Goal: Task Accomplishment & Management: Manage account settings

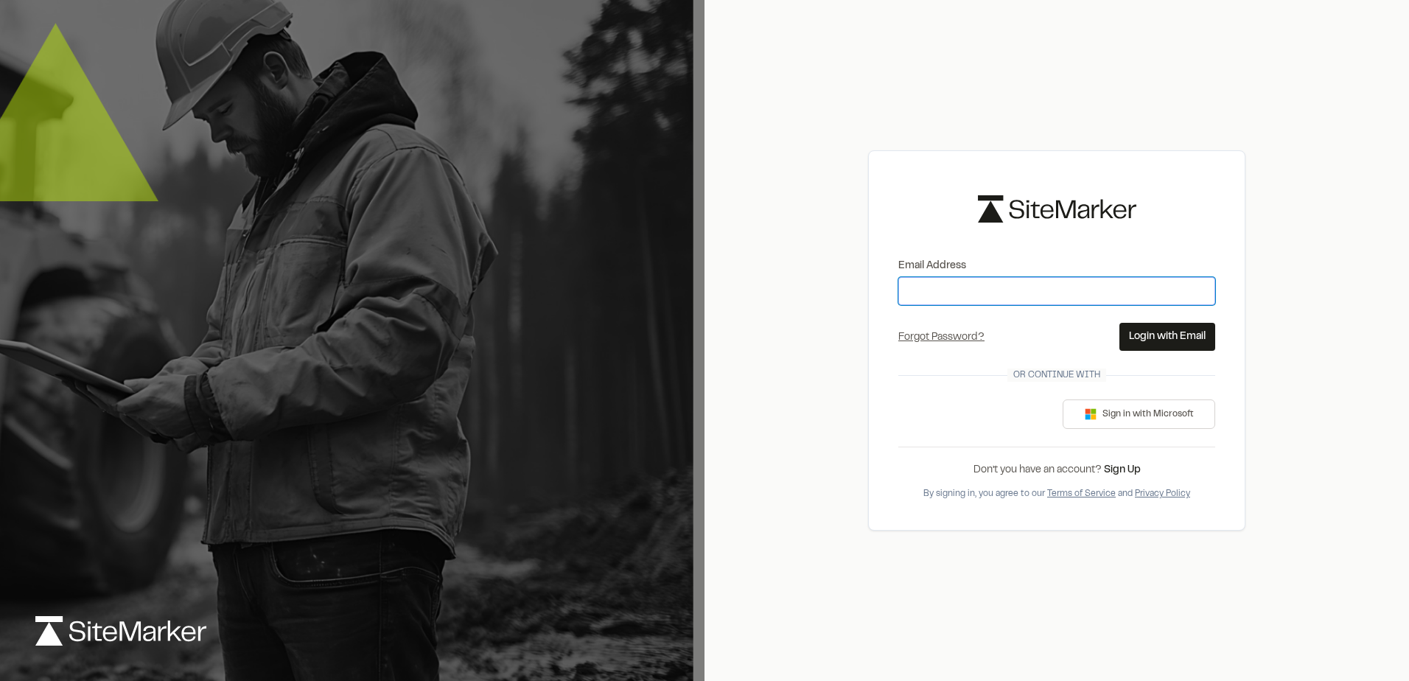
click at [1018, 294] on input "Email Address" at bounding box center [1056, 291] width 317 height 28
type input "**********"
click at [1142, 332] on button "Login with Email" at bounding box center [1167, 337] width 96 height 28
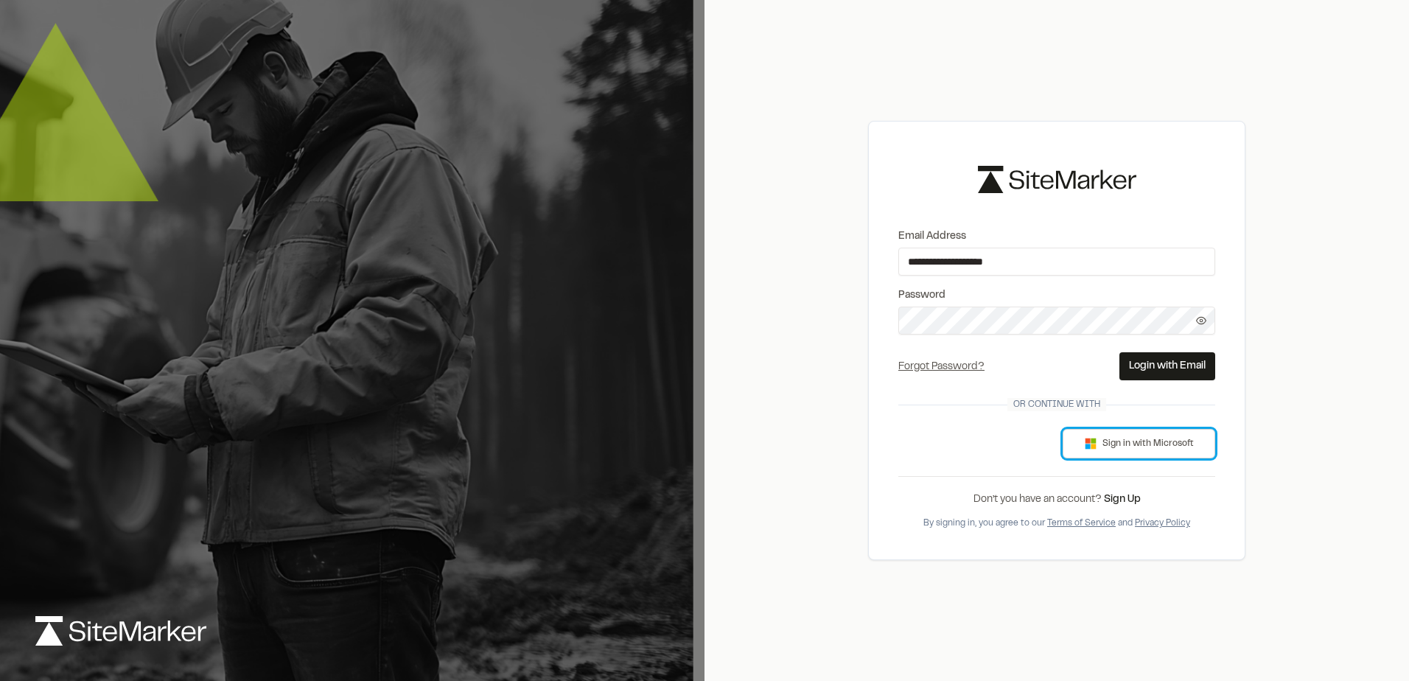
click at [1150, 445] on button "Sign in with Microsoft" at bounding box center [1139, 443] width 153 height 29
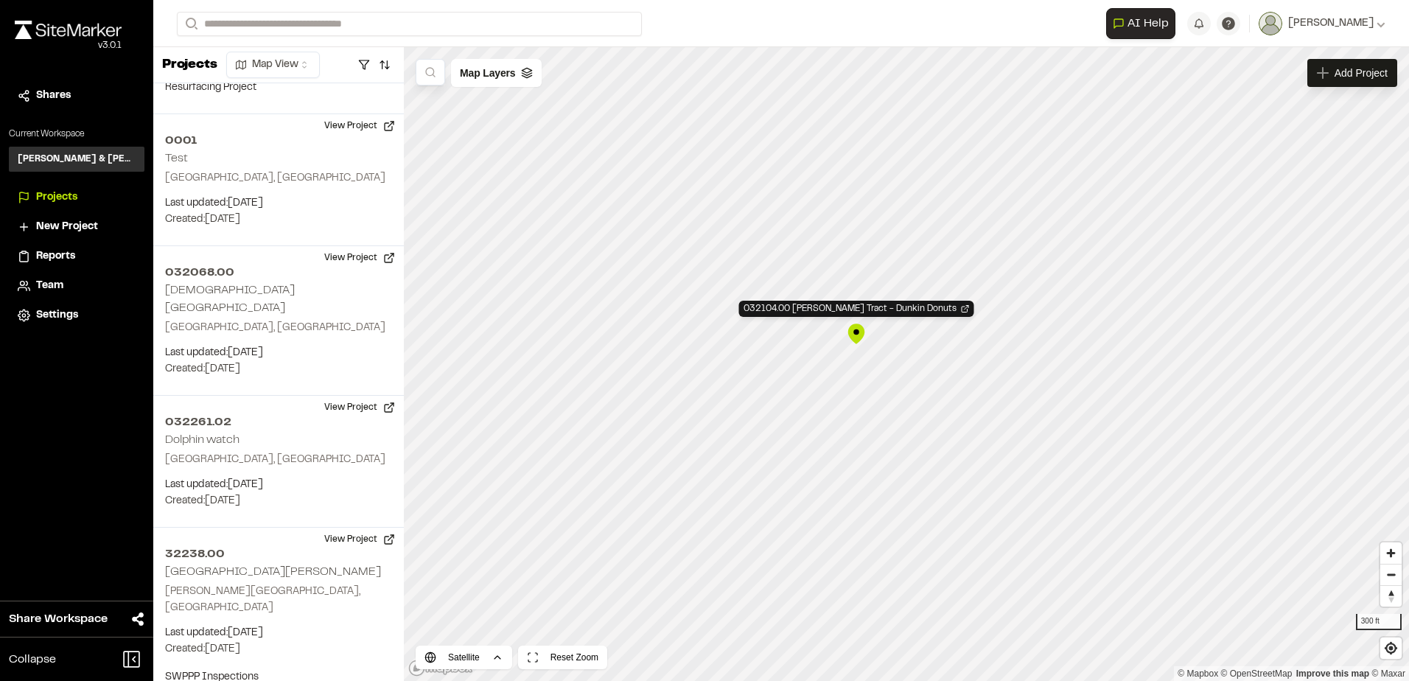
scroll to position [4161, 0]
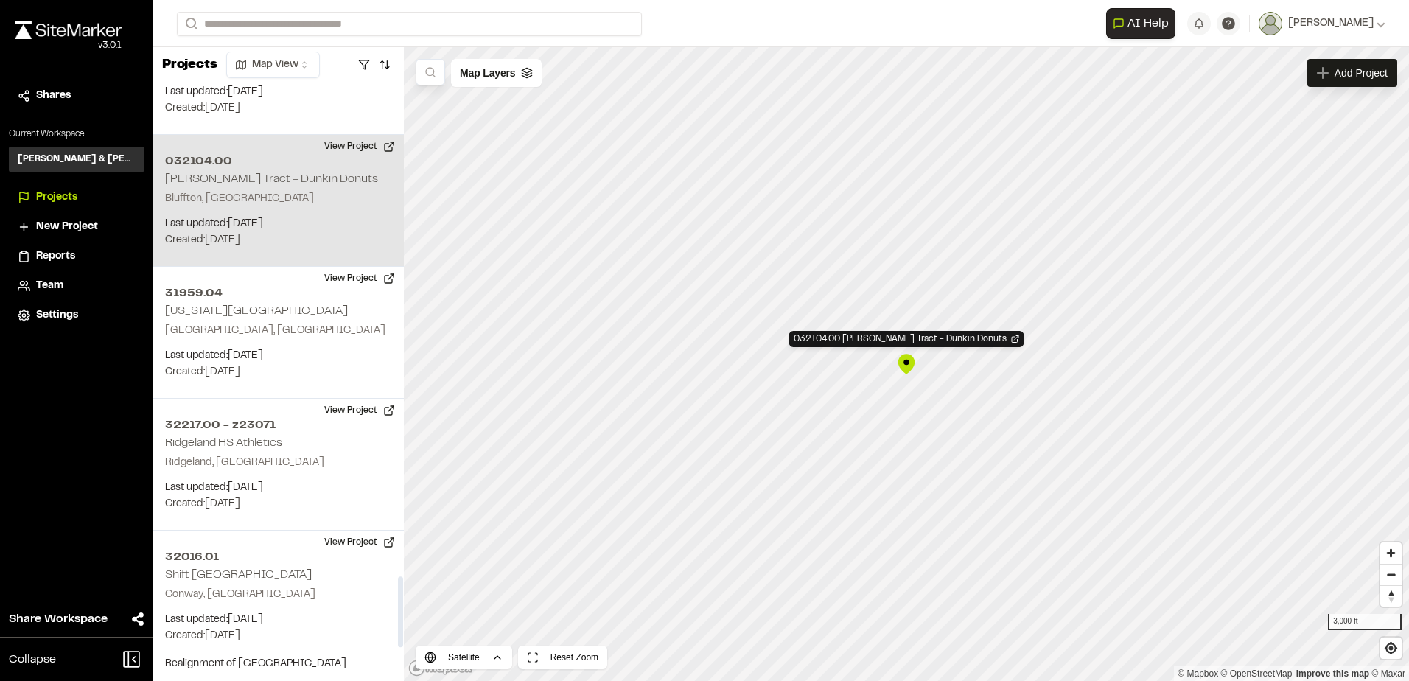
click at [244, 191] on p "Bluffton, [GEOGRAPHIC_DATA]" at bounding box center [278, 199] width 227 height 16
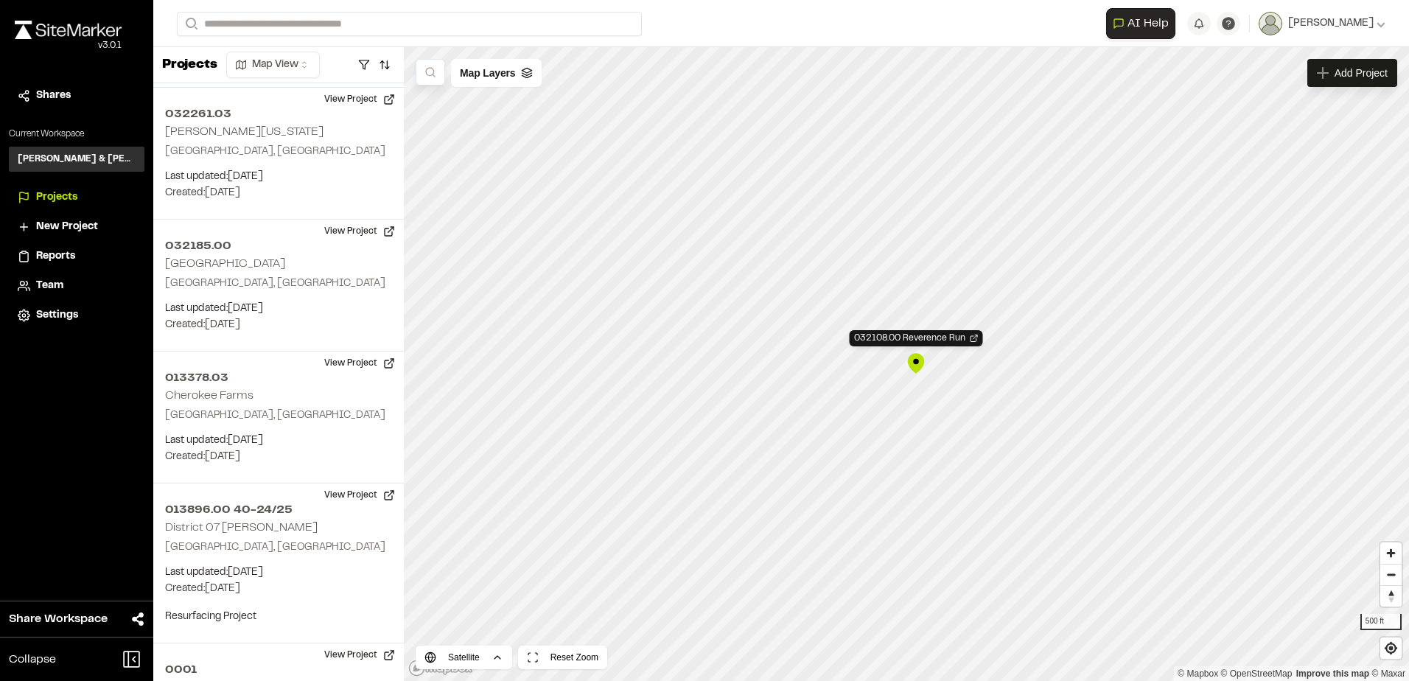
scroll to position [2362, 0]
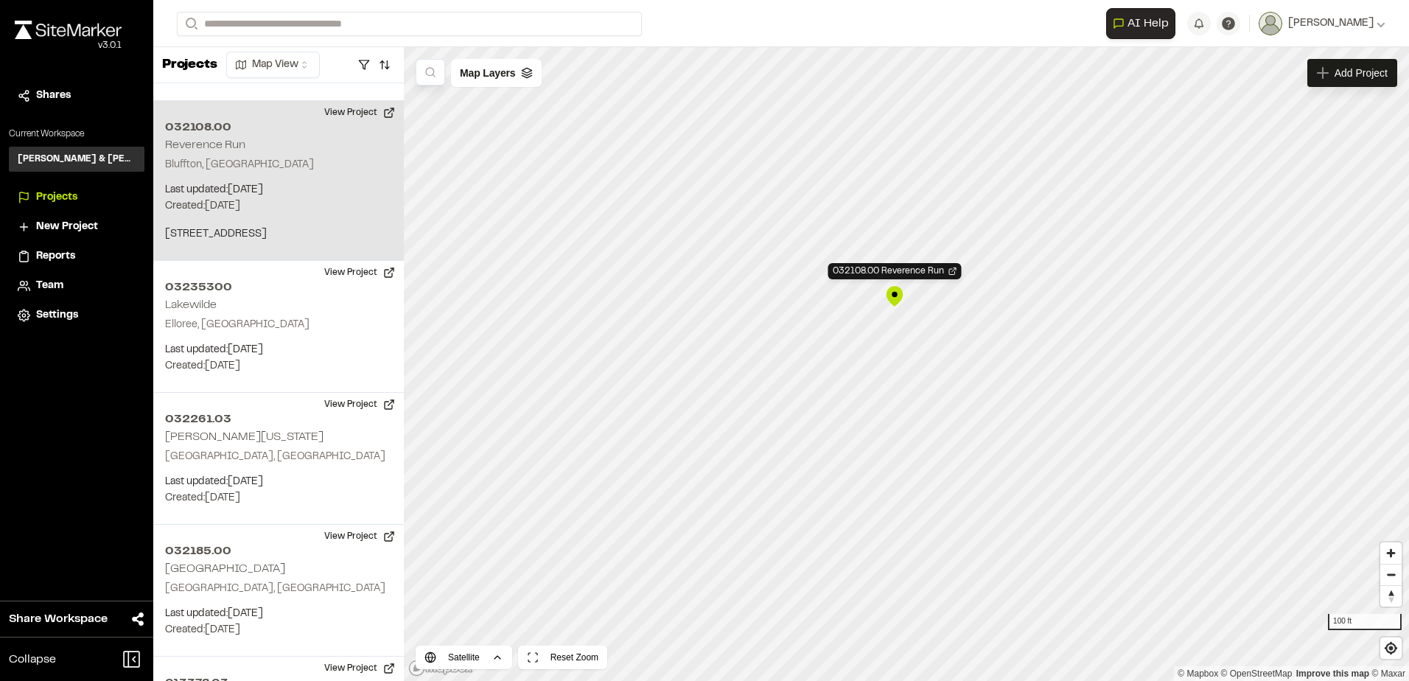
click at [897, 290] on div "032108.00 Reverence Run" at bounding box center [895, 296] width 22 height 22
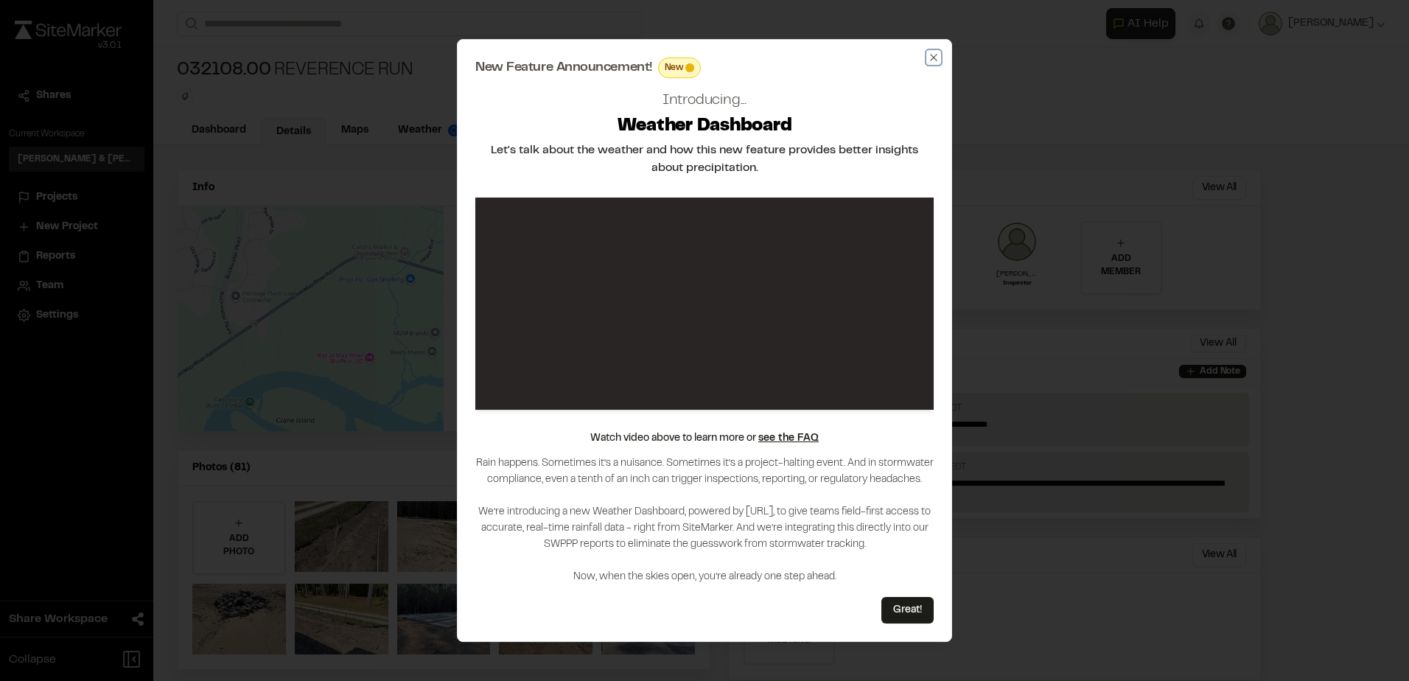
click at [934, 60] on icon "button" at bounding box center [934, 58] width 12 height 12
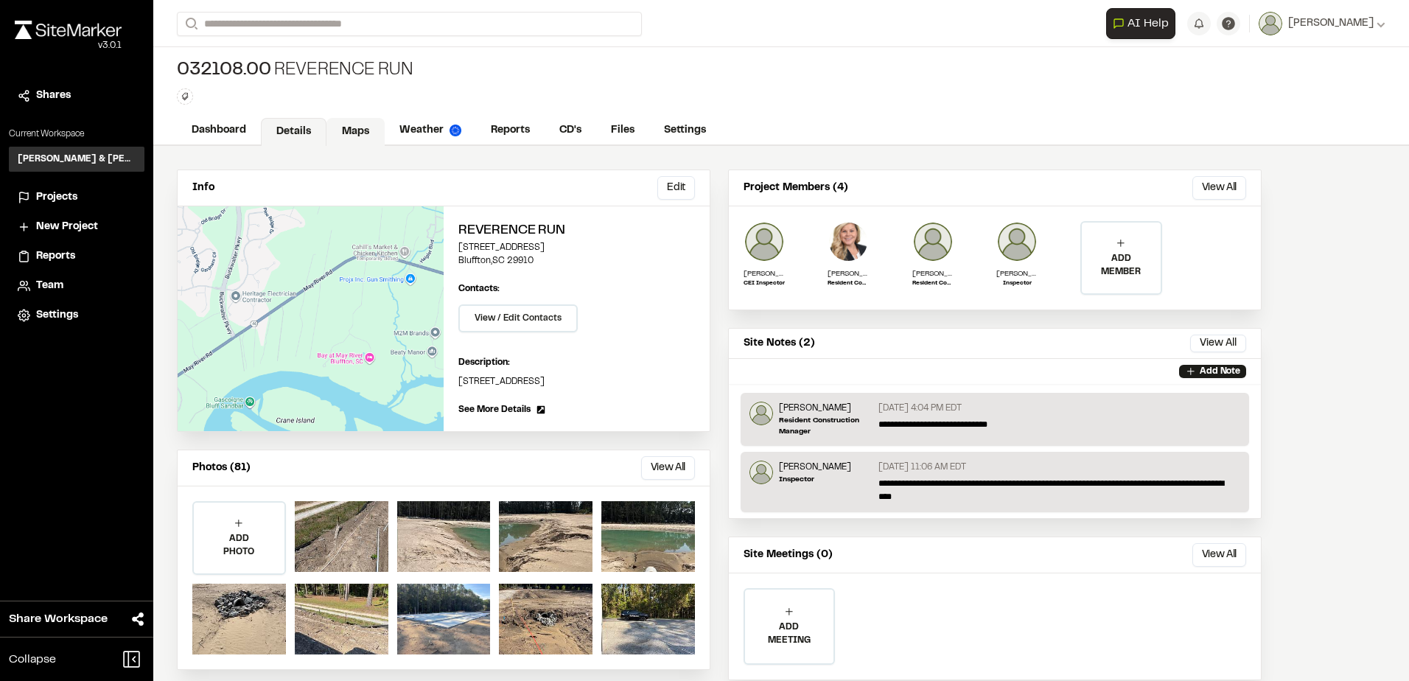
click at [357, 133] on link "Maps" at bounding box center [355, 132] width 58 height 28
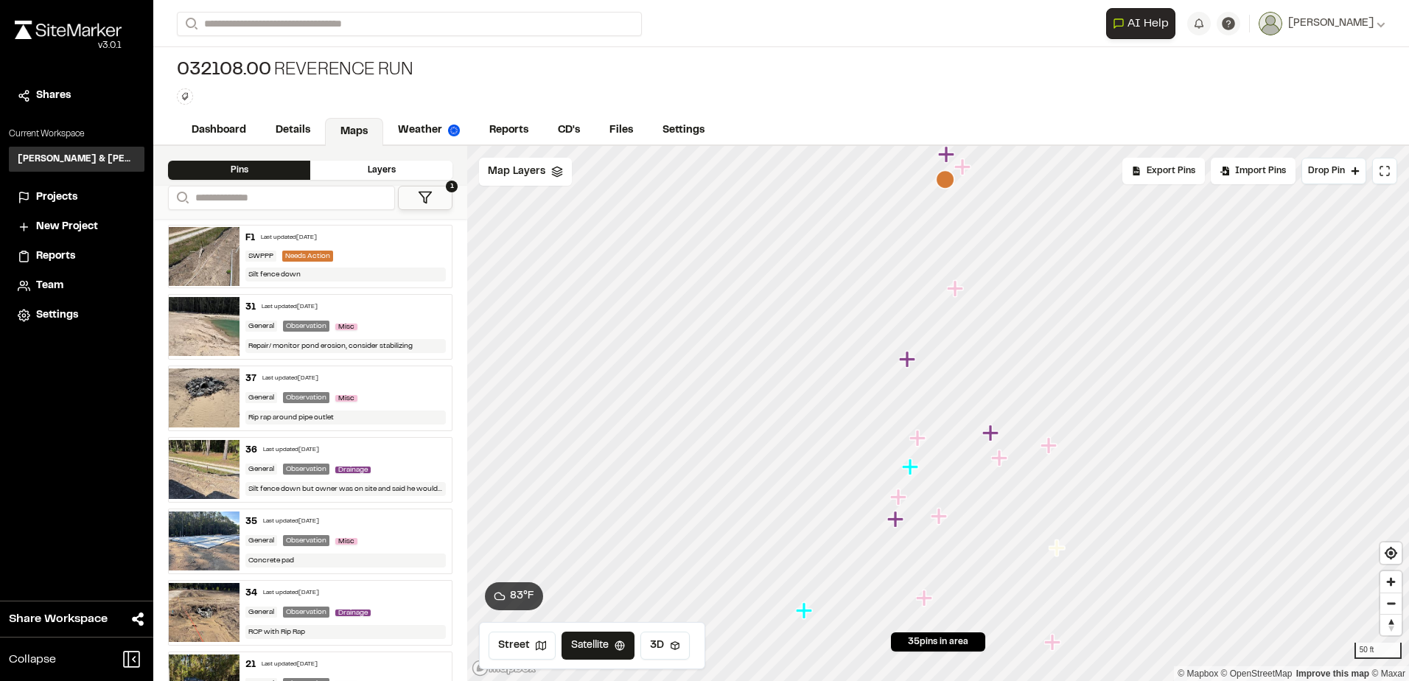
click at [382, 176] on div "Layers" at bounding box center [381, 170] width 142 height 19
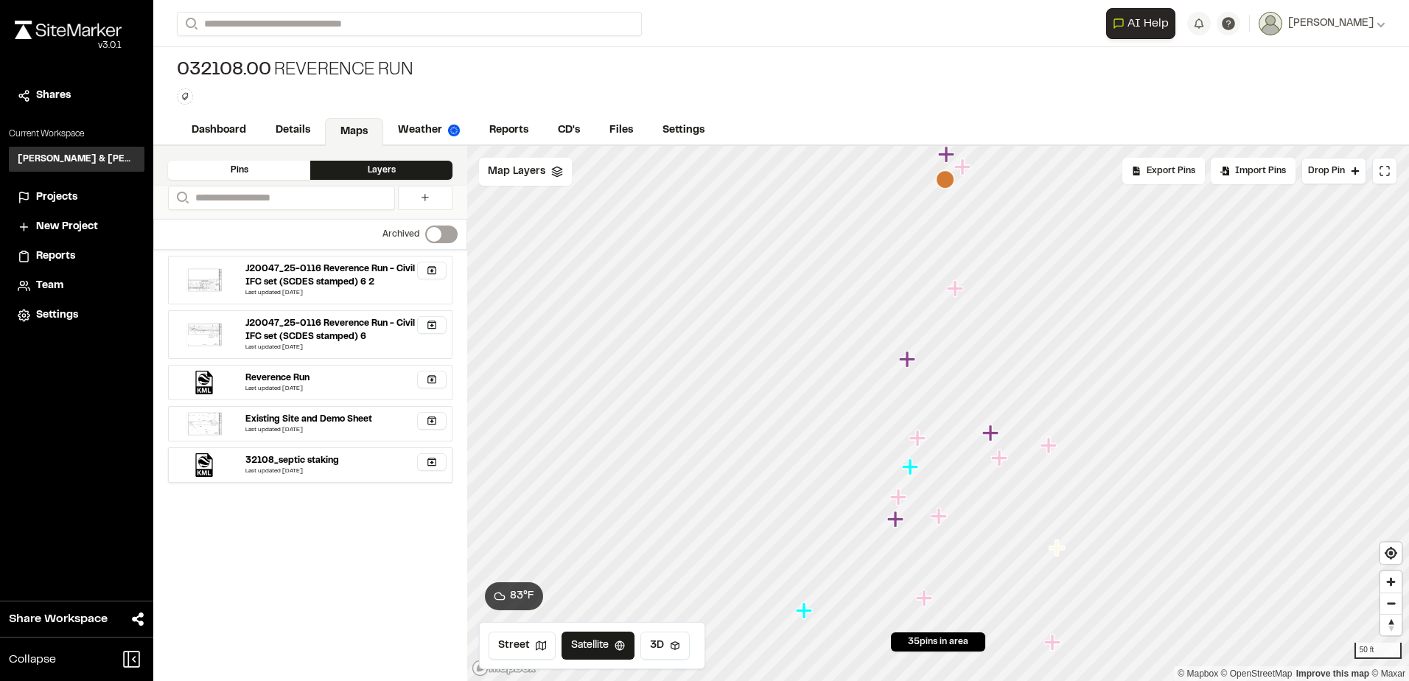
click at [273, 463] on div "32108_septic staking" at bounding box center [292, 460] width 94 height 13
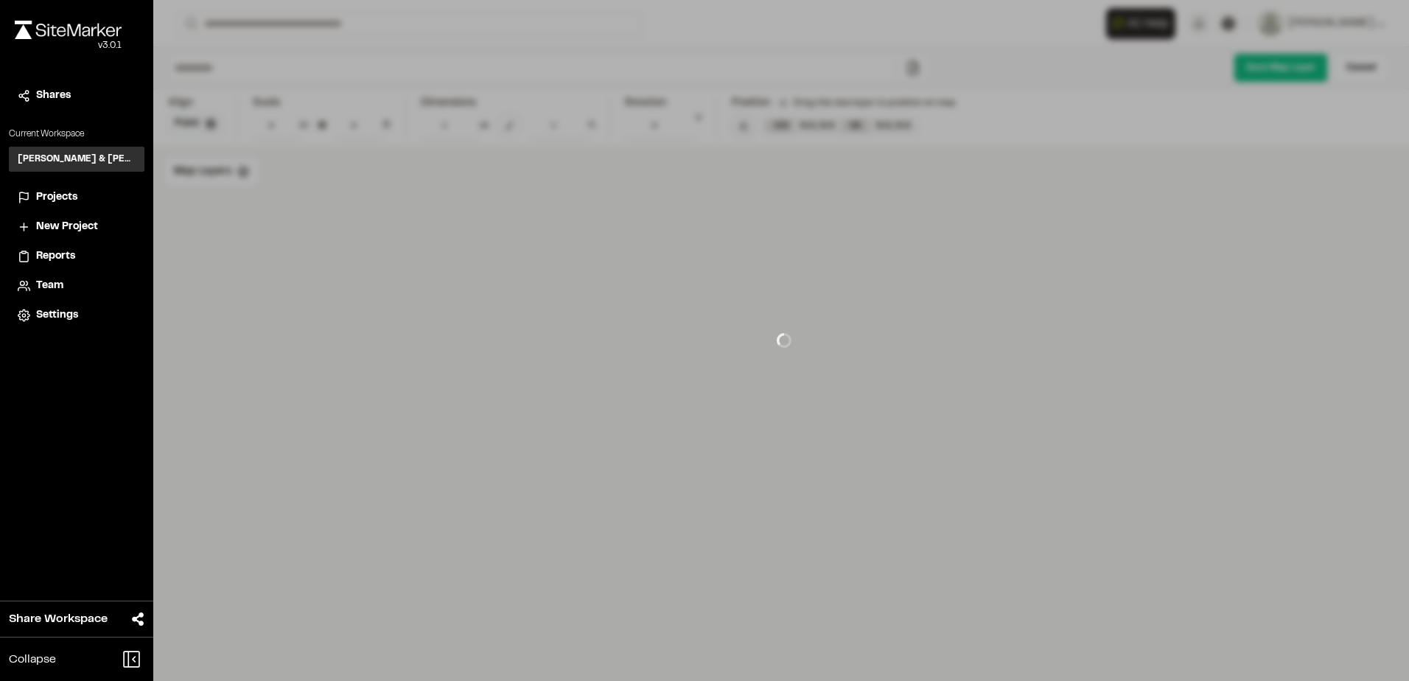
type input "**********"
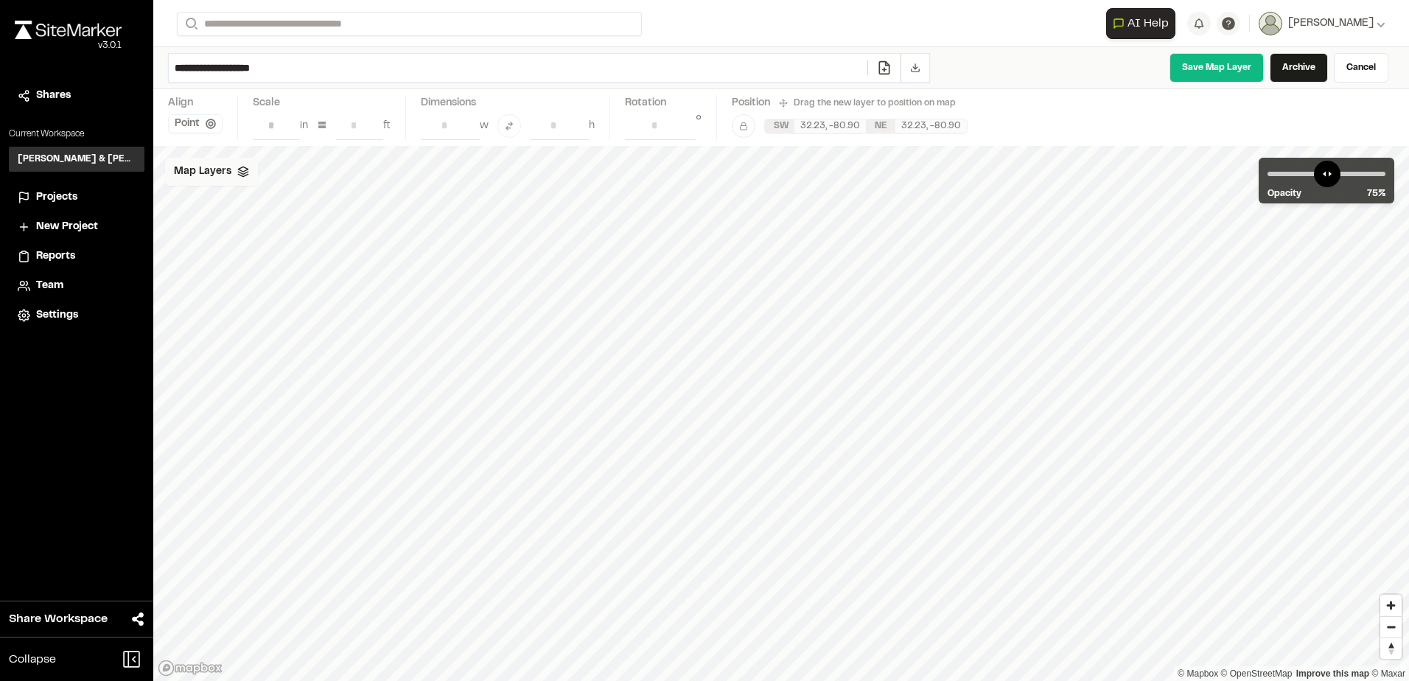
click at [245, 179] on div "Map Layers" at bounding box center [211, 172] width 93 height 28
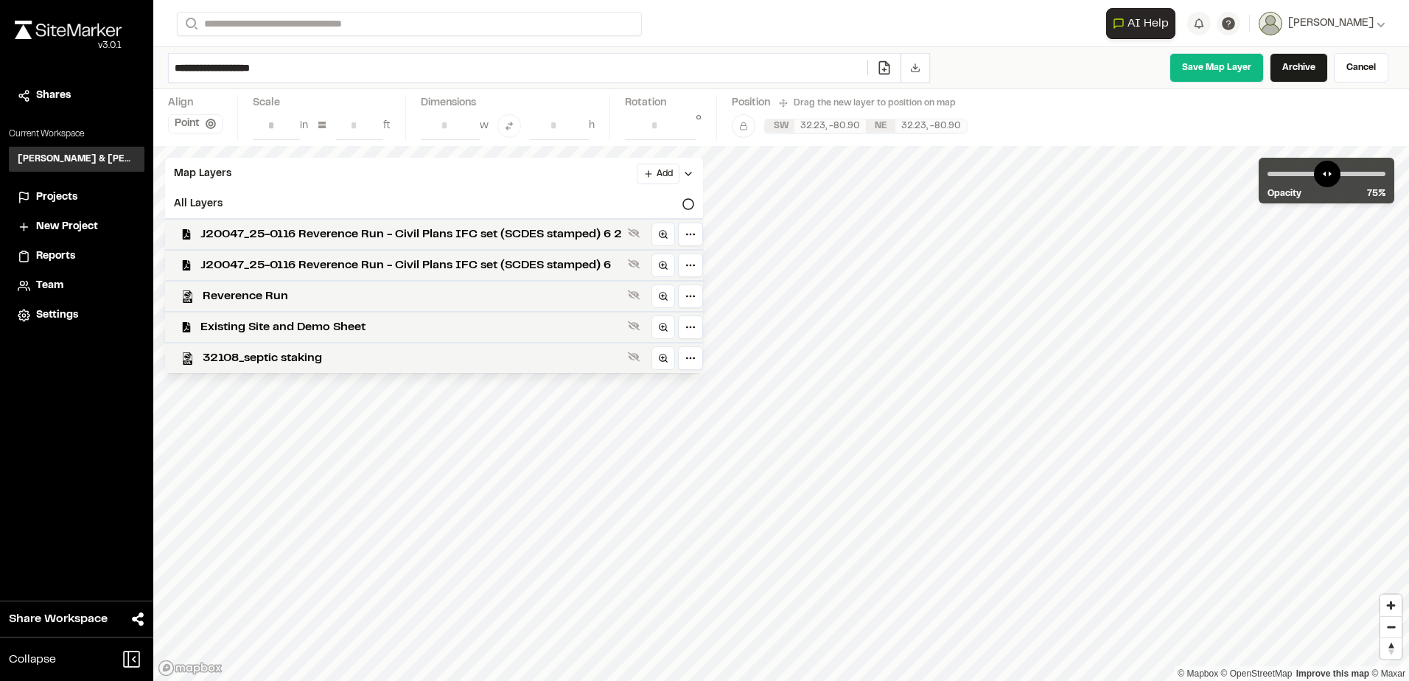
click at [61, 194] on span "Projects" at bounding box center [56, 197] width 41 height 16
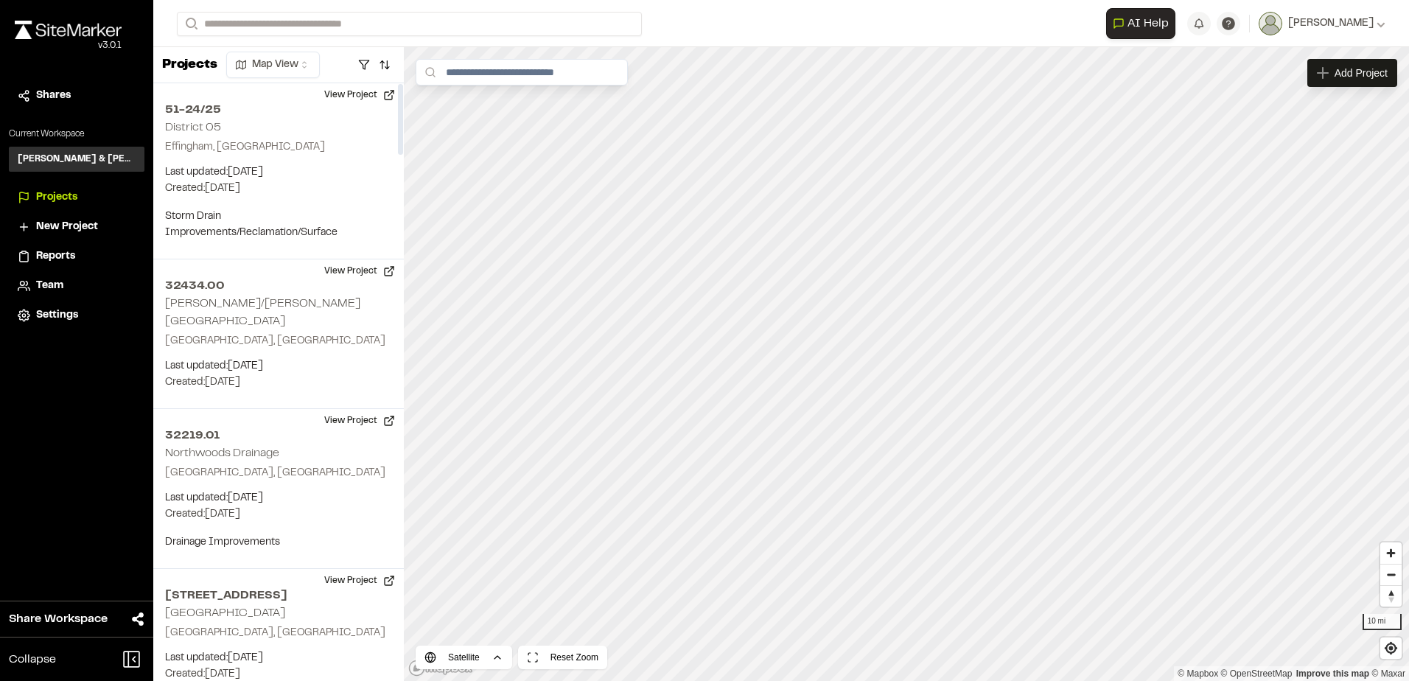
drag, startPoint x: 71, startPoint y: 147, endPoint x: 62, endPoint y: 148, distance: 9.6
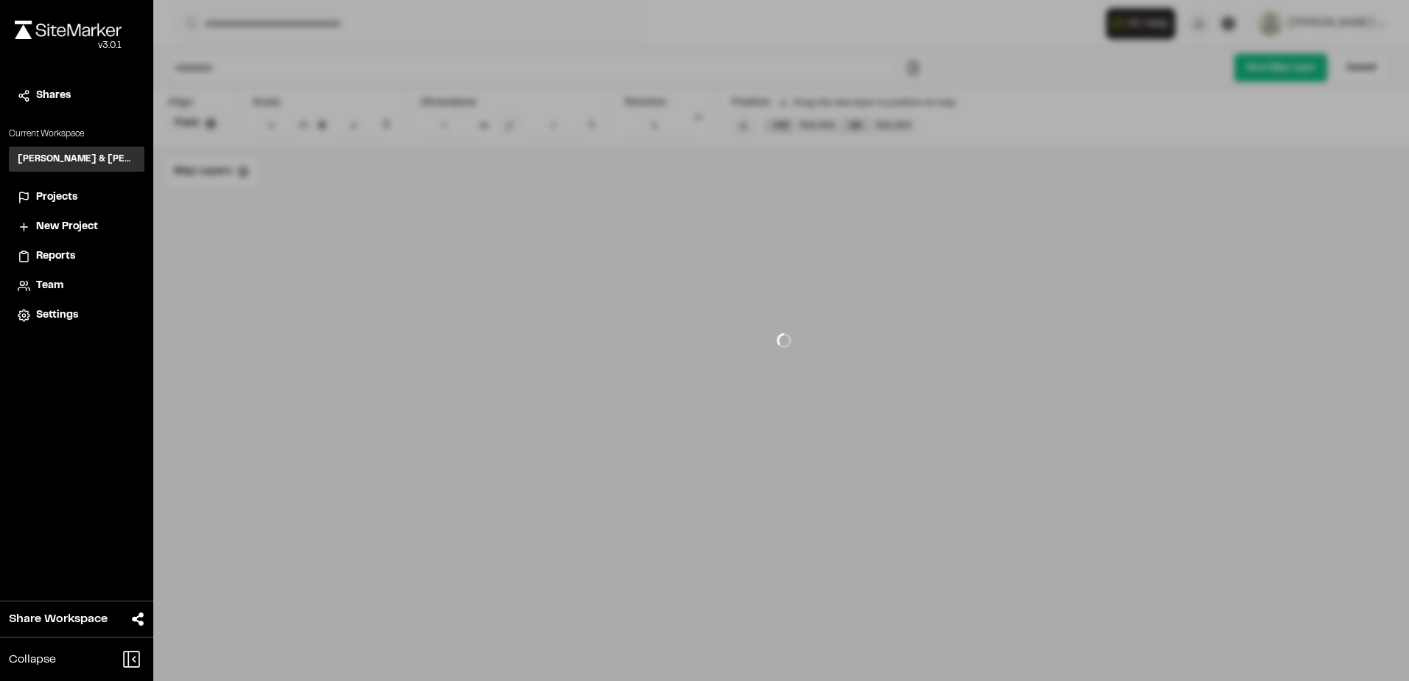
type input "**********"
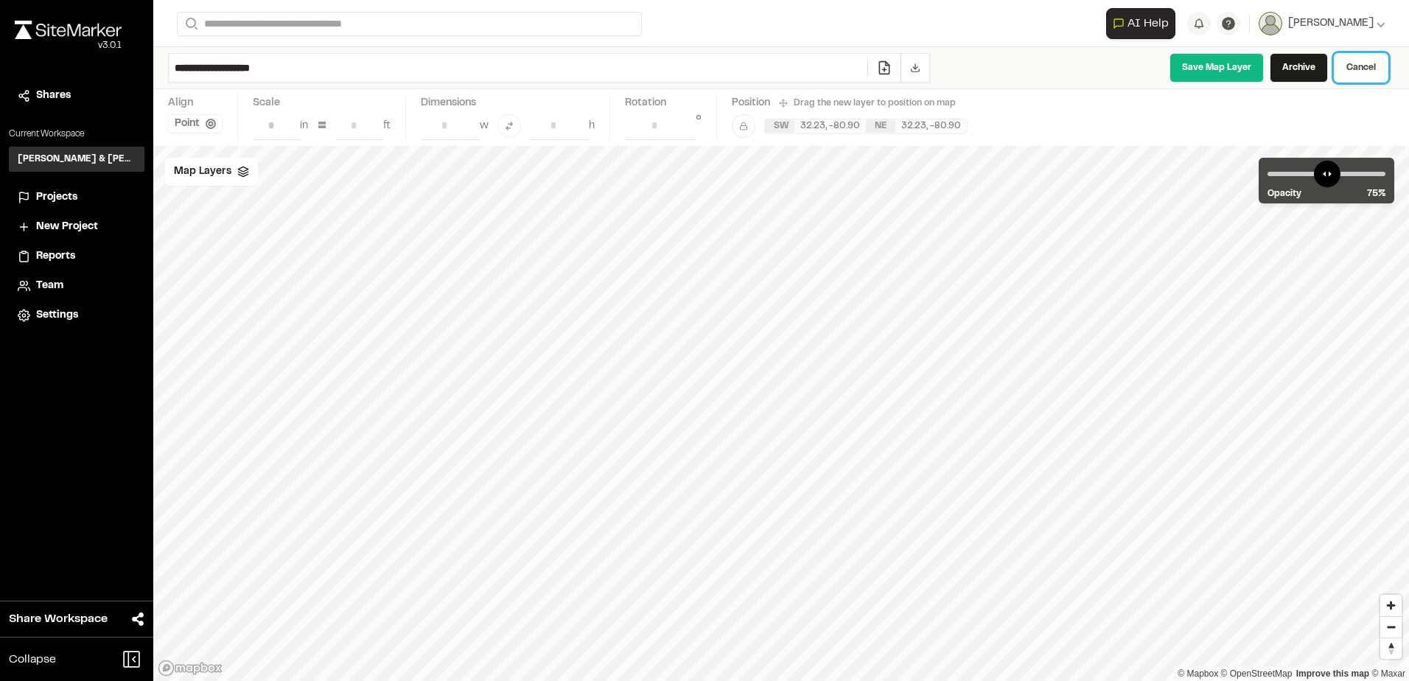
click at [1358, 63] on link "Cancel" at bounding box center [1361, 67] width 55 height 29
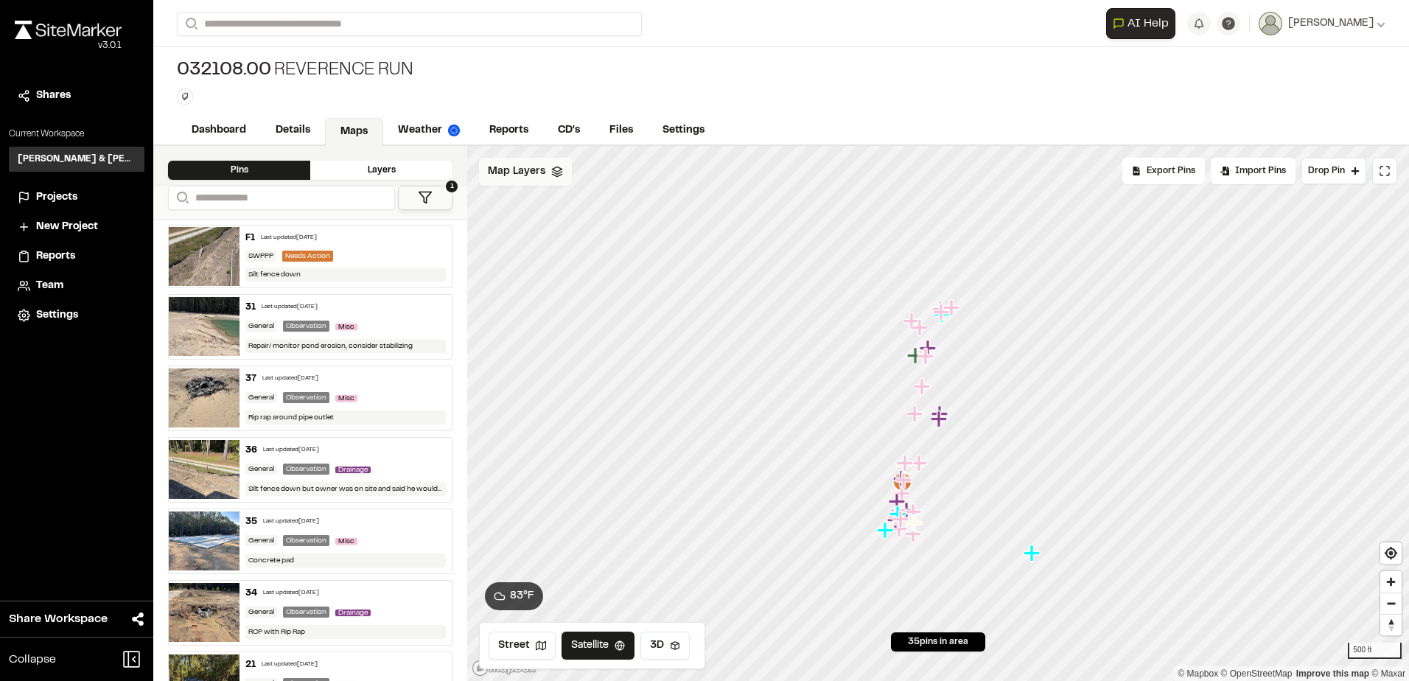
click at [530, 169] on span "Map Layers" at bounding box center [516, 172] width 57 height 16
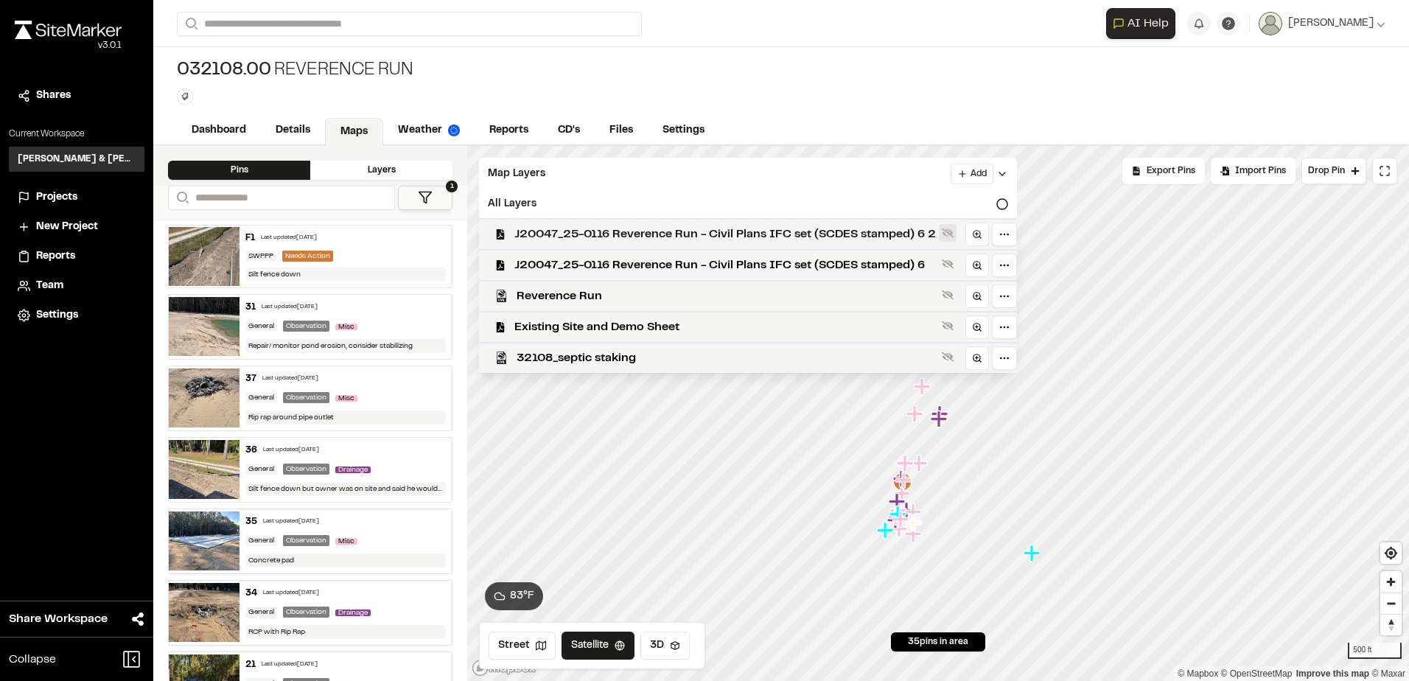
click at [945, 234] on icon at bounding box center [948, 233] width 12 height 12
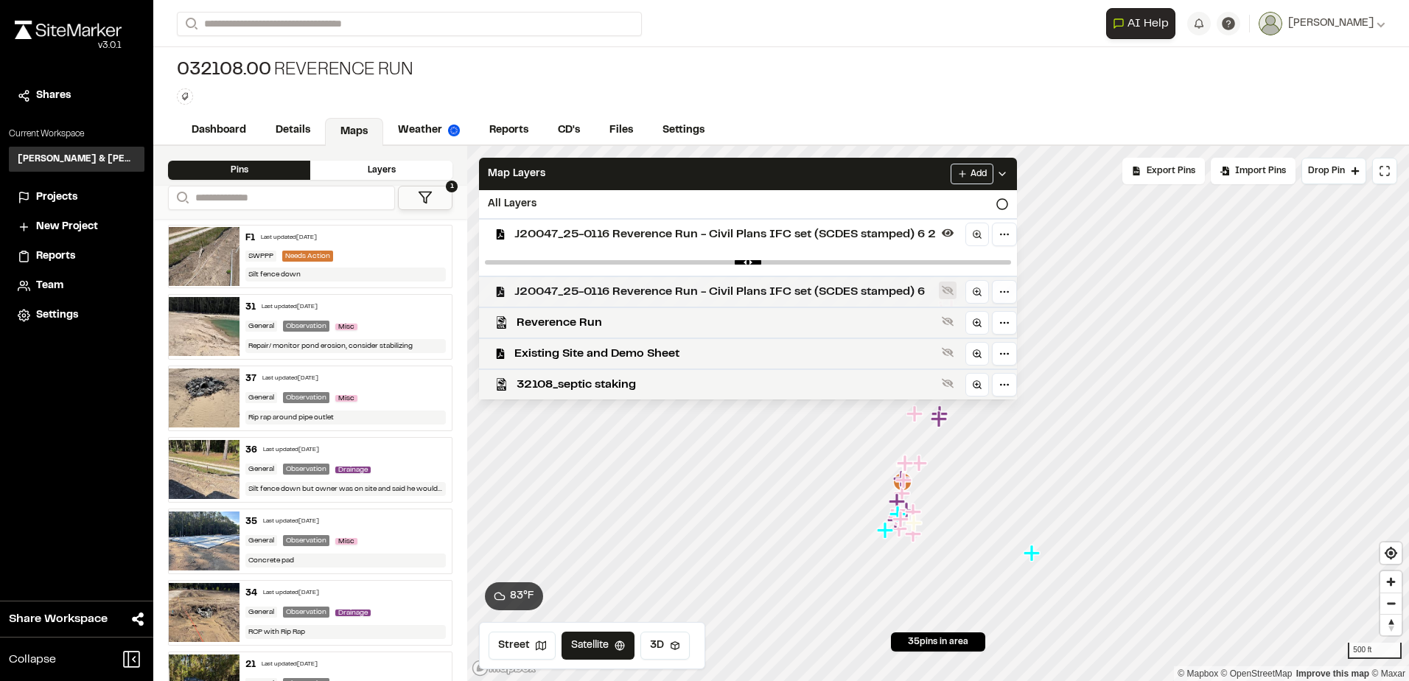
click at [948, 293] on icon at bounding box center [948, 290] width 12 height 12
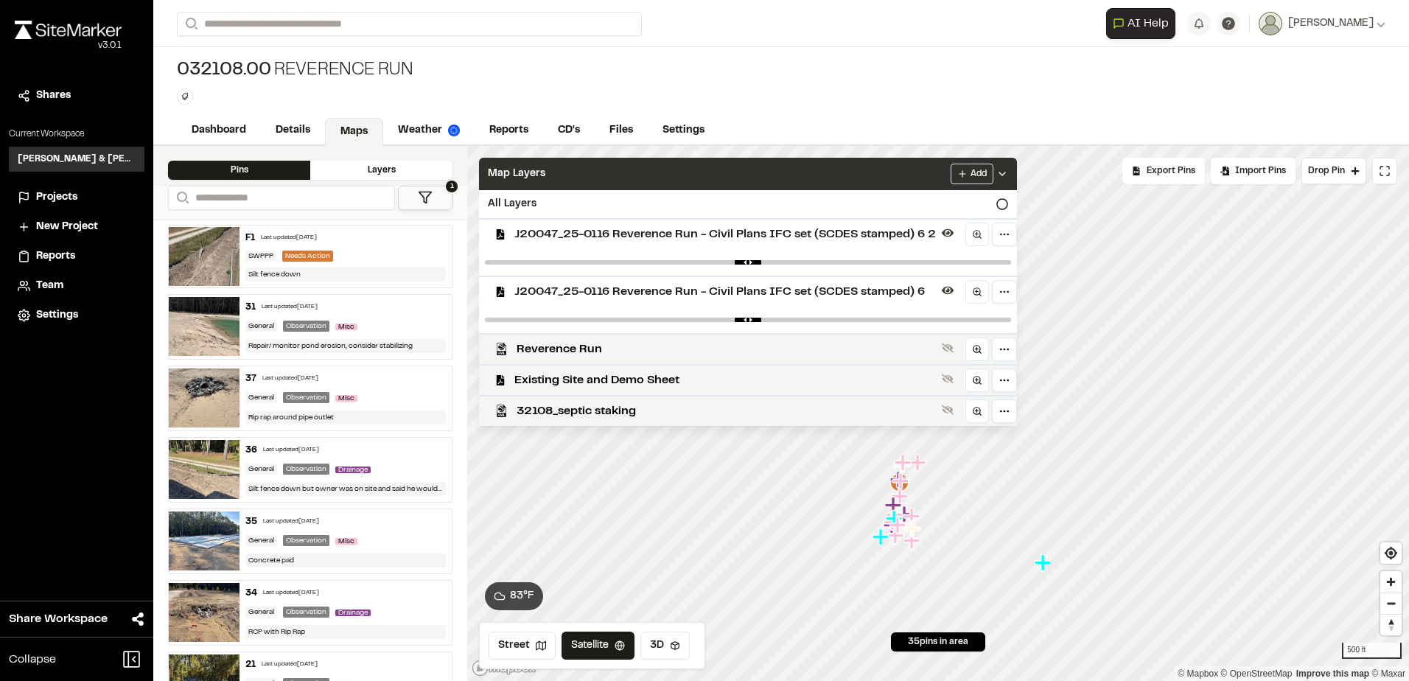
click at [739, 158] on div "Map Layers Add" at bounding box center [748, 174] width 538 height 32
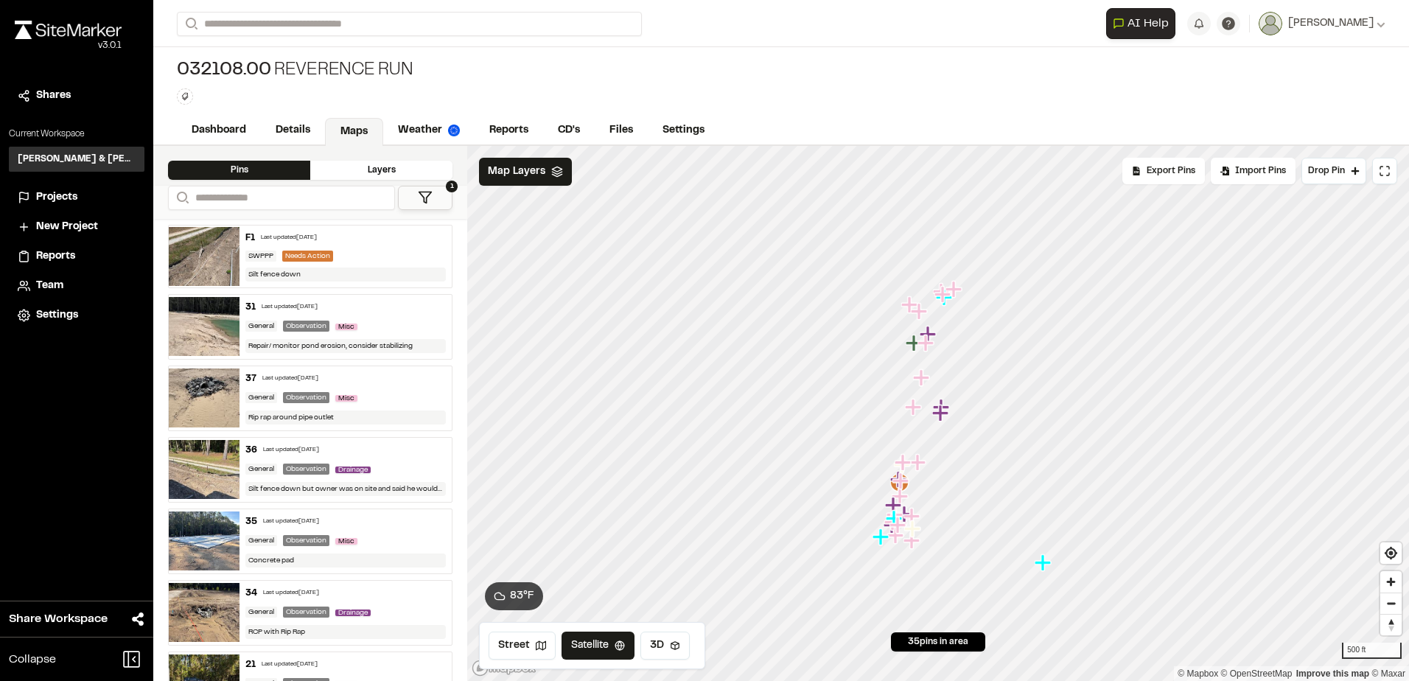
click at [420, 197] on icon at bounding box center [425, 197] width 15 height 15
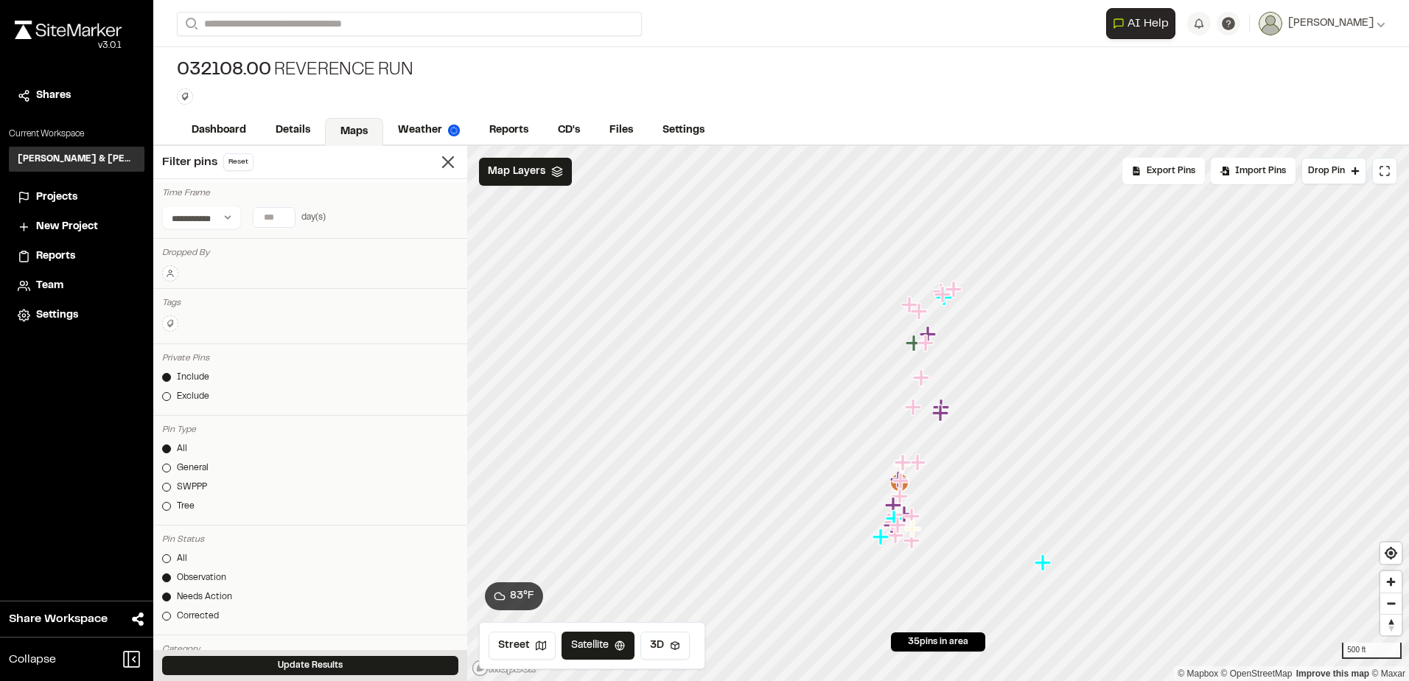
click at [292, 213] on input "number" at bounding box center [274, 217] width 41 height 19
click at [281, 224] on input "number" at bounding box center [274, 217] width 41 height 19
click at [226, 244] on button "7 days" at bounding box center [224, 247] width 38 height 24
type input "*"
click at [307, 650] on div "Update Results" at bounding box center [310, 665] width 314 height 31
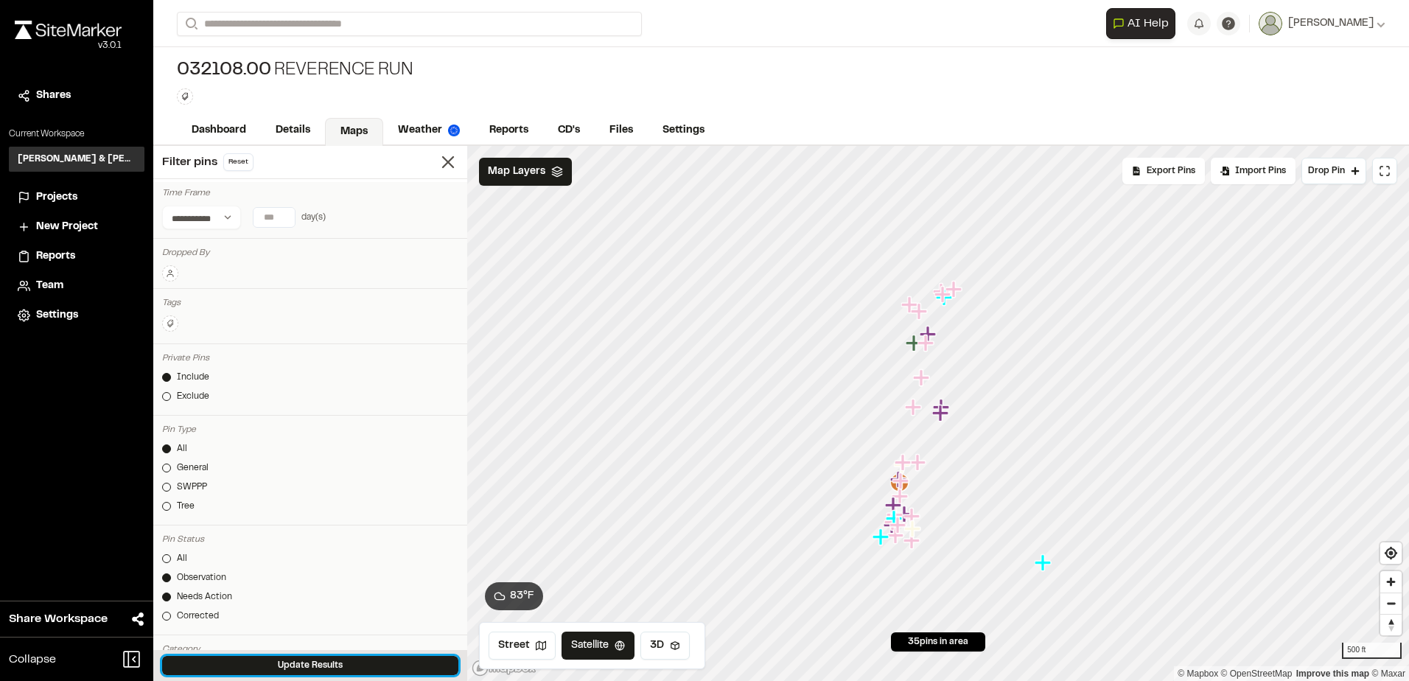
click at [307, 660] on button "Update Results" at bounding box center [310, 665] width 296 height 19
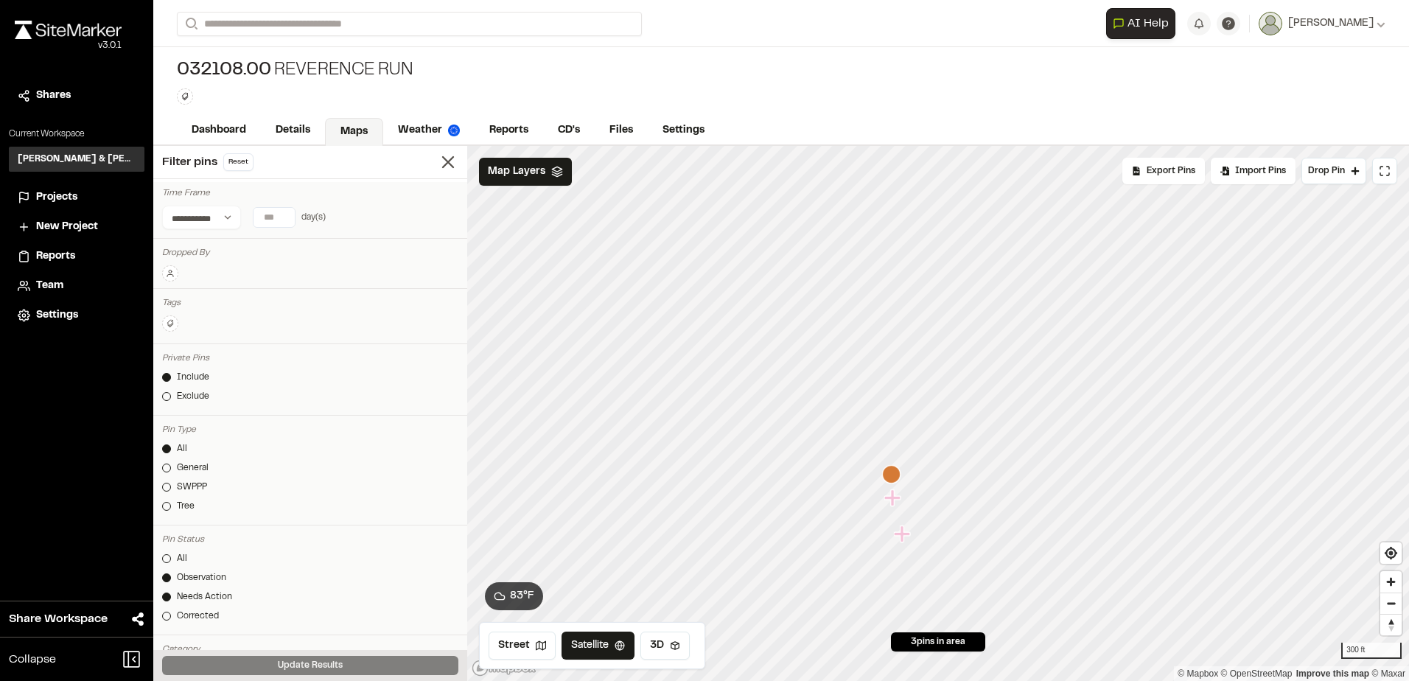
click at [899, 503] on icon "Map marker" at bounding box center [893, 498] width 19 height 19
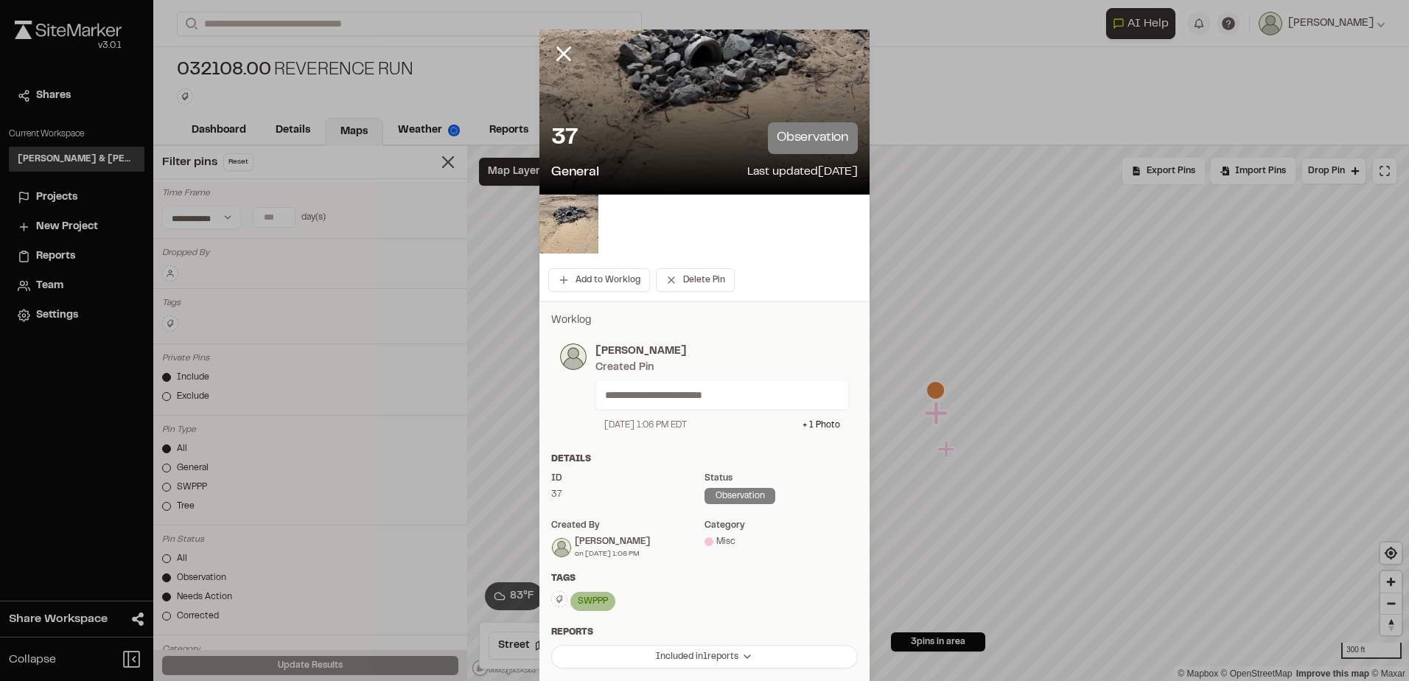
click at [674, 78] on div at bounding box center [704, 111] width 330 height 165
click at [582, 212] on img at bounding box center [568, 224] width 59 height 59
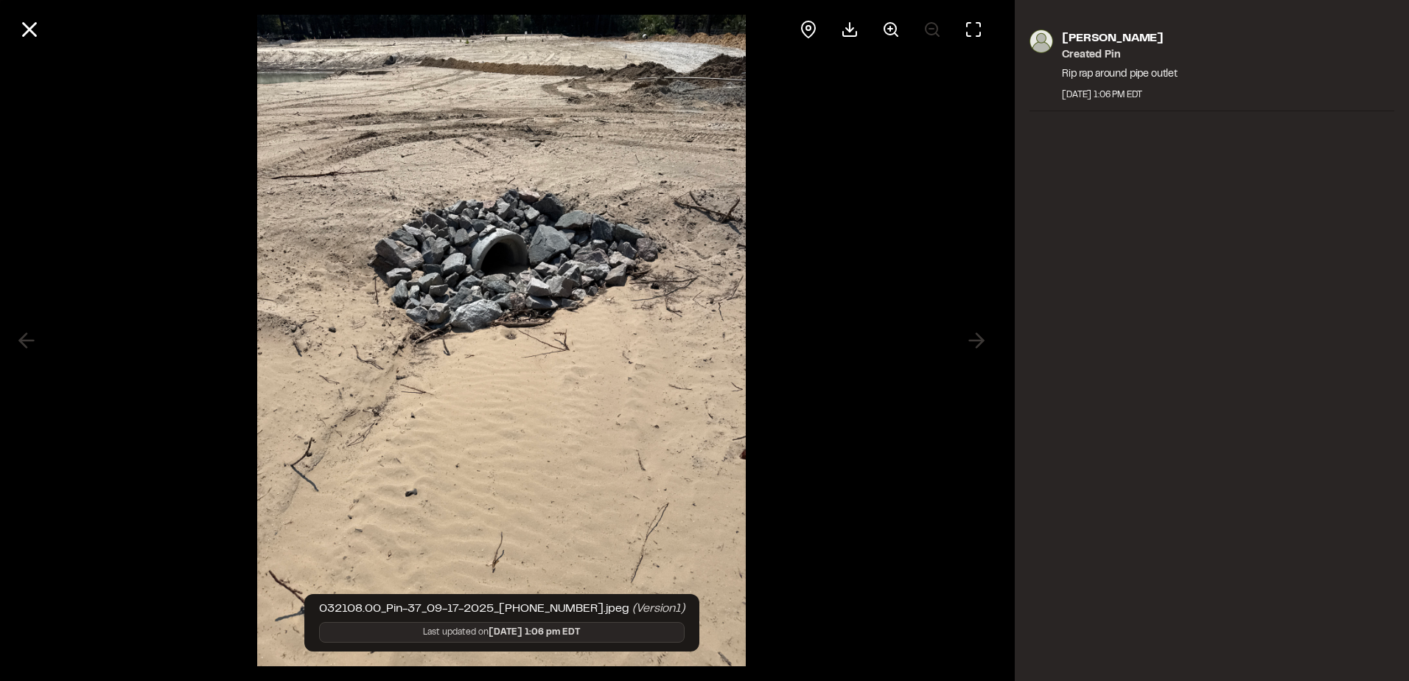
click at [368, 66] on img at bounding box center [501, 340] width 489 height 681
click at [888, 23] on circle at bounding box center [890, 29] width 12 height 12
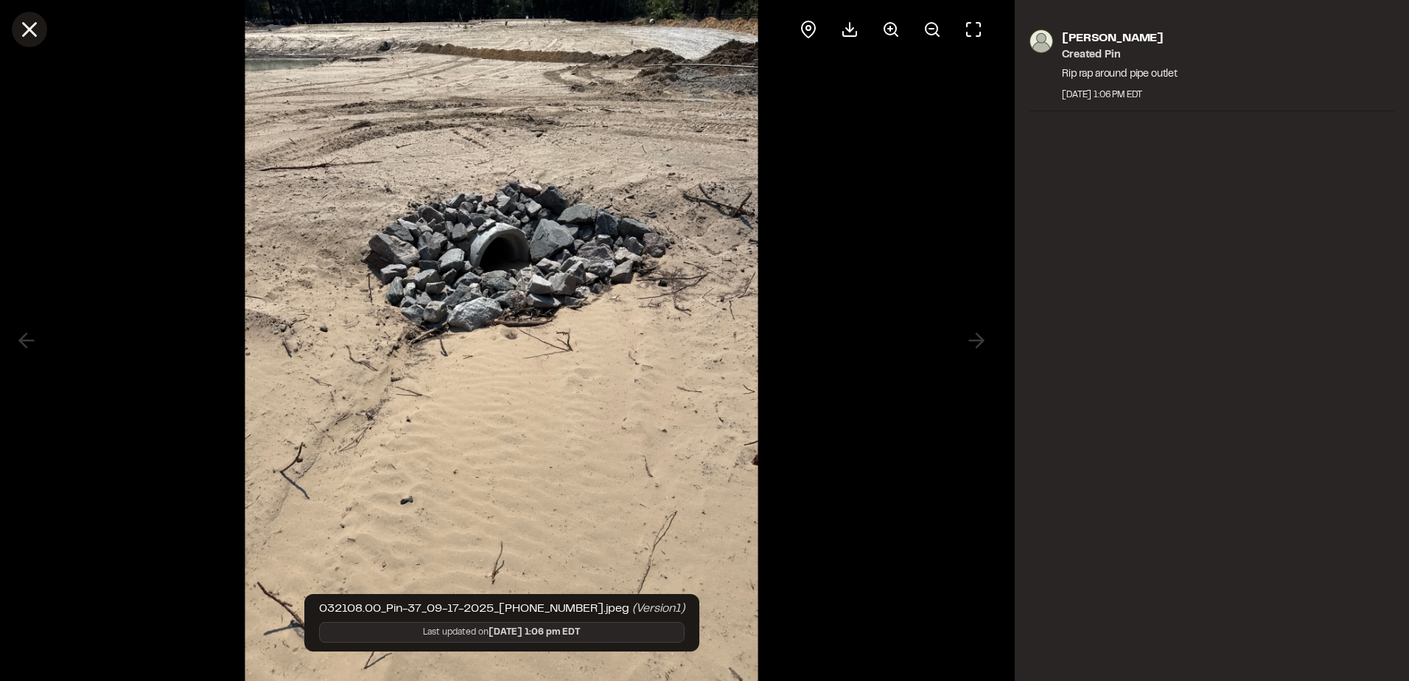
click at [33, 27] on line at bounding box center [30, 30] width 13 height 13
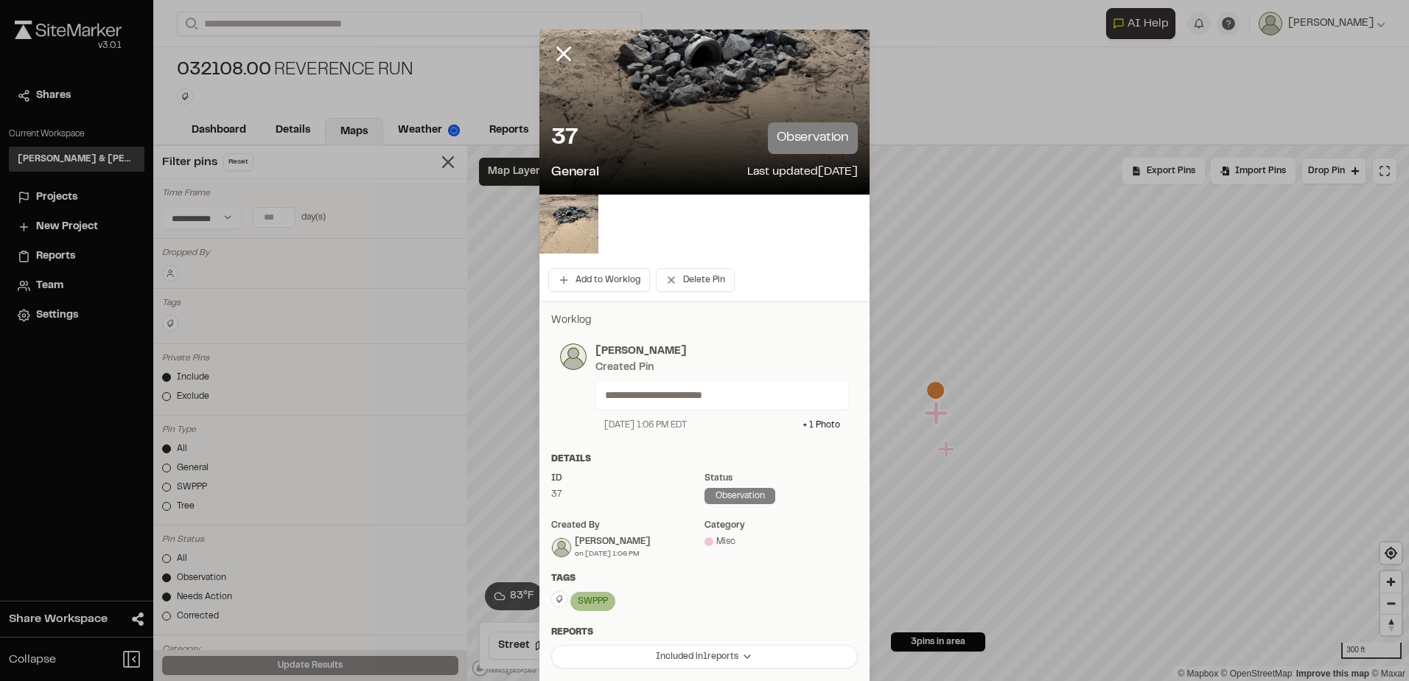
click at [562, 57] on line at bounding box center [564, 54] width 13 height 13
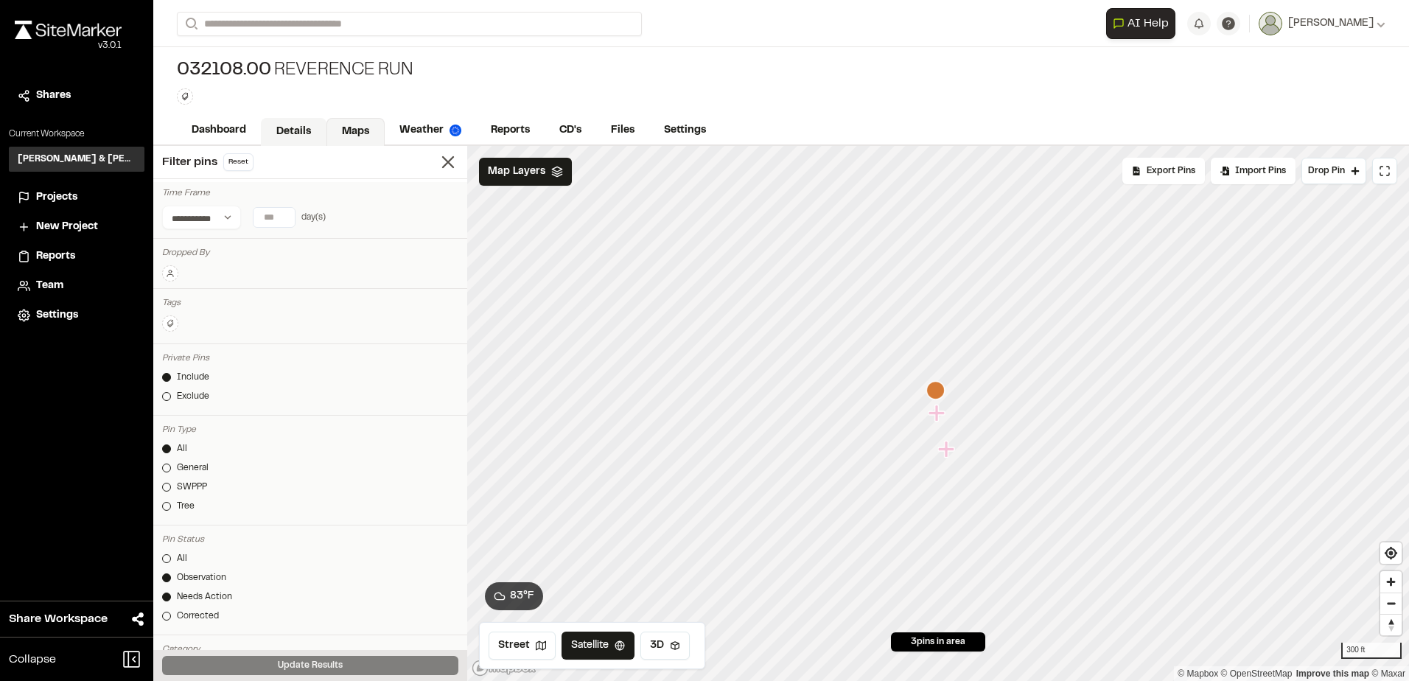
click at [279, 125] on link "Details" at bounding box center [294, 132] width 66 height 28
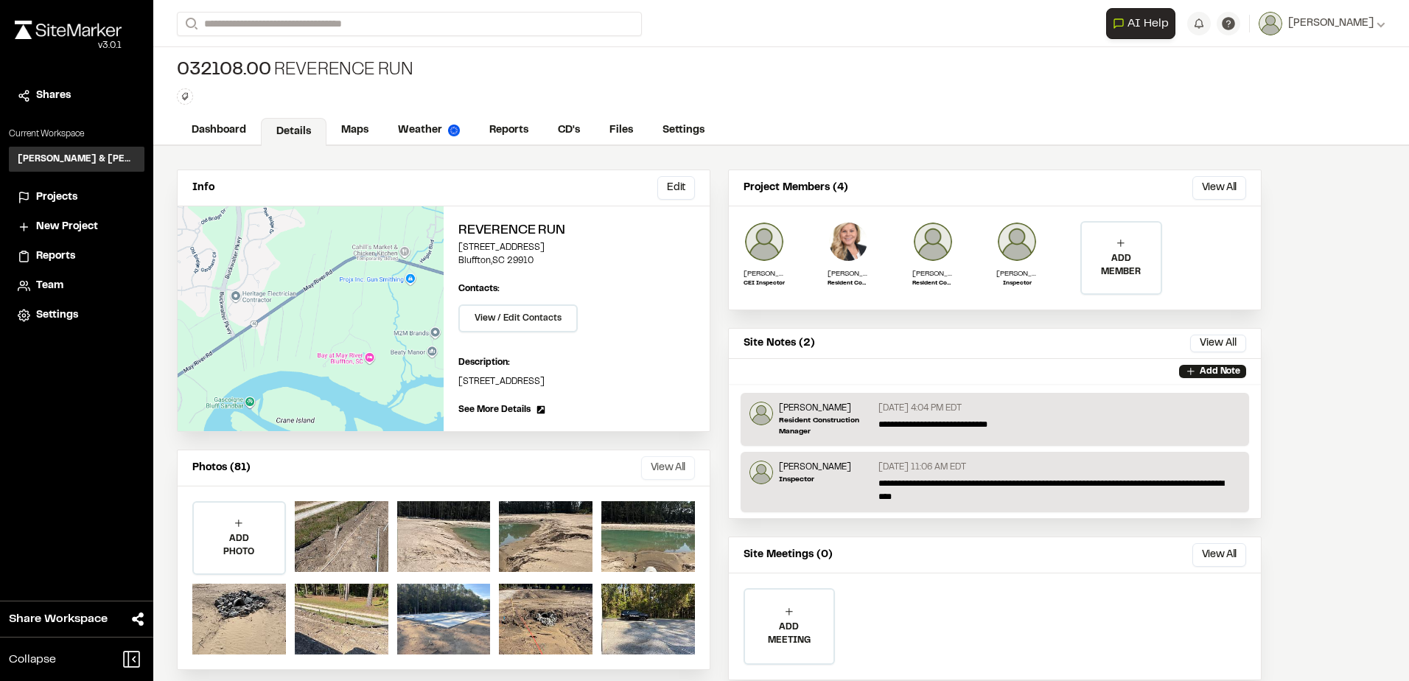
click at [665, 470] on button "View All" at bounding box center [668, 468] width 54 height 24
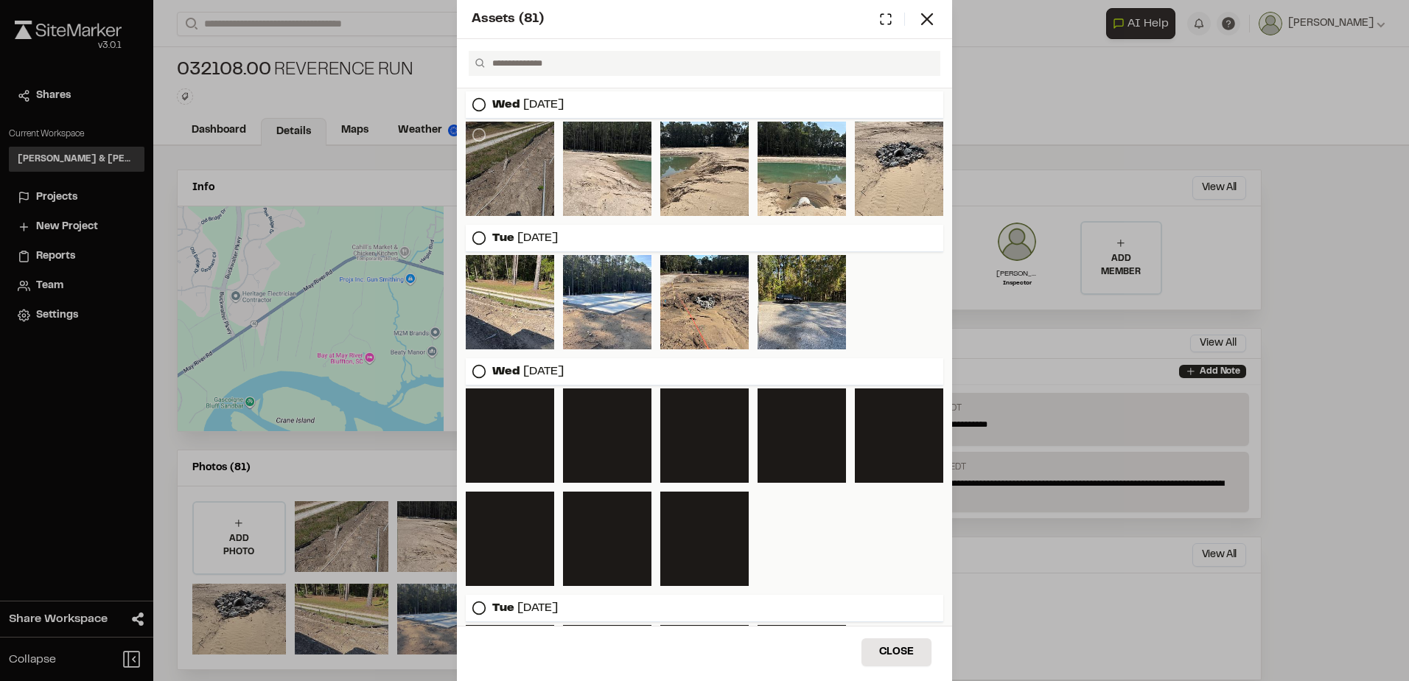
click at [519, 150] on div at bounding box center [510, 169] width 88 height 94
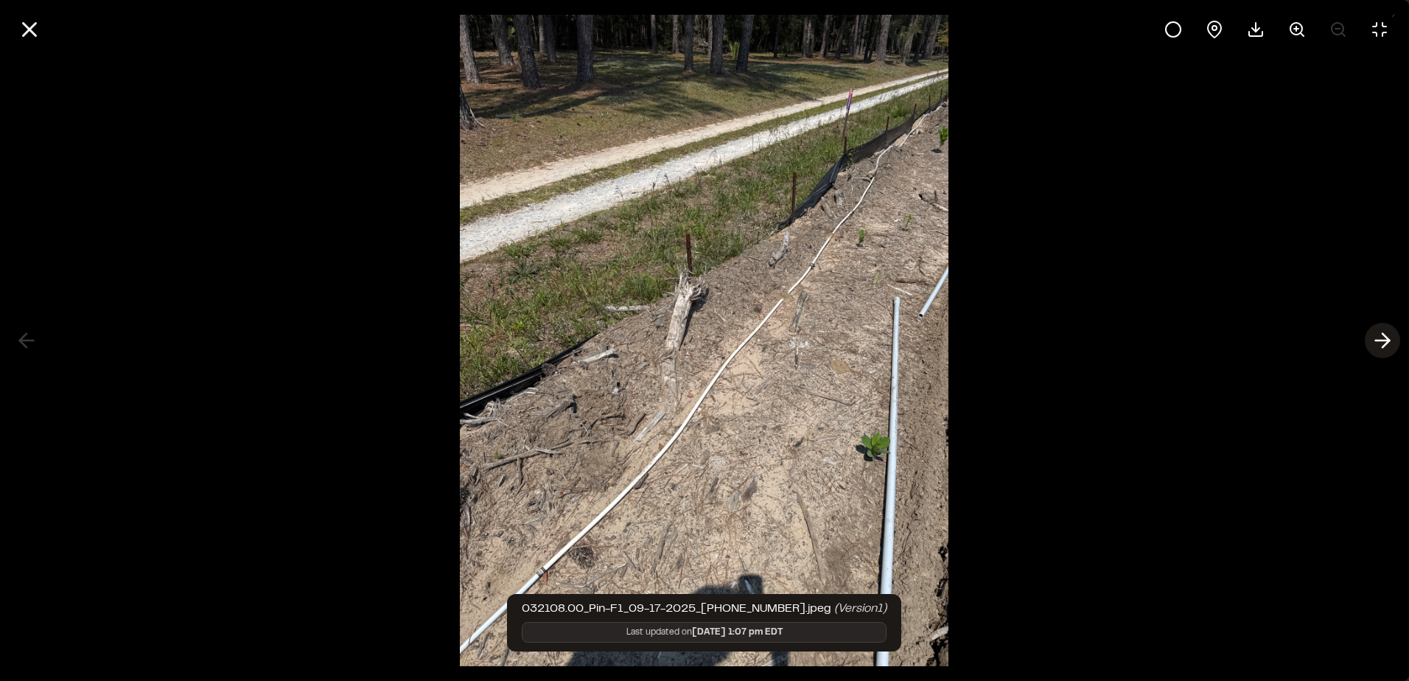
click at [1393, 351] on icon at bounding box center [1383, 340] width 24 height 25
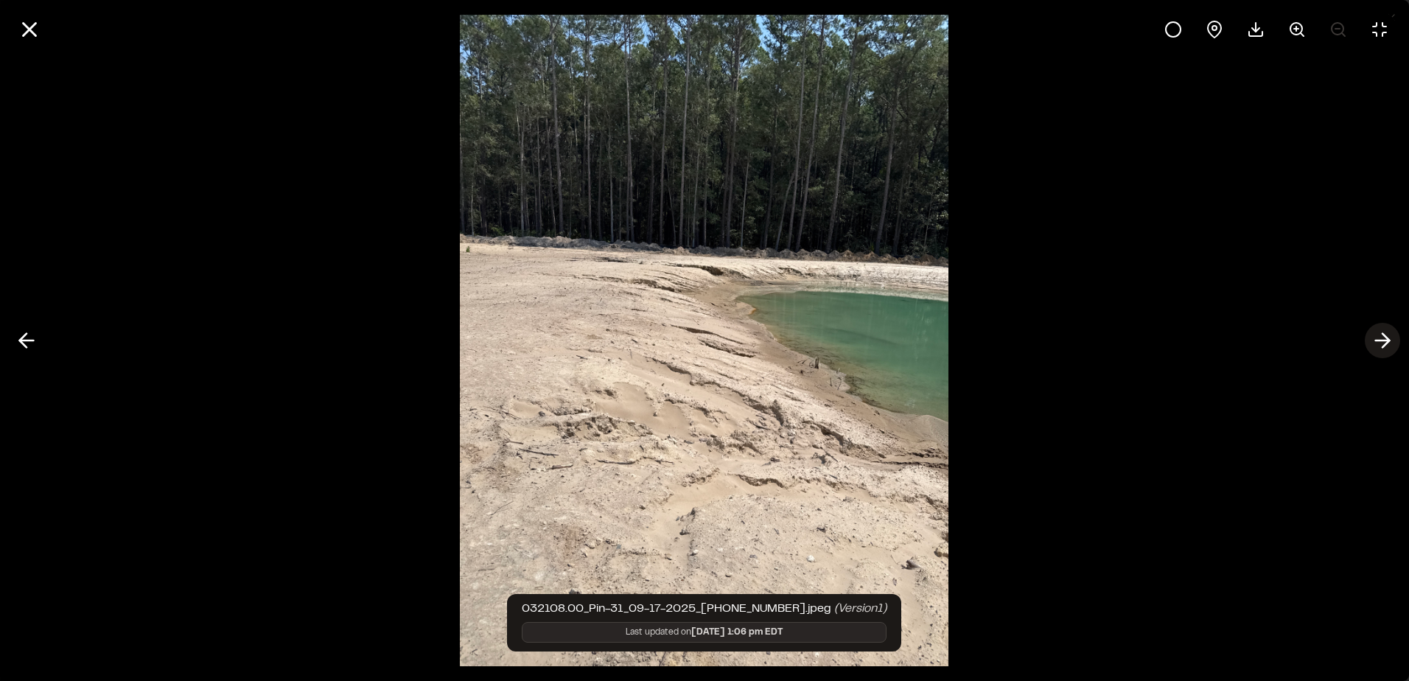
click at [1393, 351] on icon at bounding box center [1383, 340] width 24 height 25
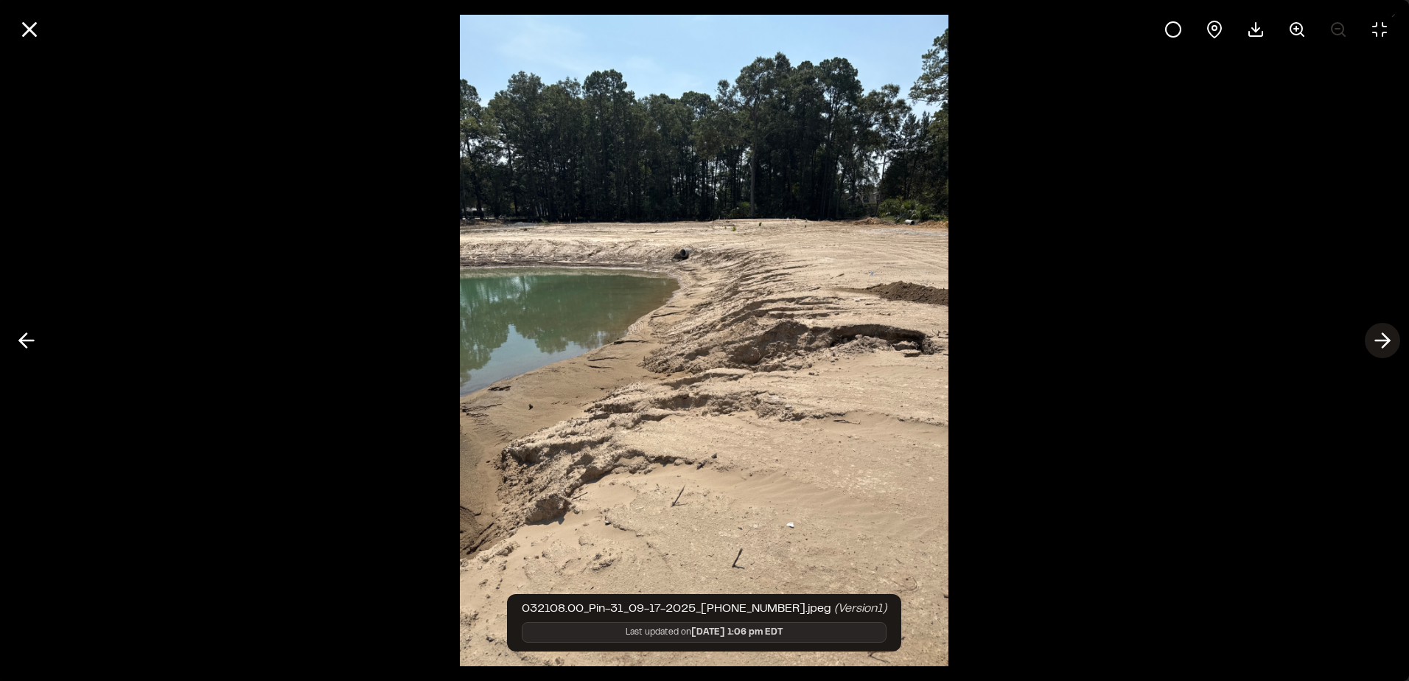
click at [1393, 351] on icon at bounding box center [1383, 340] width 24 height 25
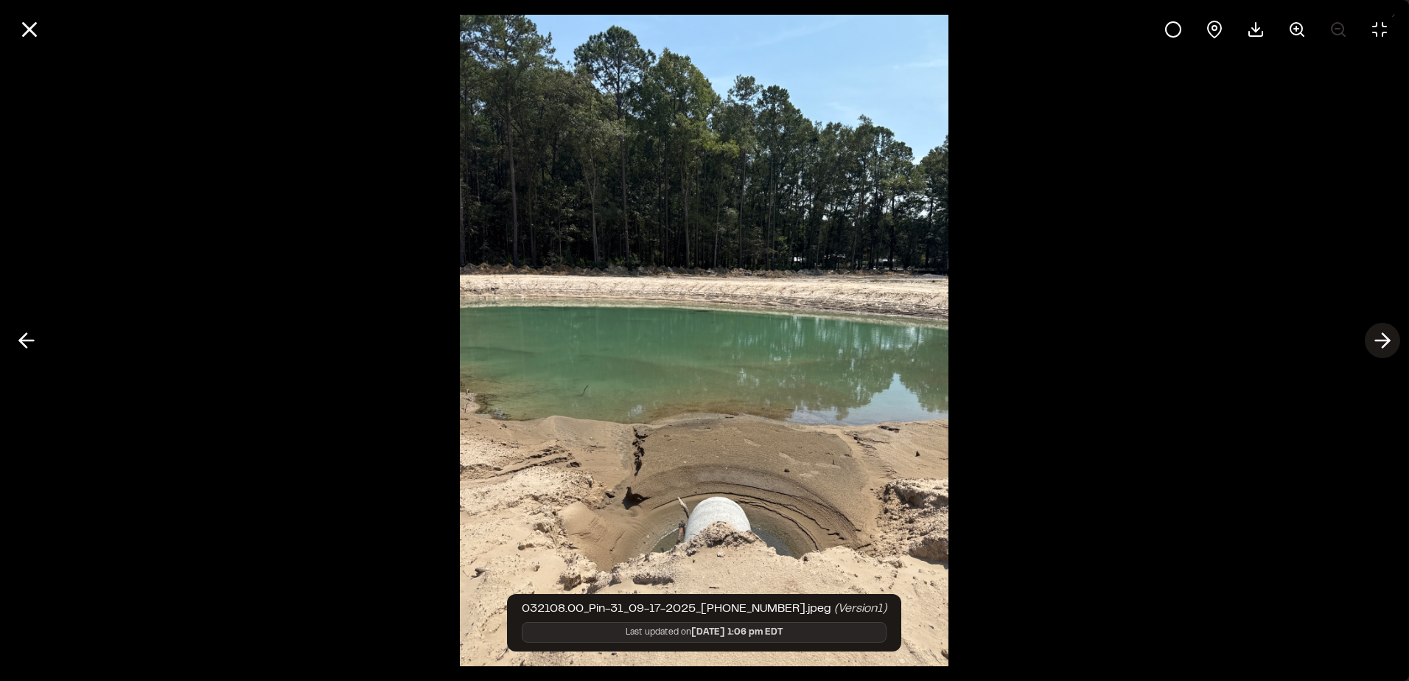
click at [1386, 348] on icon at bounding box center [1383, 340] width 24 height 25
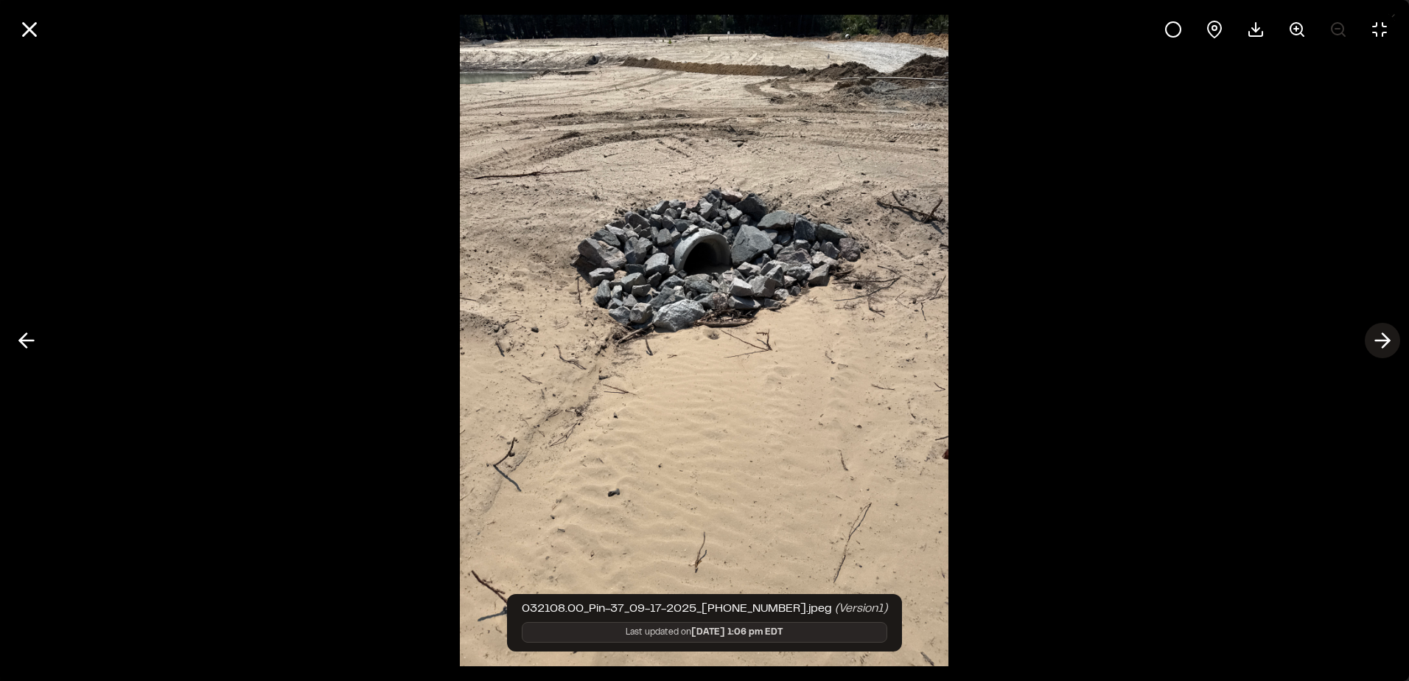
click at [1386, 348] on icon at bounding box center [1383, 340] width 24 height 25
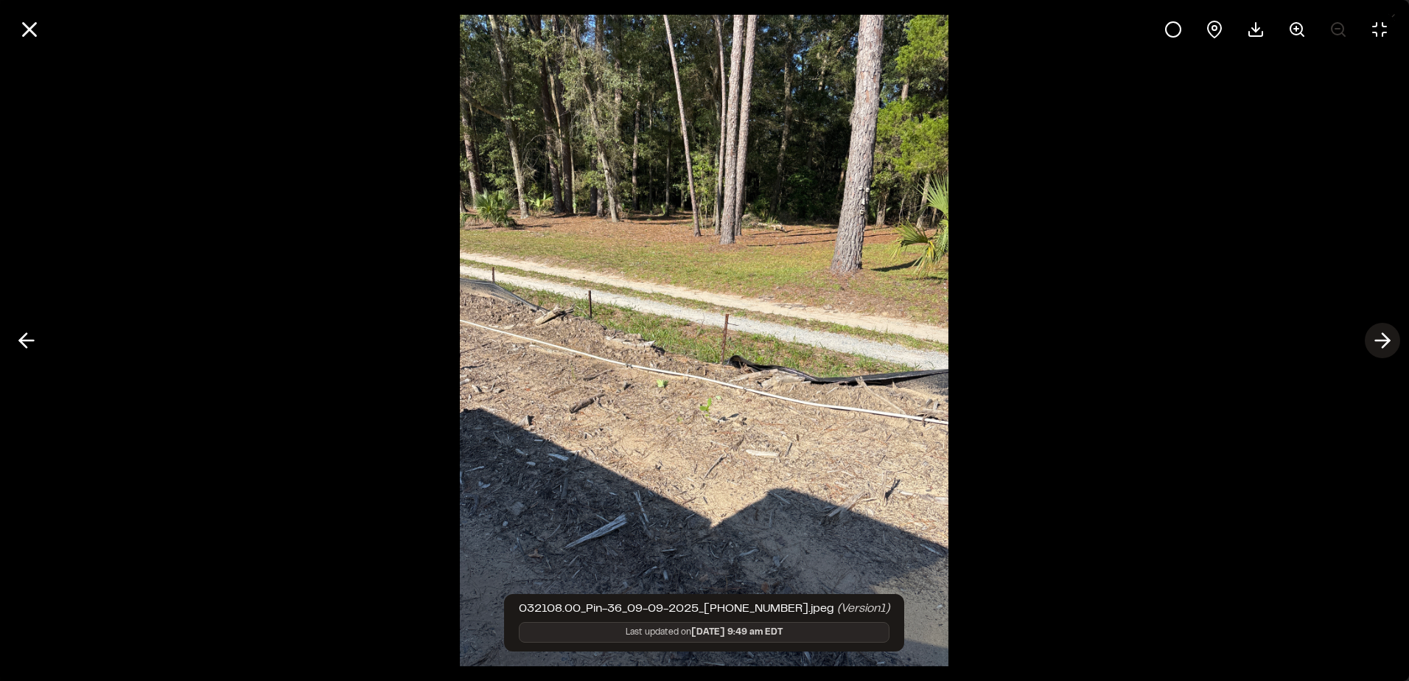
click at [1386, 348] on icon at bounding box center [1383, 340] width 24 height 25
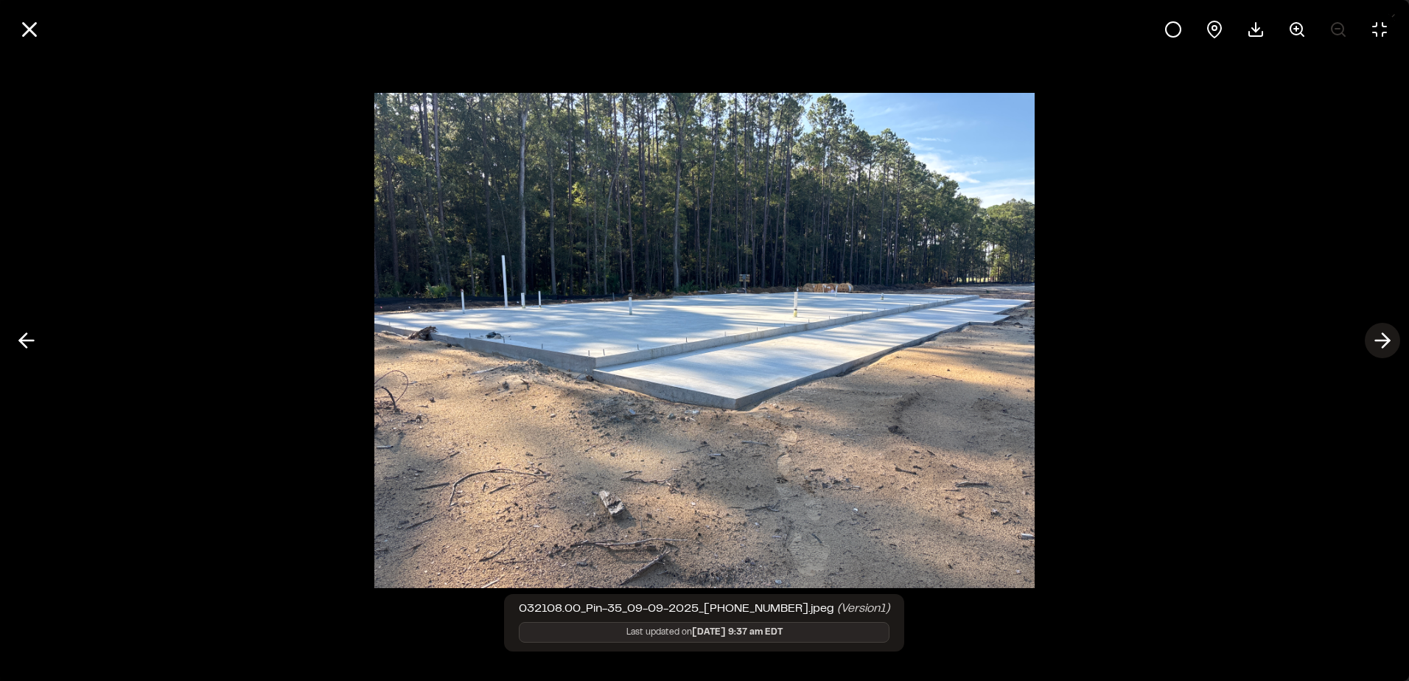
click at [1386, 348] on icon at bounding box center [1383, 340] width 24 height 25
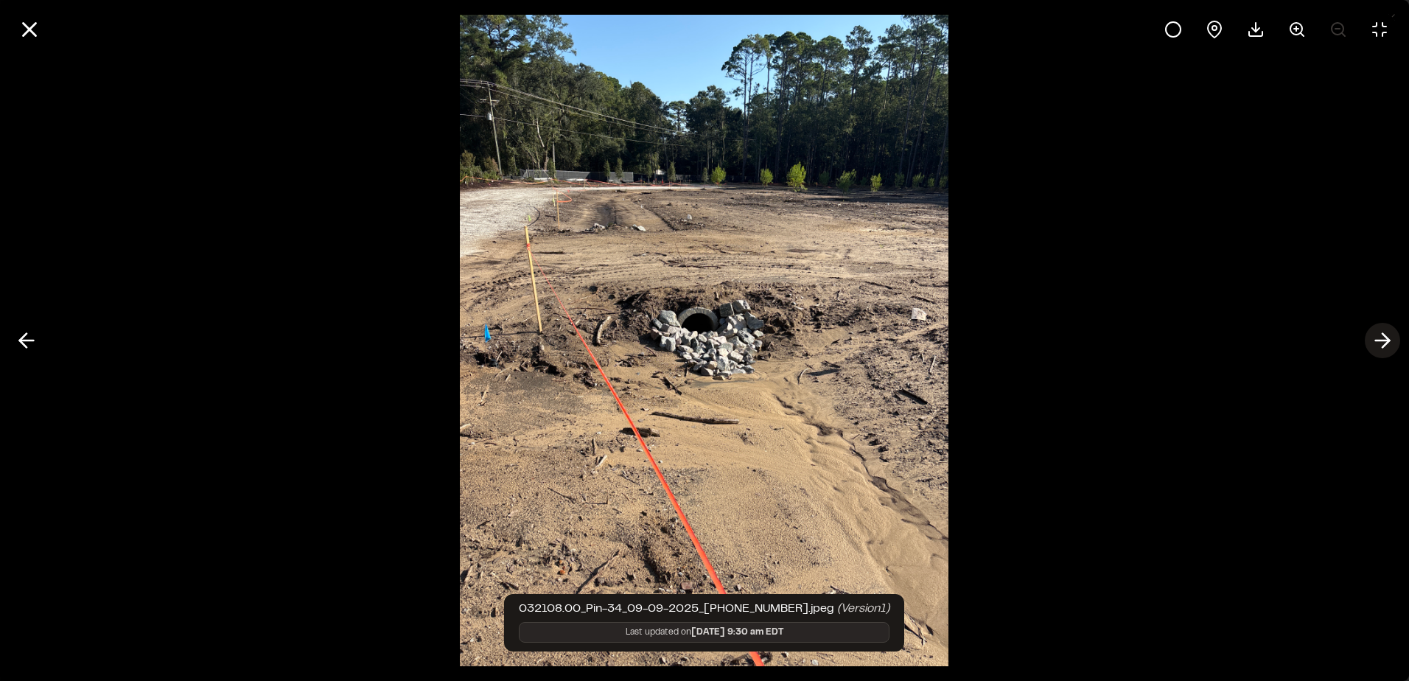
click at [1383, 340] on line at bounding box center [1383, 340] width 14 height 0
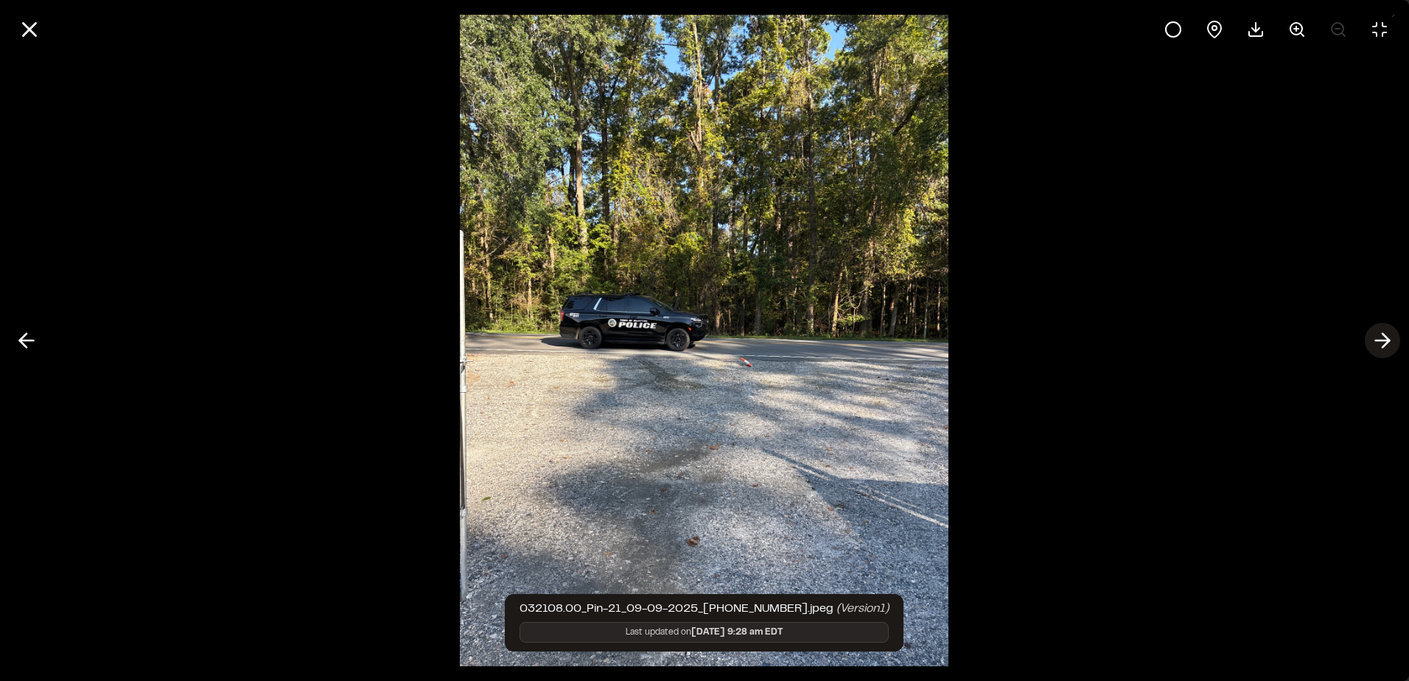
click at [1380, 342] on icon at bounding box center [1383, 340] width 24 height 25
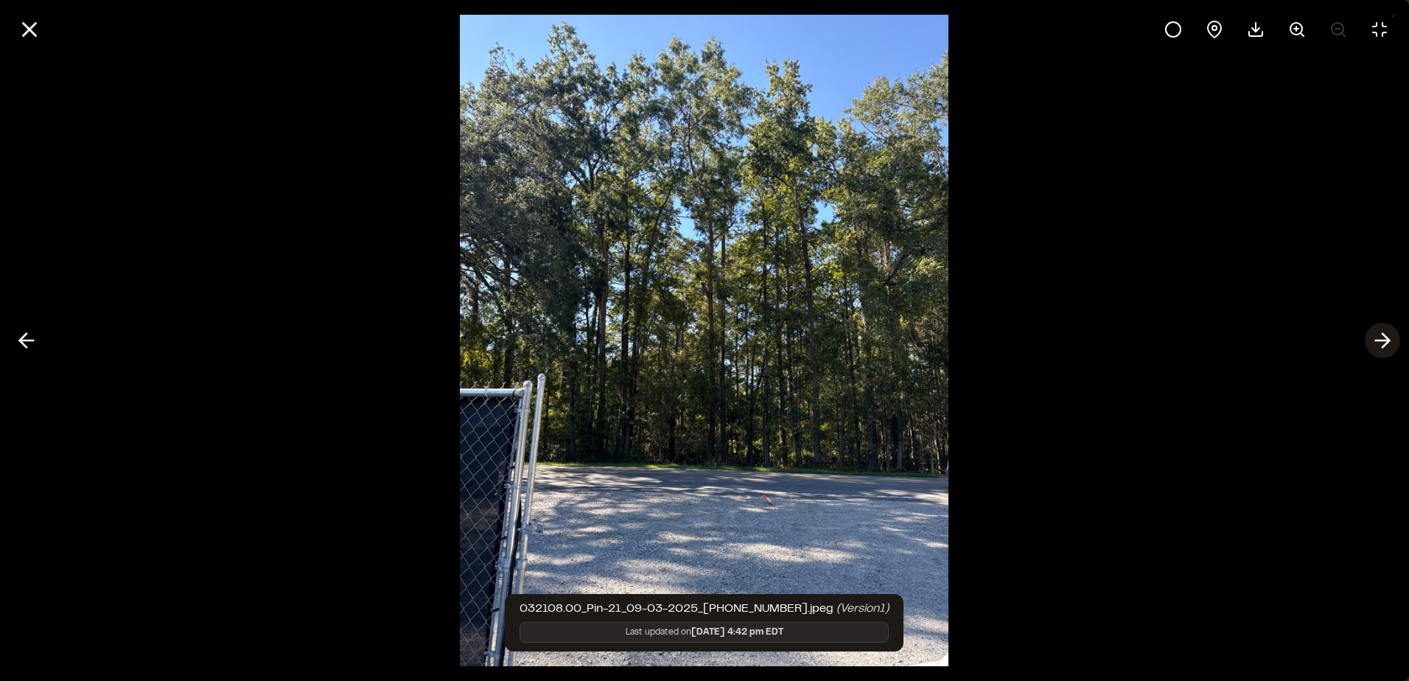
click at [1380, 342] on icon at bounding box center [1383, 340] width 24 height 25
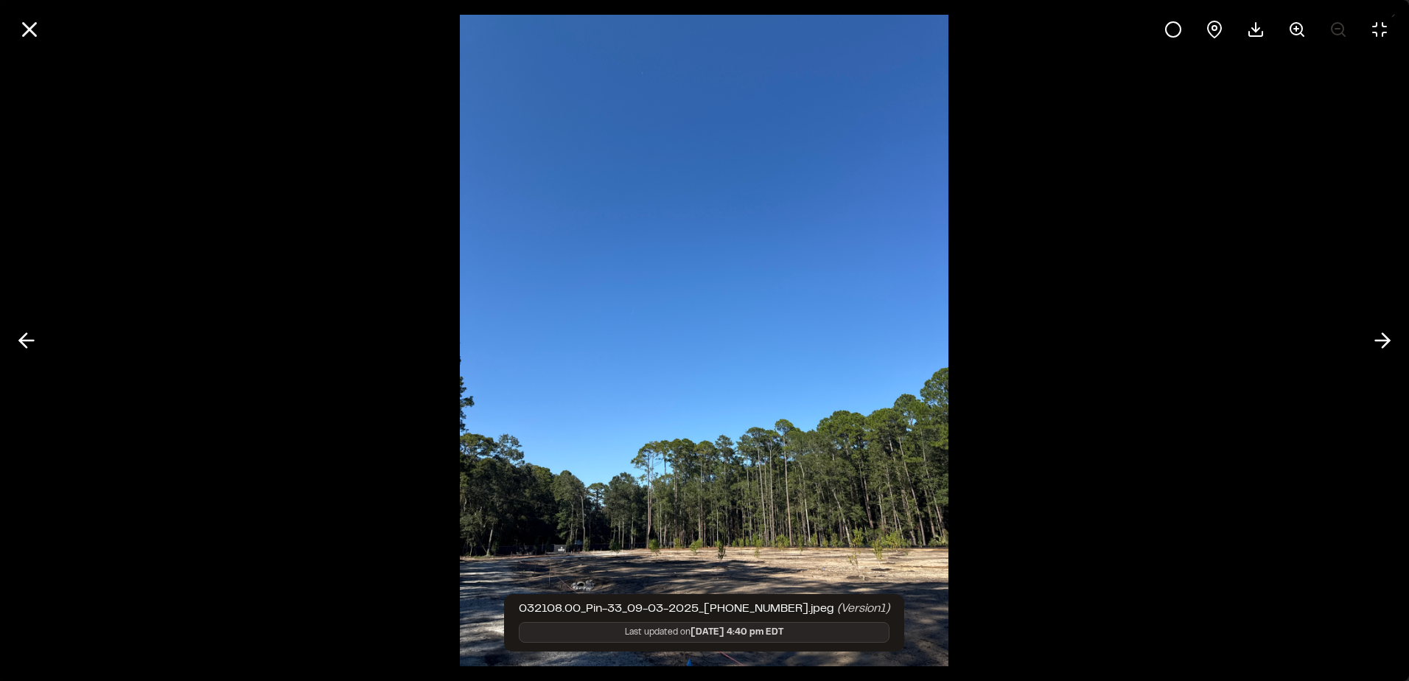
drag, startPoint x: 1380, startPoint y: 342, endPoint x: 640, endPoint y: 567, distance: 773.5
click at [640, 567] on div "032108.00_Pin-33_09-03-2025_[PHONE_NUMBER].jpeg (Version 1 ) Last updated on [D…" at bounding box center [704, 340] width 1409 height 681
click at [1386, 338] on polyline at bounding box center [1386, 341] width 7 height 14
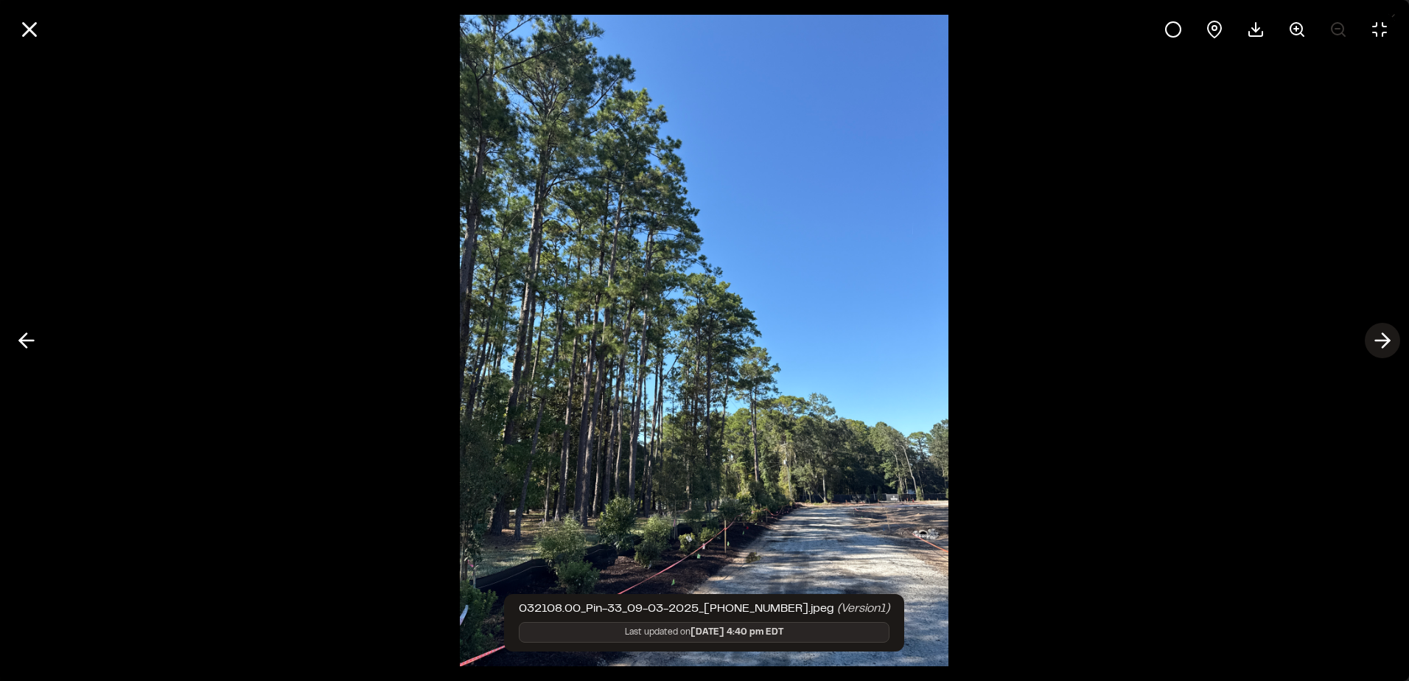
click at [1386, 338] on polyline at bounding box center [1386, 341] width 7 height 14
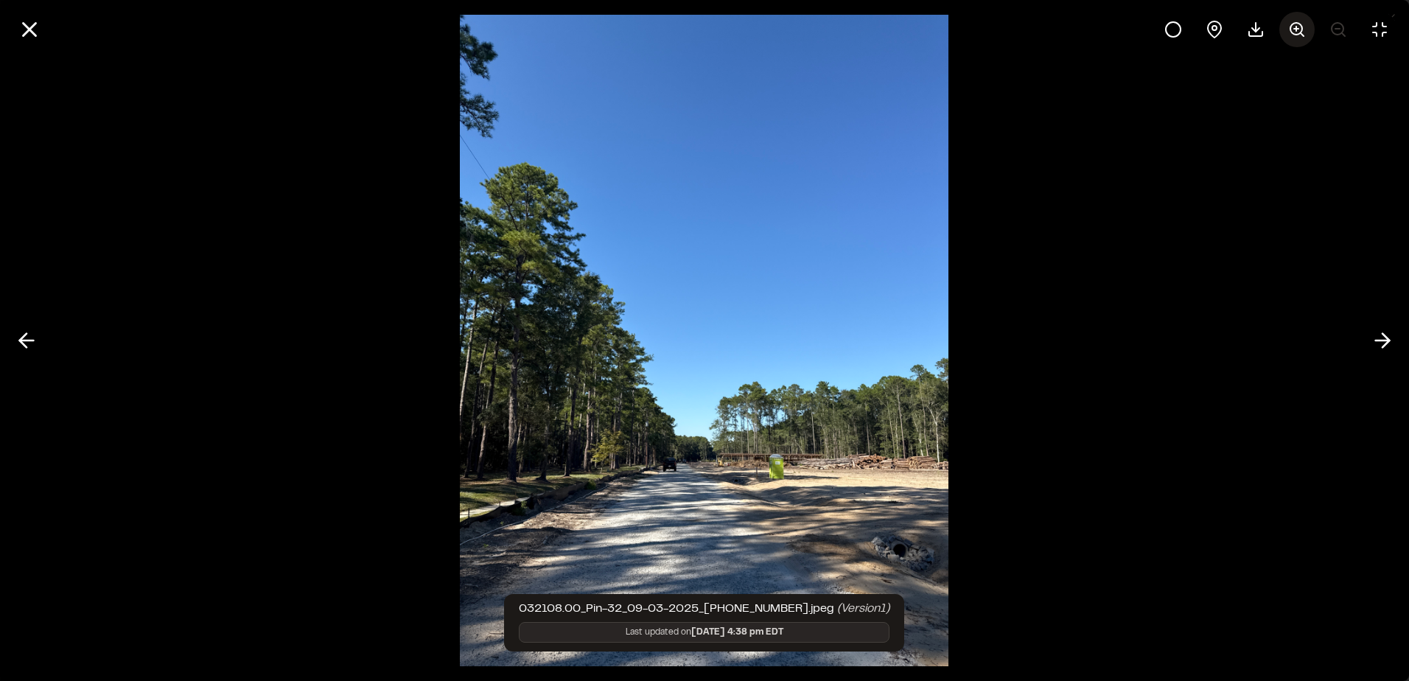
click at [1288, 32] on icon at bounding box center [1297, 30] width 18 height 18
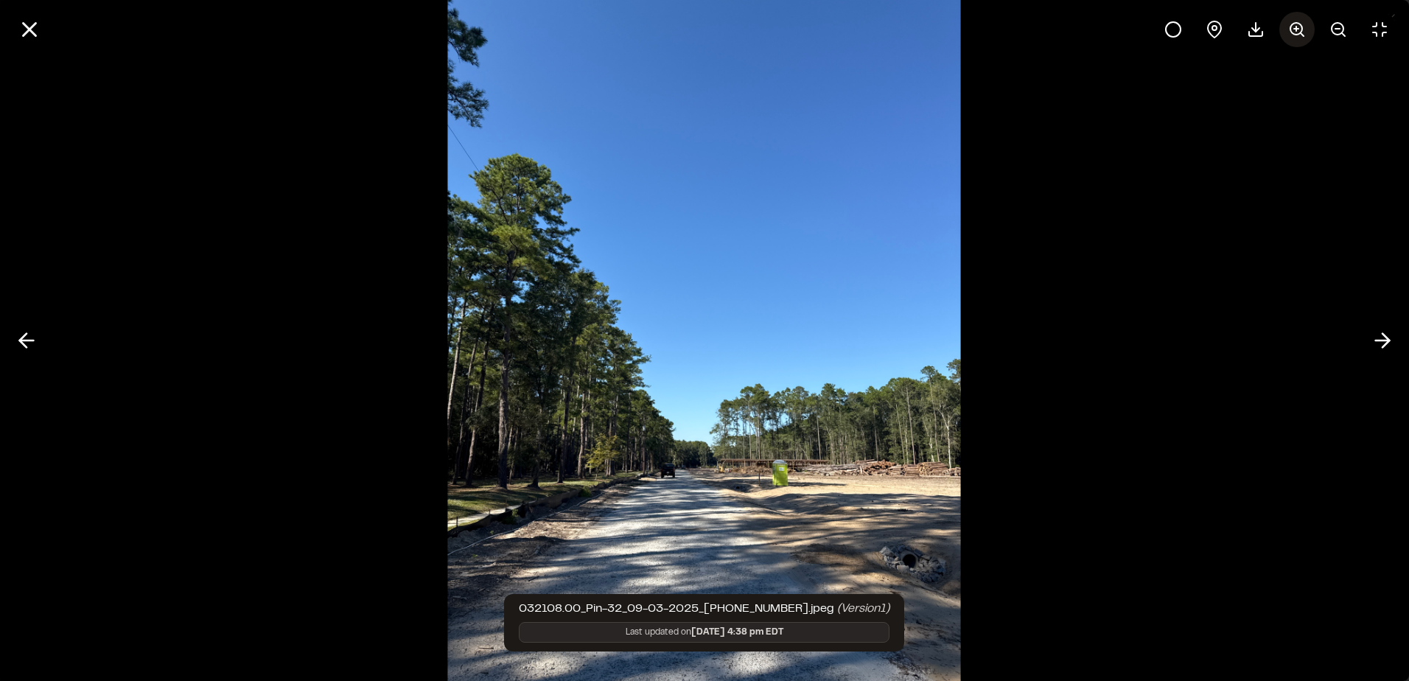
click at [1288, 32] on icon at bounding box center [1297, 30] width 18 height 18
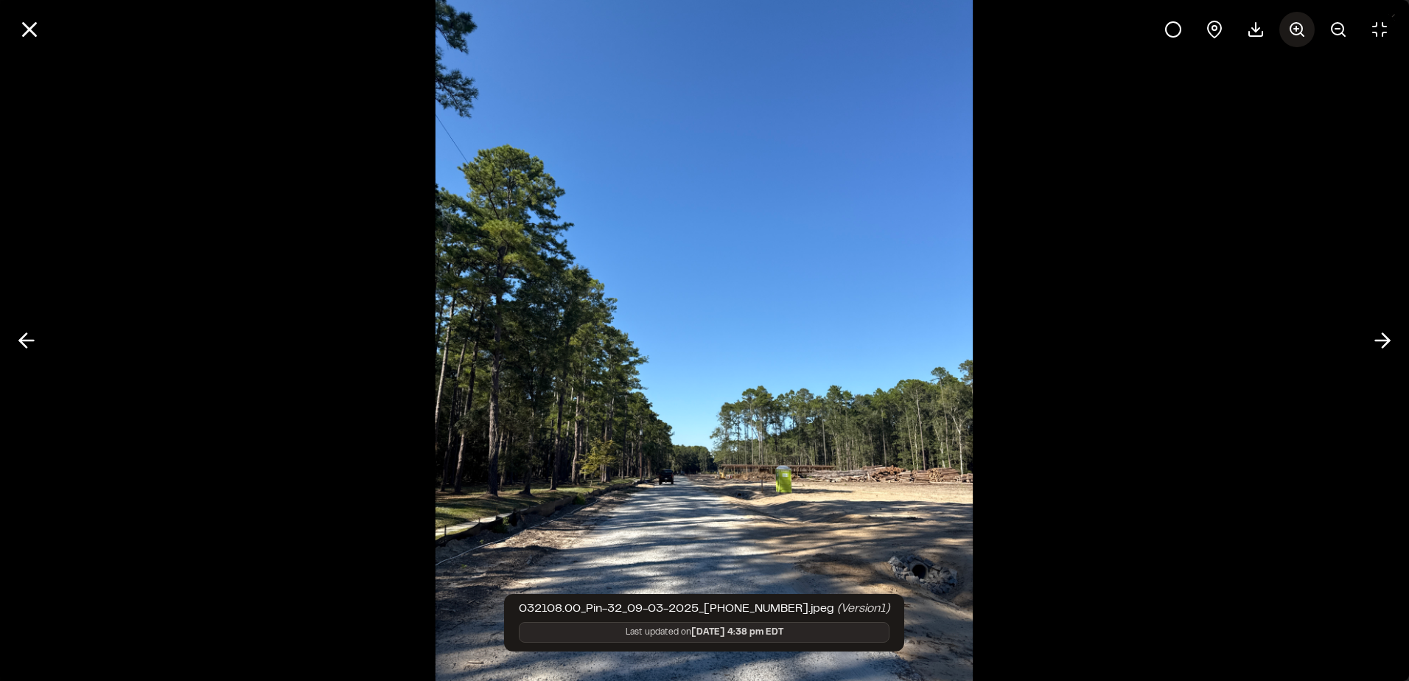
click at [1288, 32] on icon at bounding box center [1297, 30] width 18 height 18
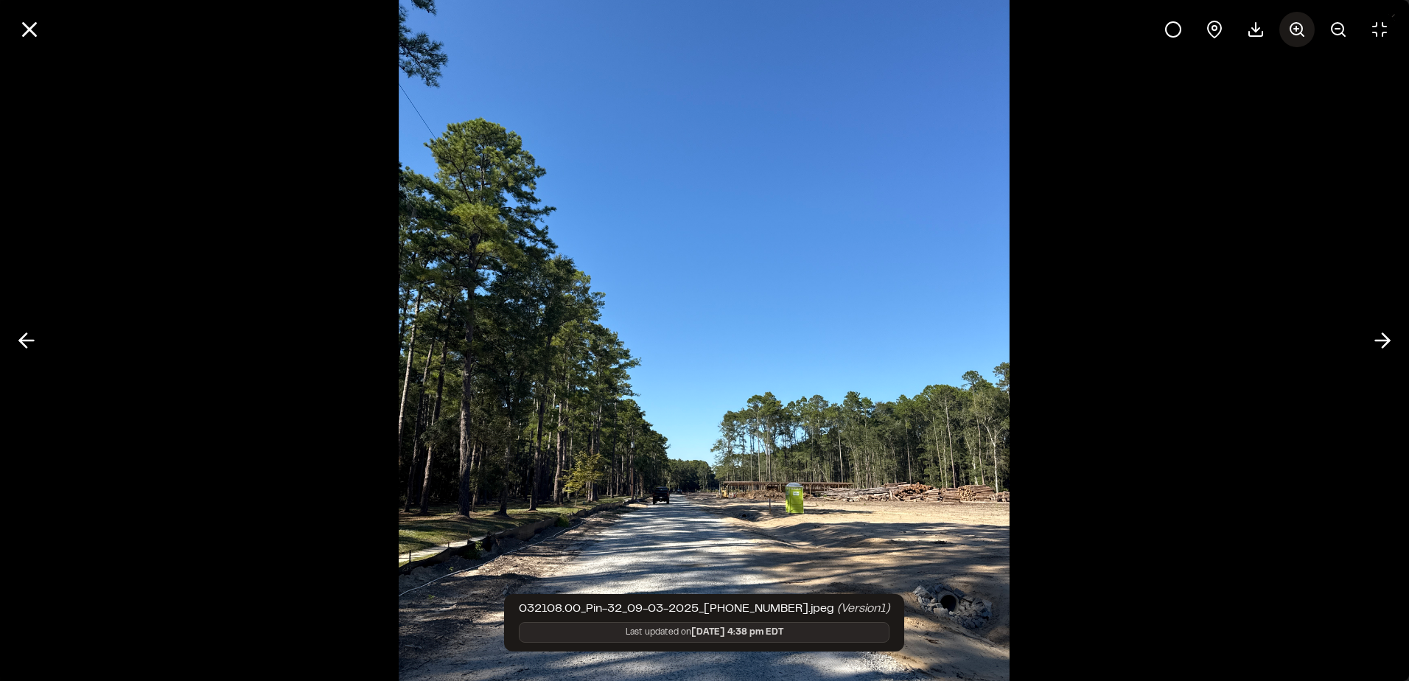
click at [1288, 32] on icon at bounding box center [1297, 30] width 18 height 18
click at [1288, 32] on div at bounding box center [1277, 29] width 242 height 35
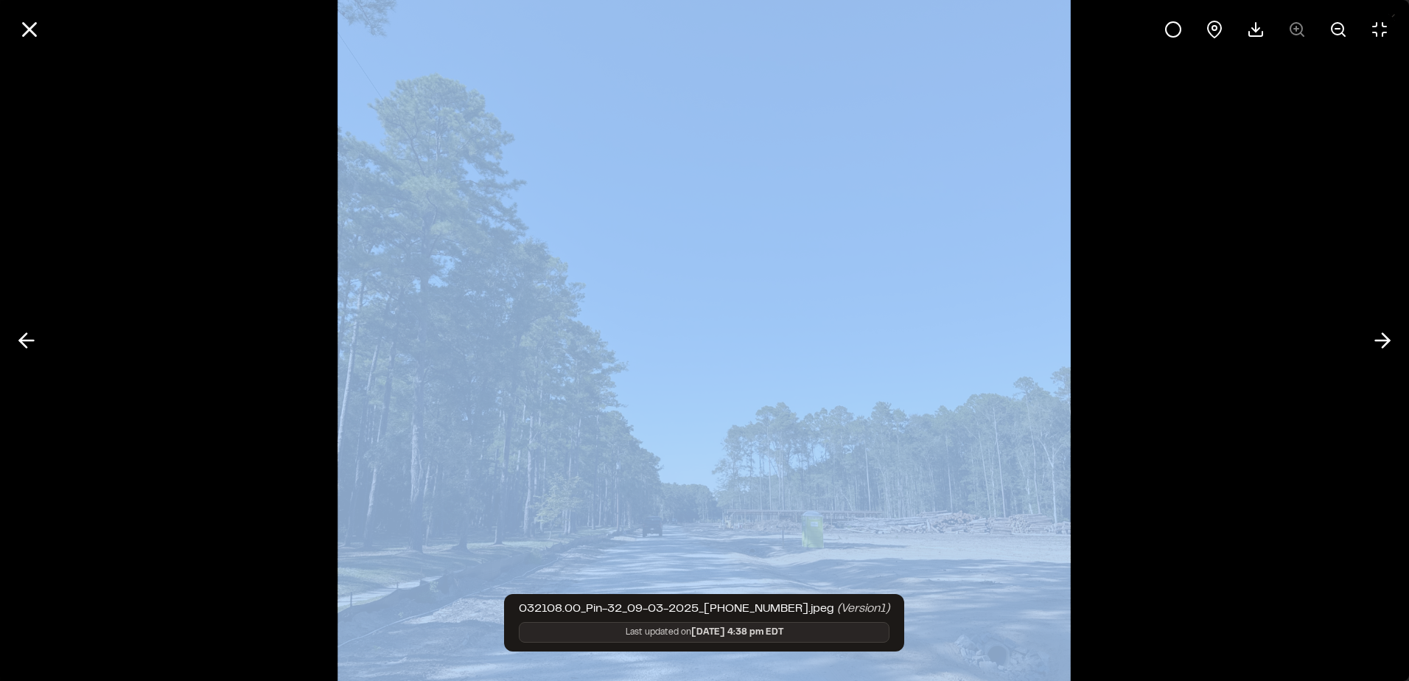
click at [1288, 32] on div at bounding box center [1277, 29] width 242 height 35
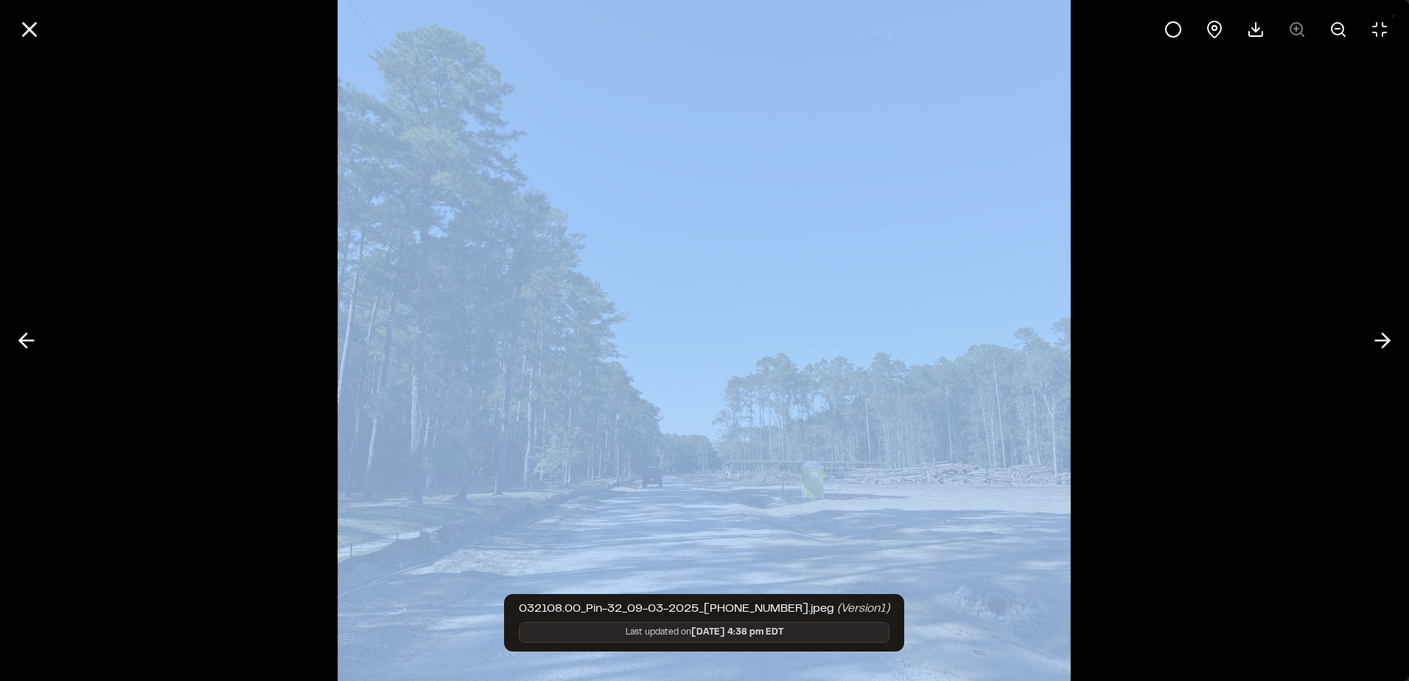
scroll to position [74, 0]
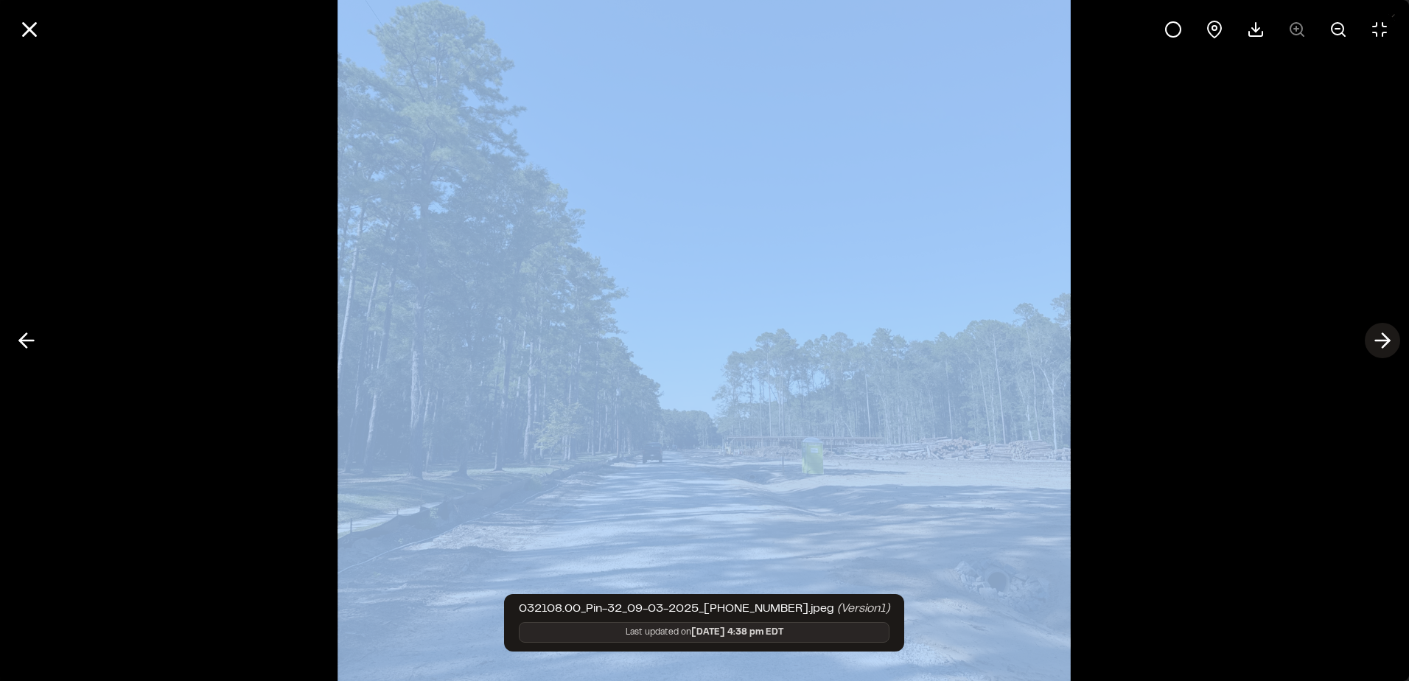
click at [1388, 338] on polyline at bounding box center [1386, 341] width 7 height 14
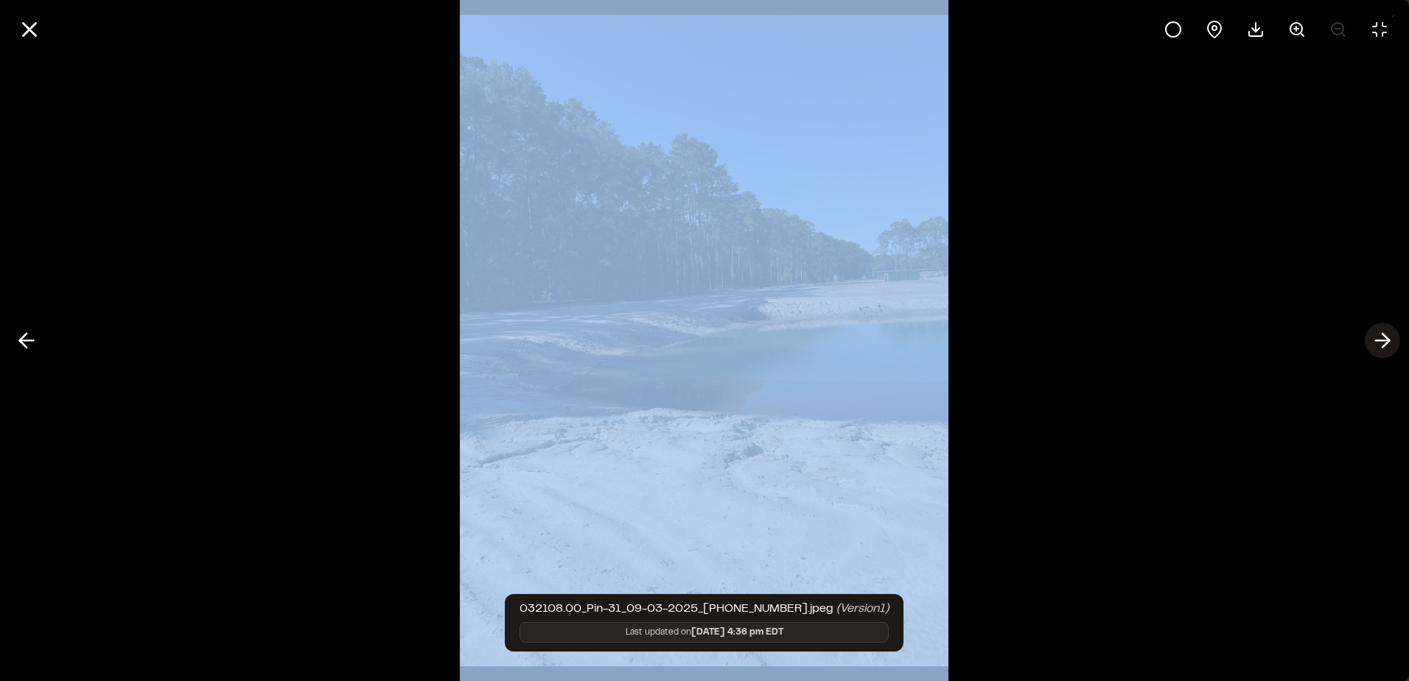
scroll to position [0, 0]
click at [106, 262] on div at bounding box center [704, 340] width 1409 height 681
click at [228, 99] on div at bounding box center [704, 340] width 1409 height 681
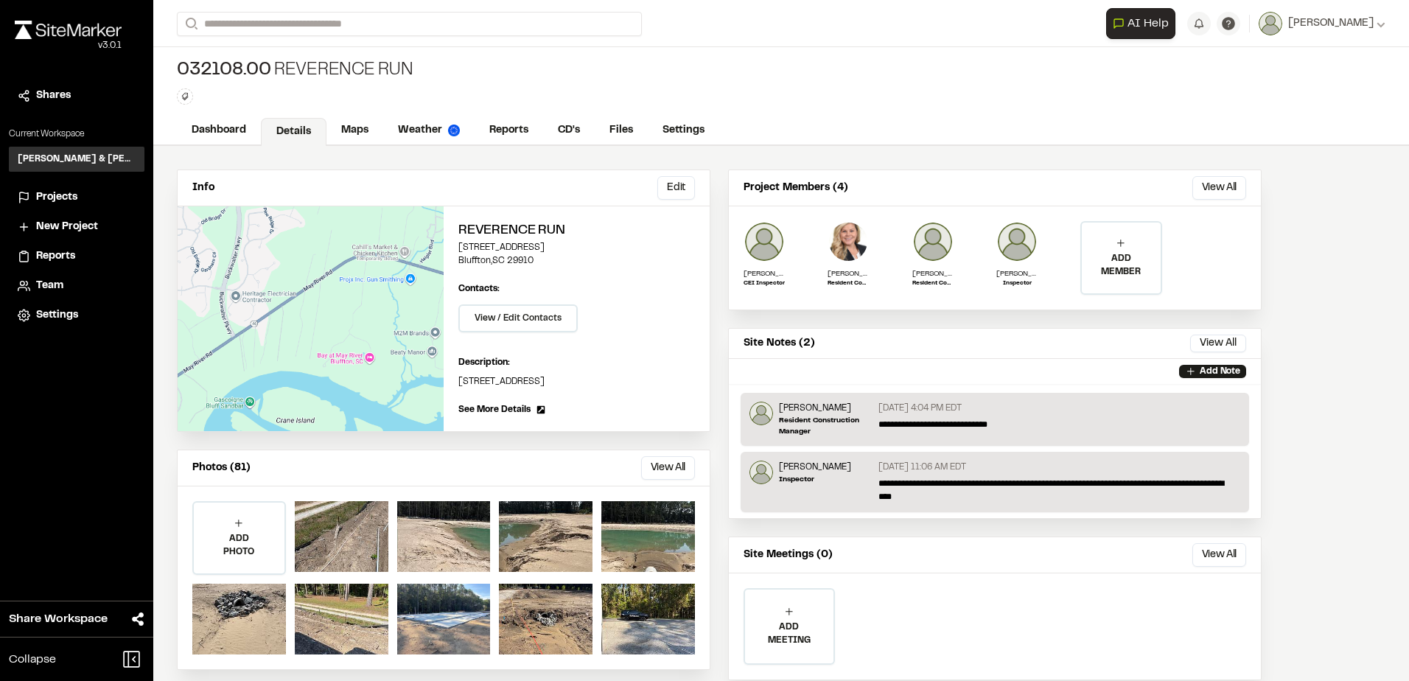
scroll to position [41, 0]
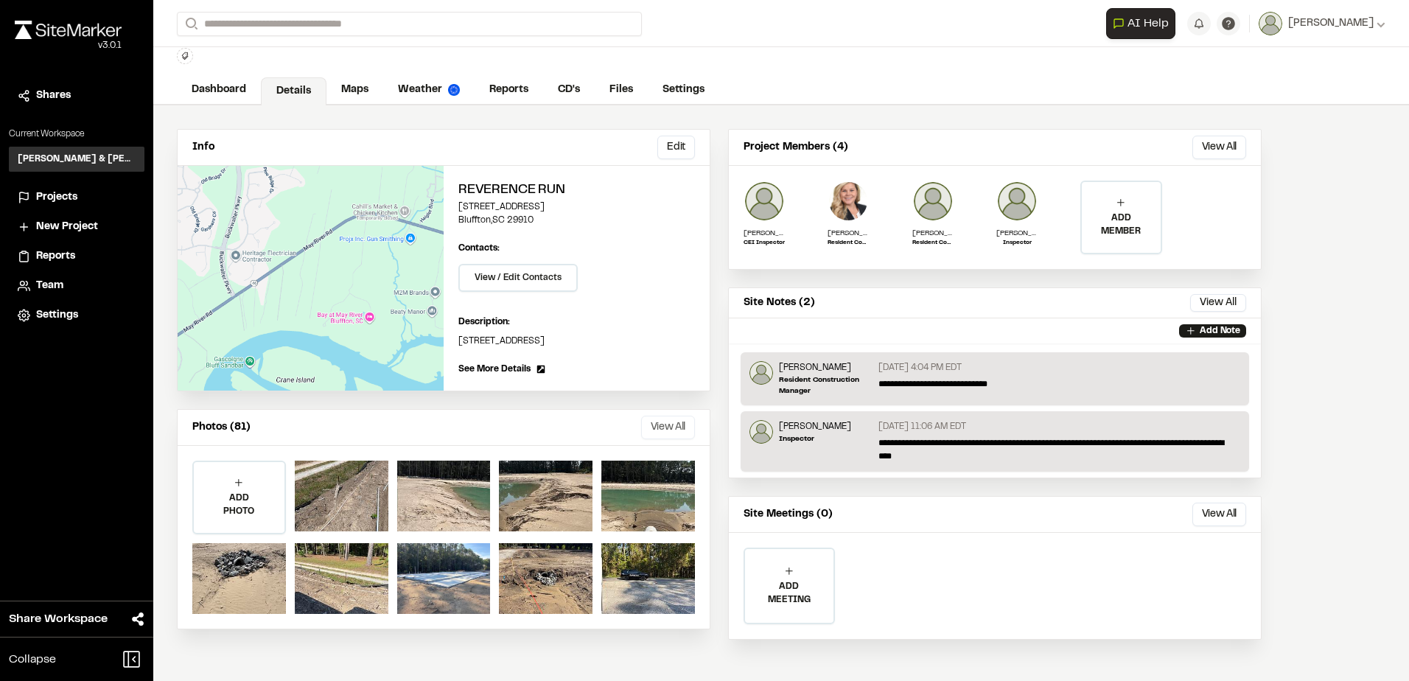
click at [652, 435] on button "View All" at bounding box center [668, 428] width 54 height 24
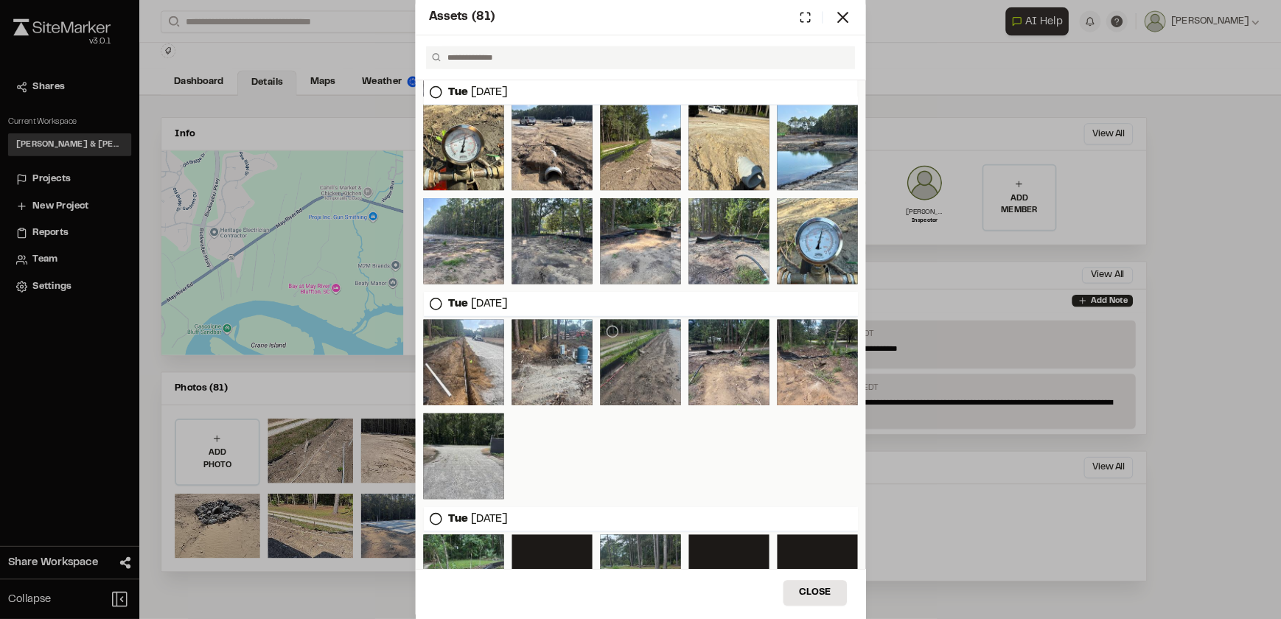
scroll to position [750, 0]
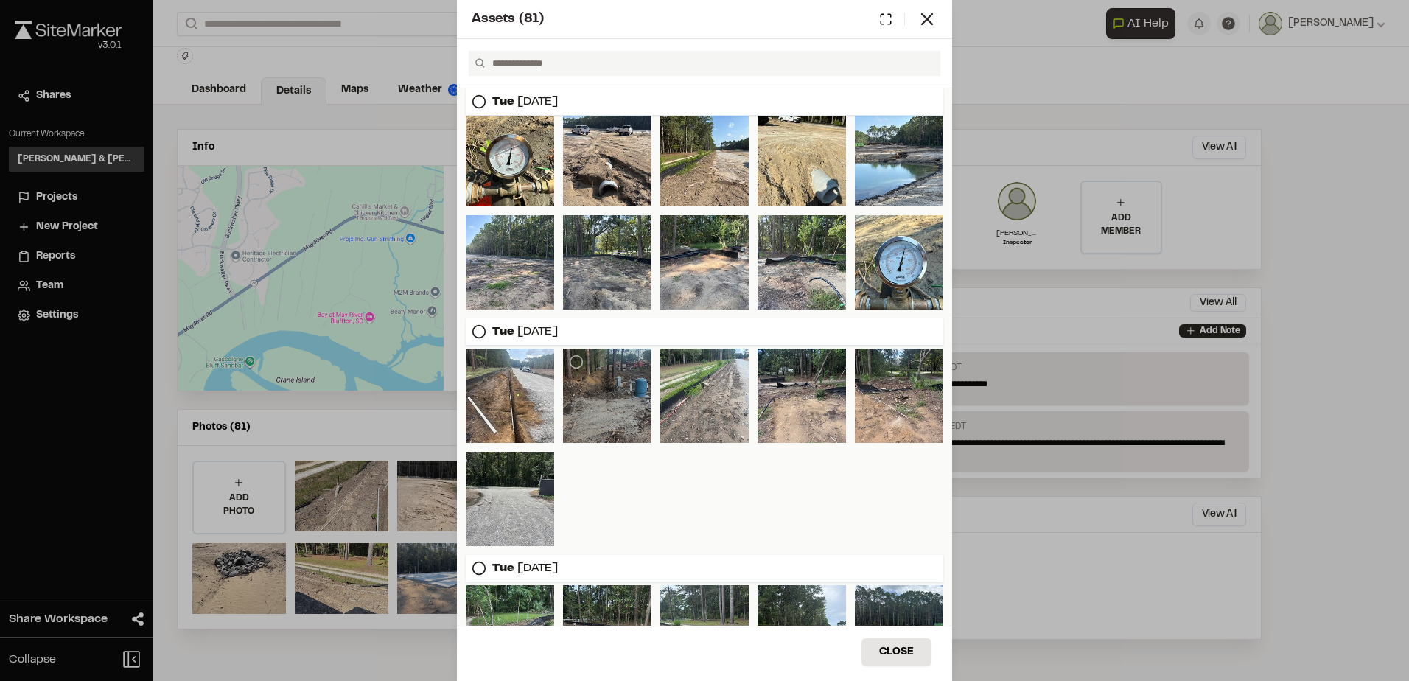
click at [616, 370] on div at bounding box center [607, 396] width 88 height 94
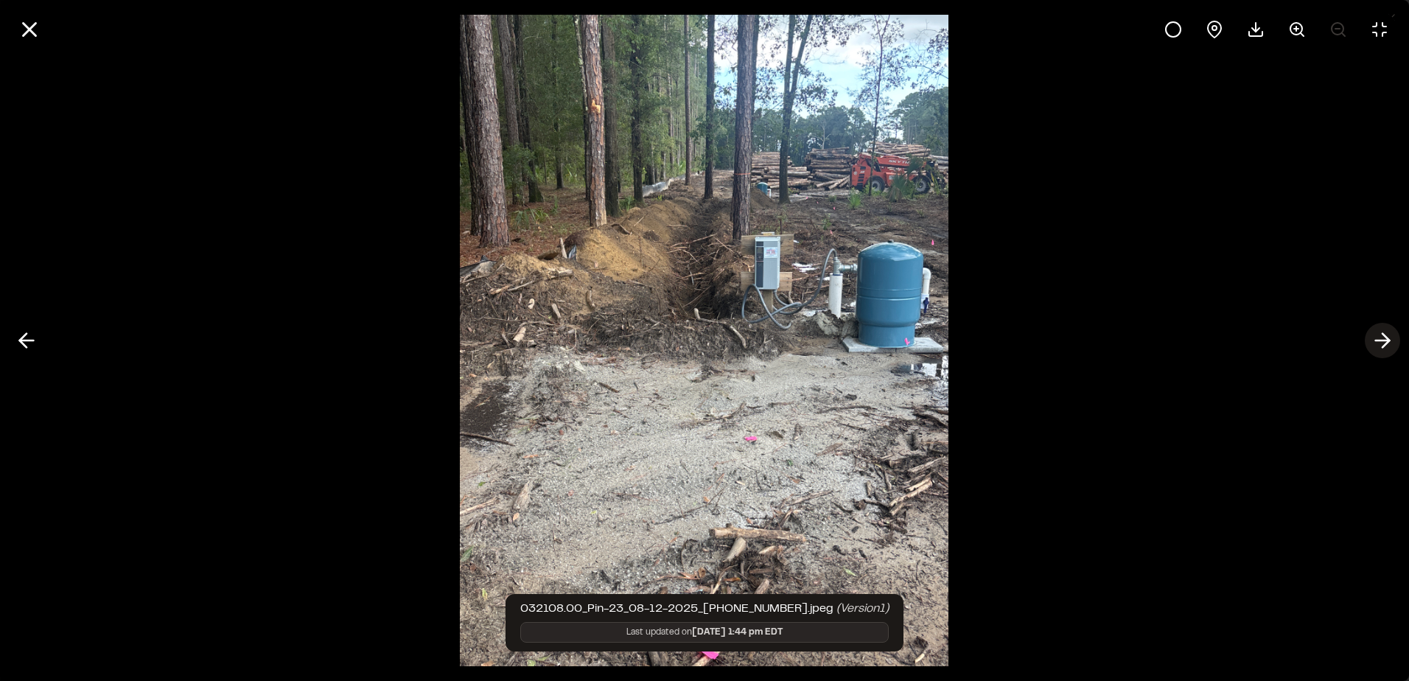
click at [1388, 338] on polyline at bounding box center [1386, 341] width 7 height 14
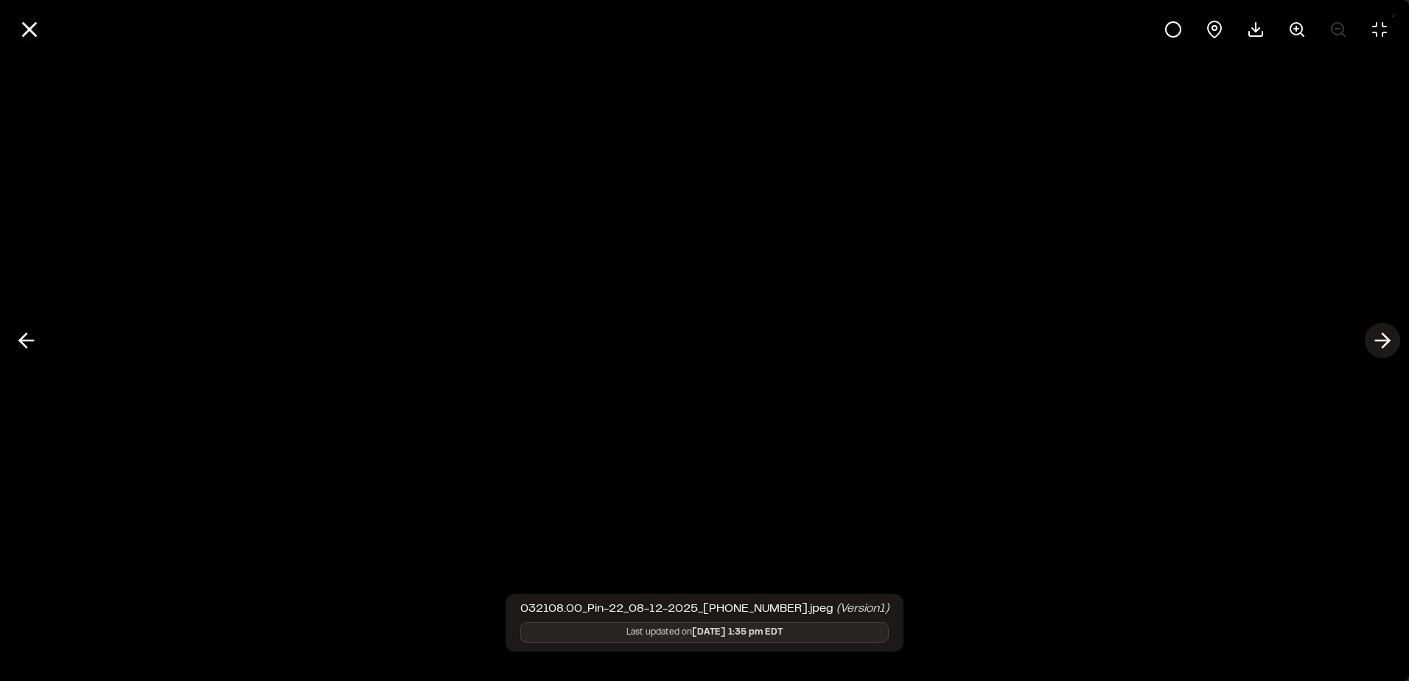
click at [1388, 338] on polyline at bounding box center [1386, 341] width 7 height 14
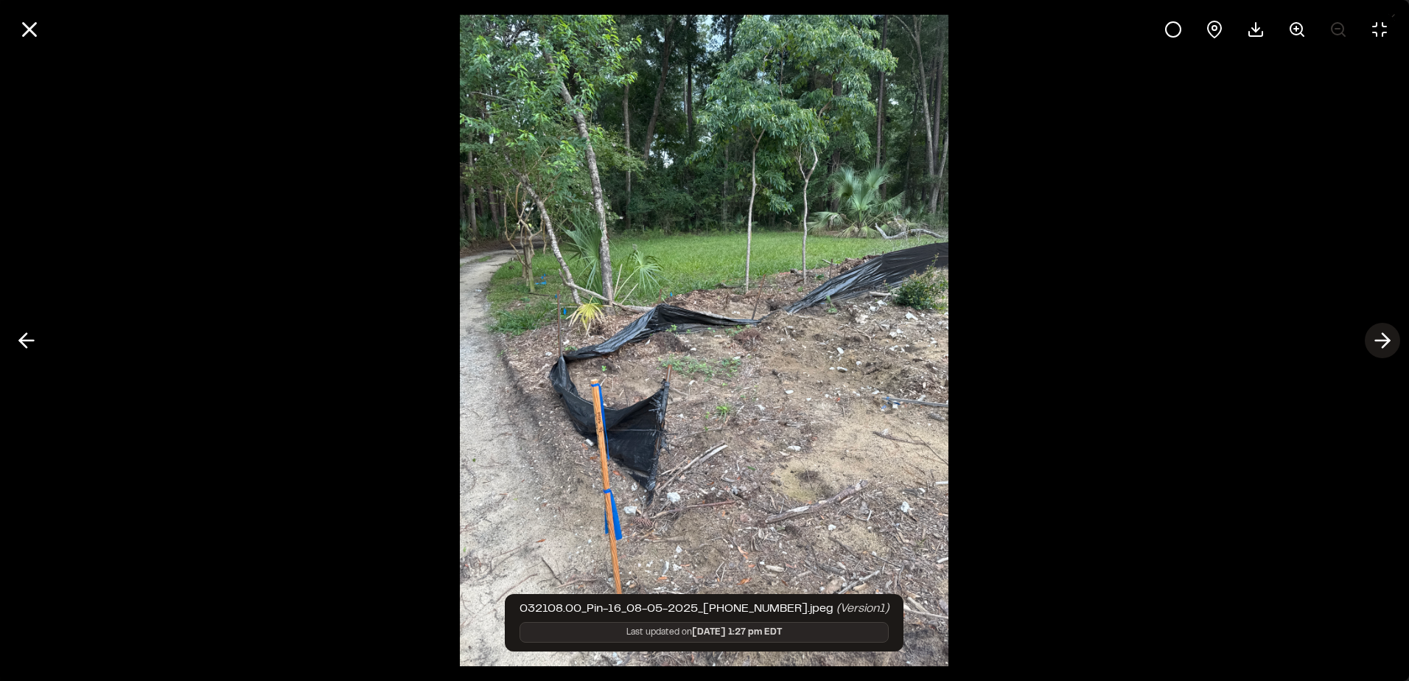
click at [1388, 338] on polyline at bounding box center [1386, 341] width 7 height 14
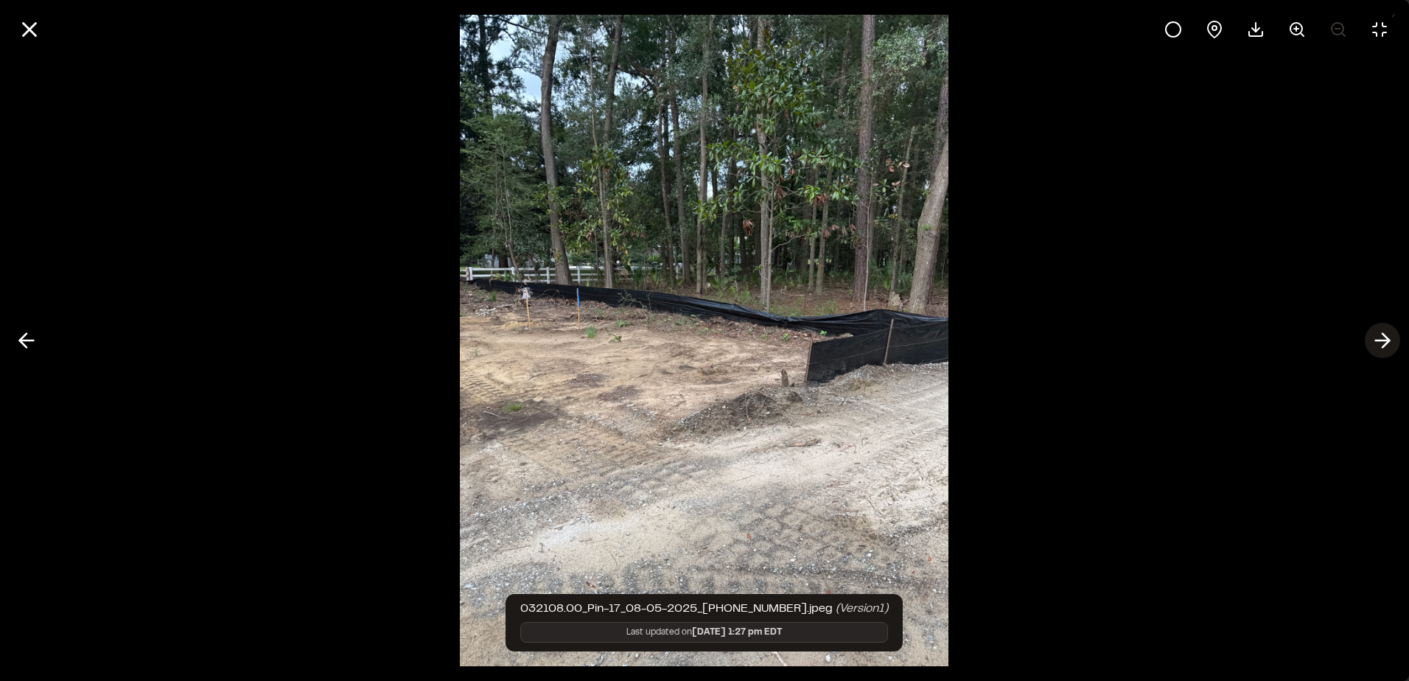
click at [1388, 338] on polyline at bounding box center [1386, 341] width 7 height 14
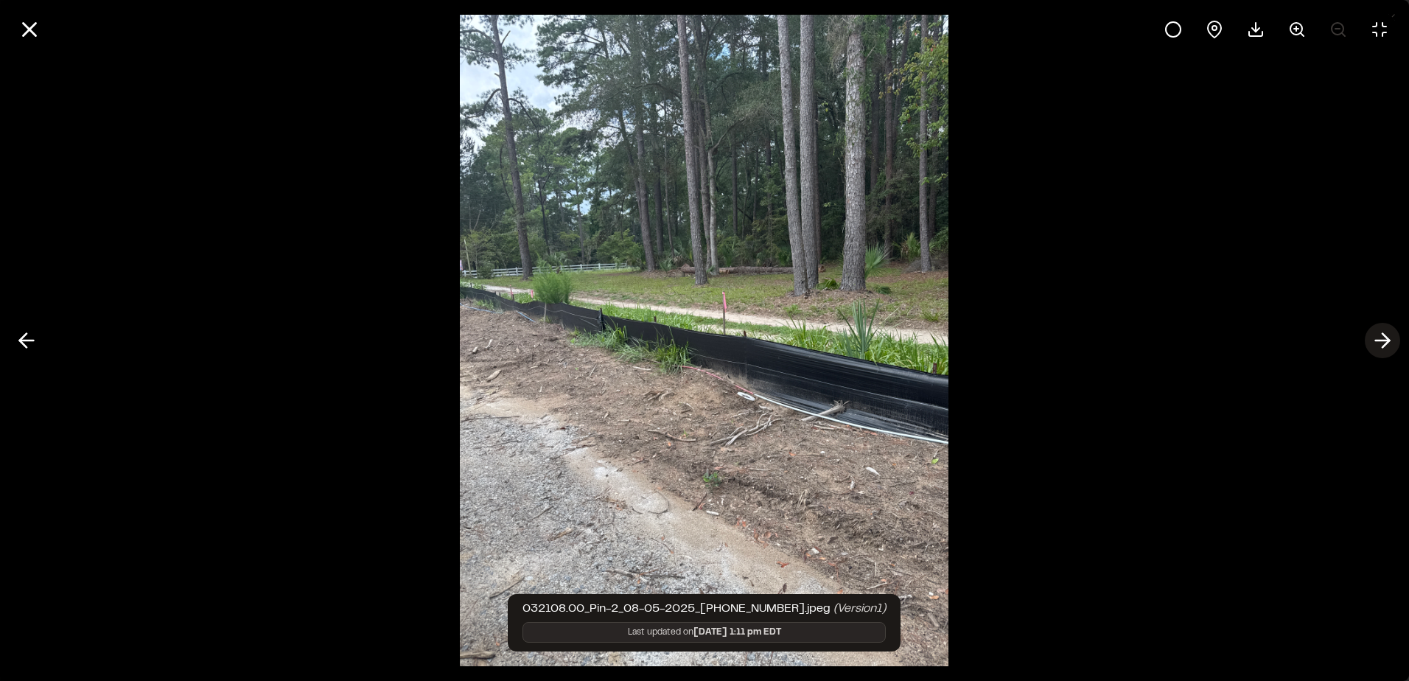
click at [1388, 338] on polyline at bounding box center [1386, 341] width 7 height 14
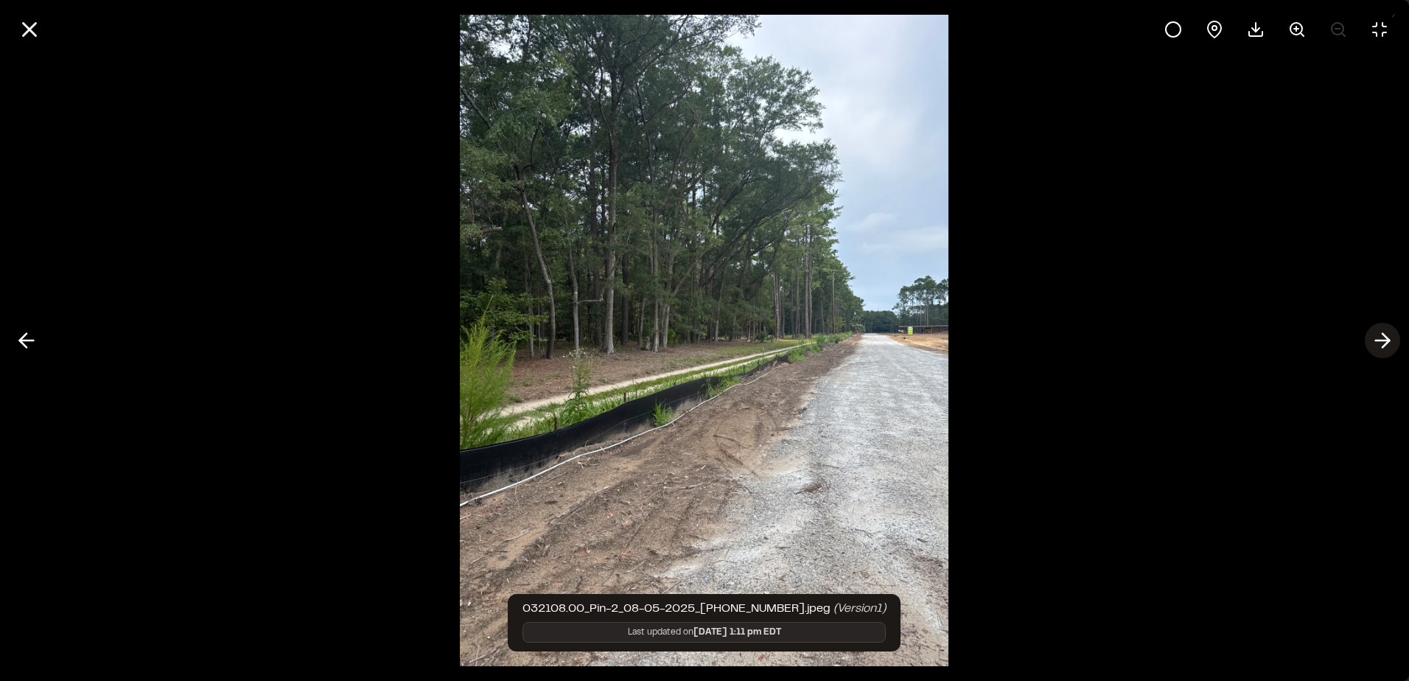
click at [1379, 340] on line at bounding box center [1383, 340] width 14 height 0
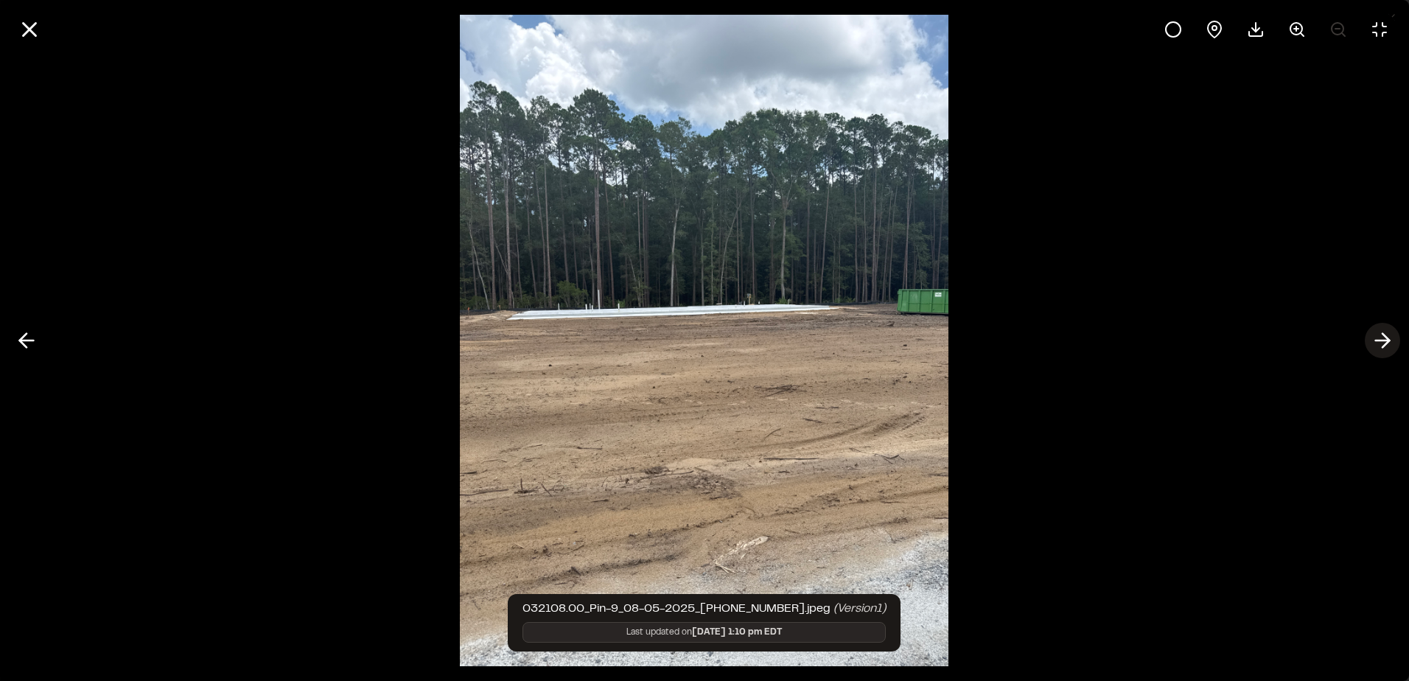
click at [1379, 340] on line at bounding box center [1383, 340] width 14 height 0
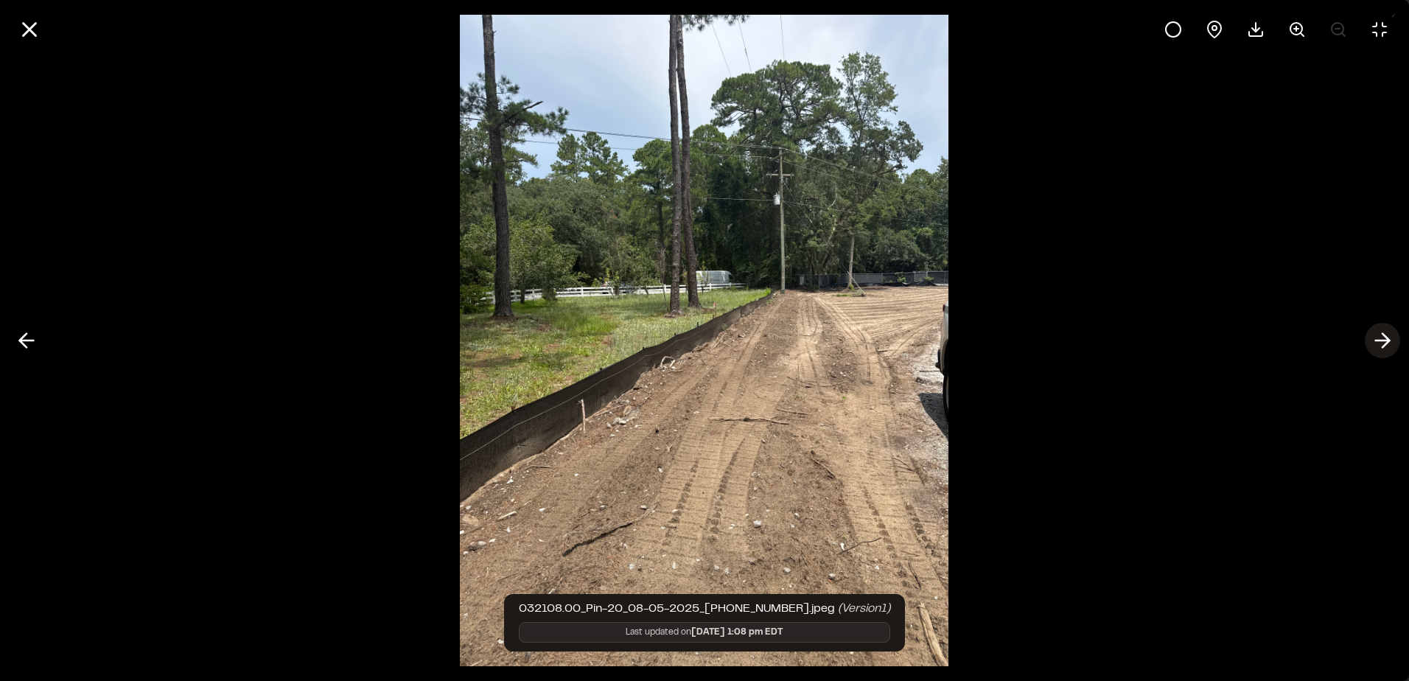
click at [1379, 340] on line at bounding box center [1383, 340] width 14 height 0
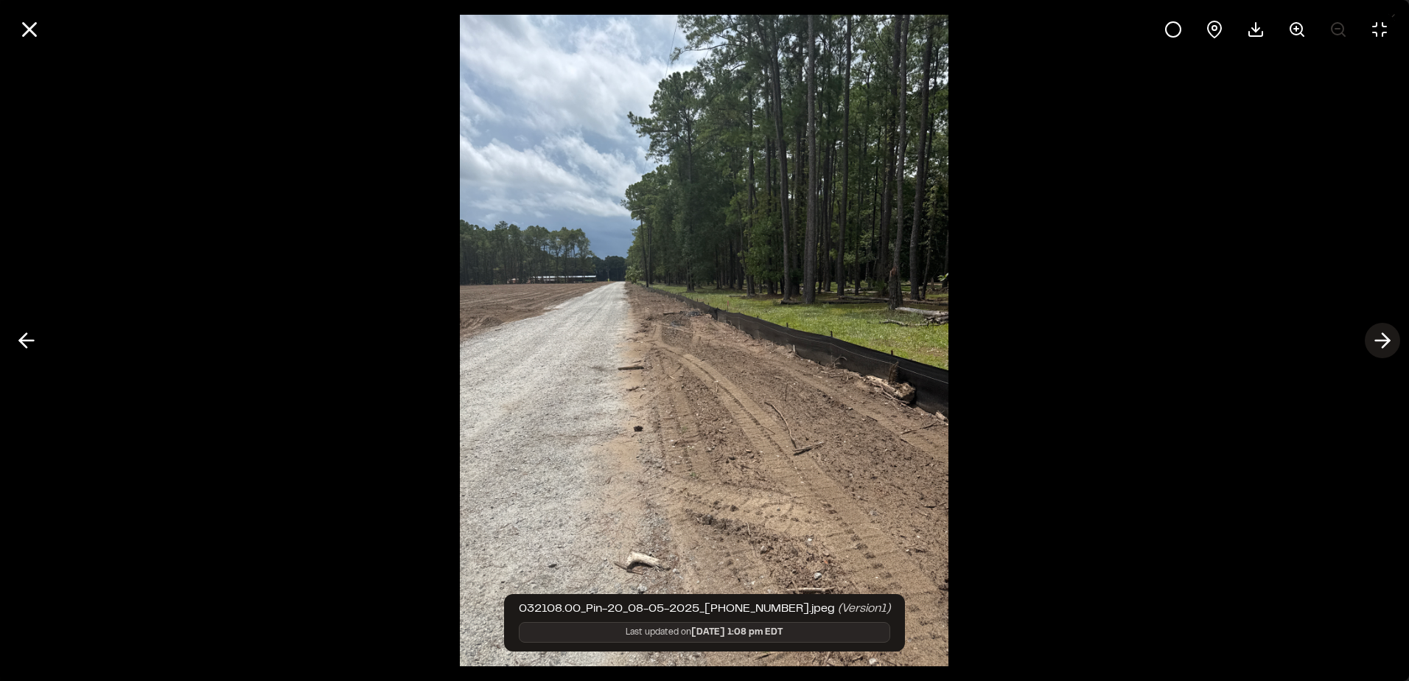
click at [1379, 340] on line at bounding box center [1383, 340] width 14 height 0
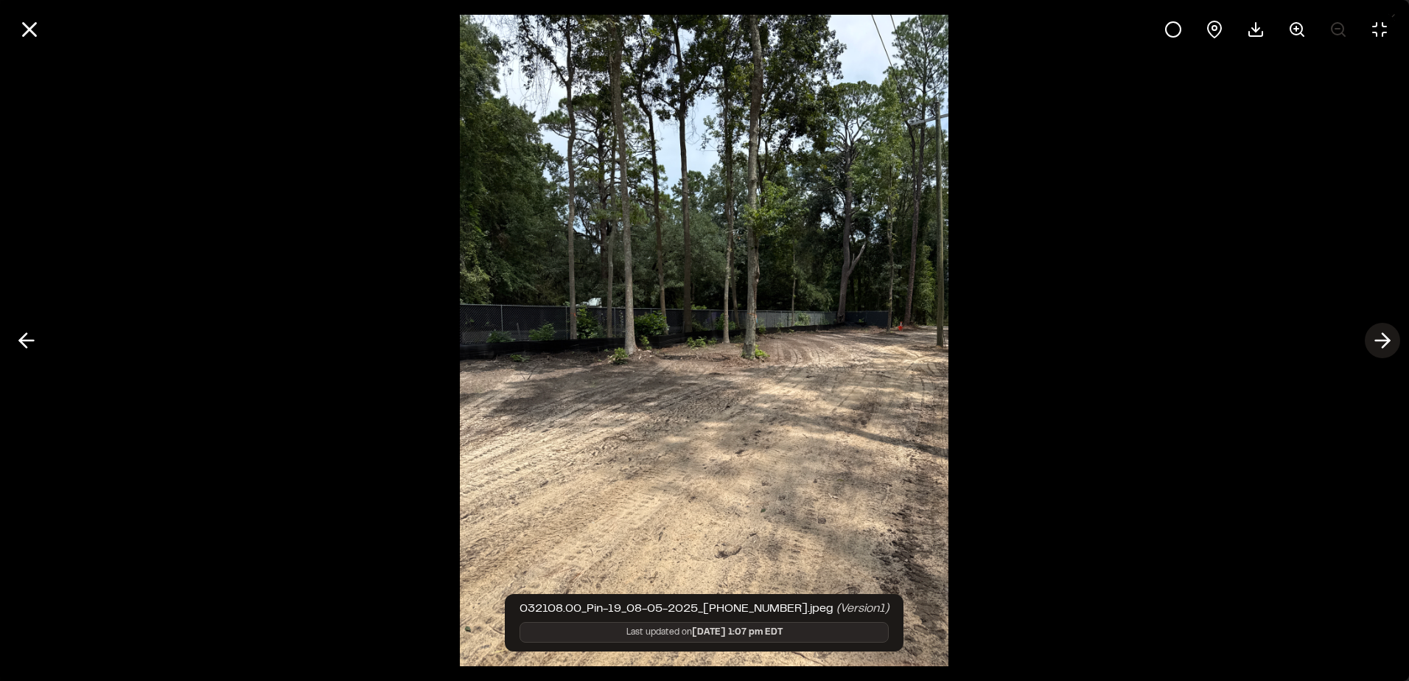
click at [1379, 340] on line at bounding box center [1383, 340] width 14 height 0
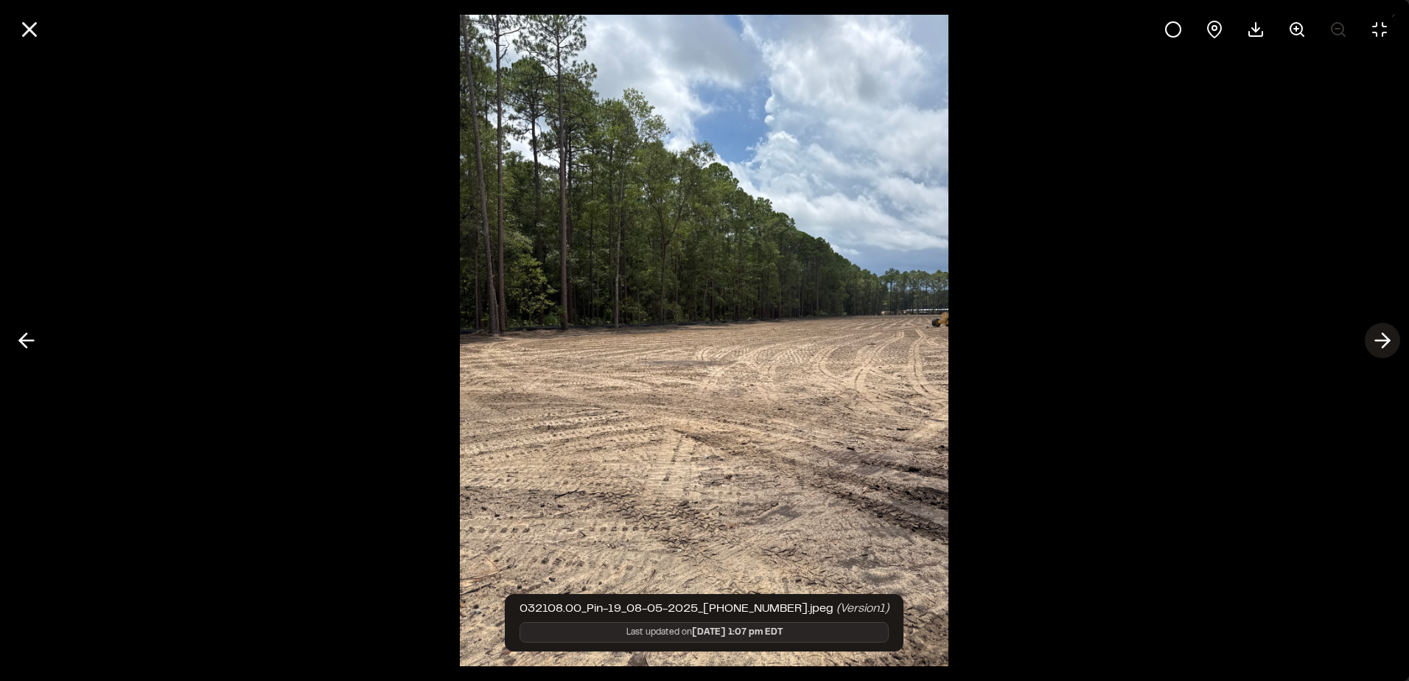
click at [1379, 340] on line at bounding box center [1383, 340] width 14 height 0
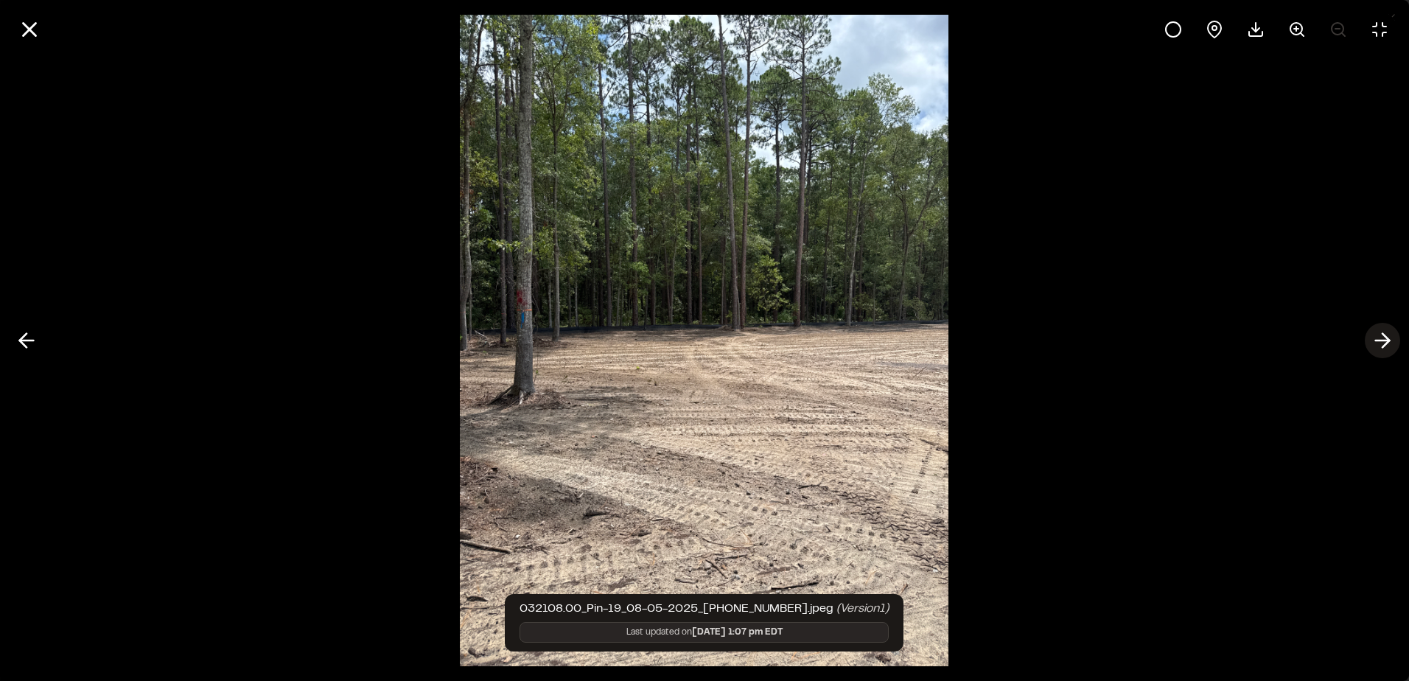
click at [1379, 340] on line at bounding box center [1383, 340] width 14 height 0
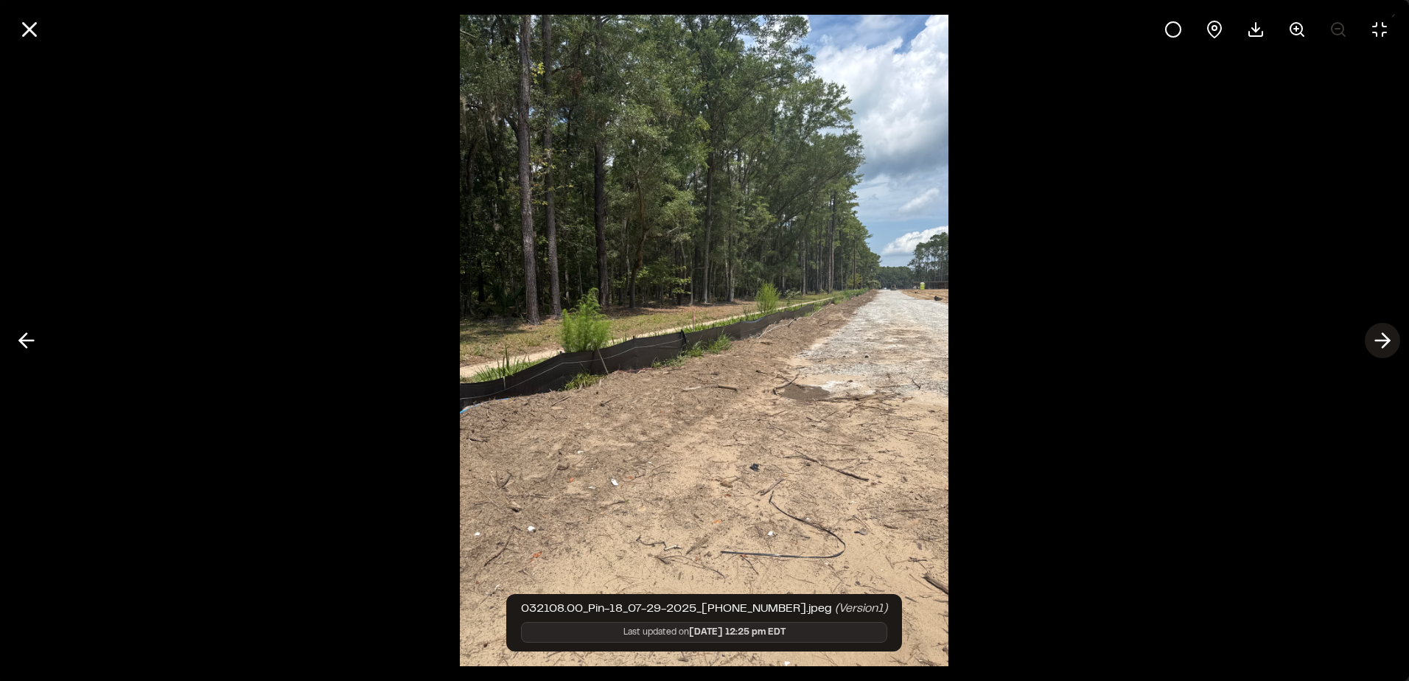
click at [1379, 340] on line at bounding box center [1383, 340] width 14 height 0
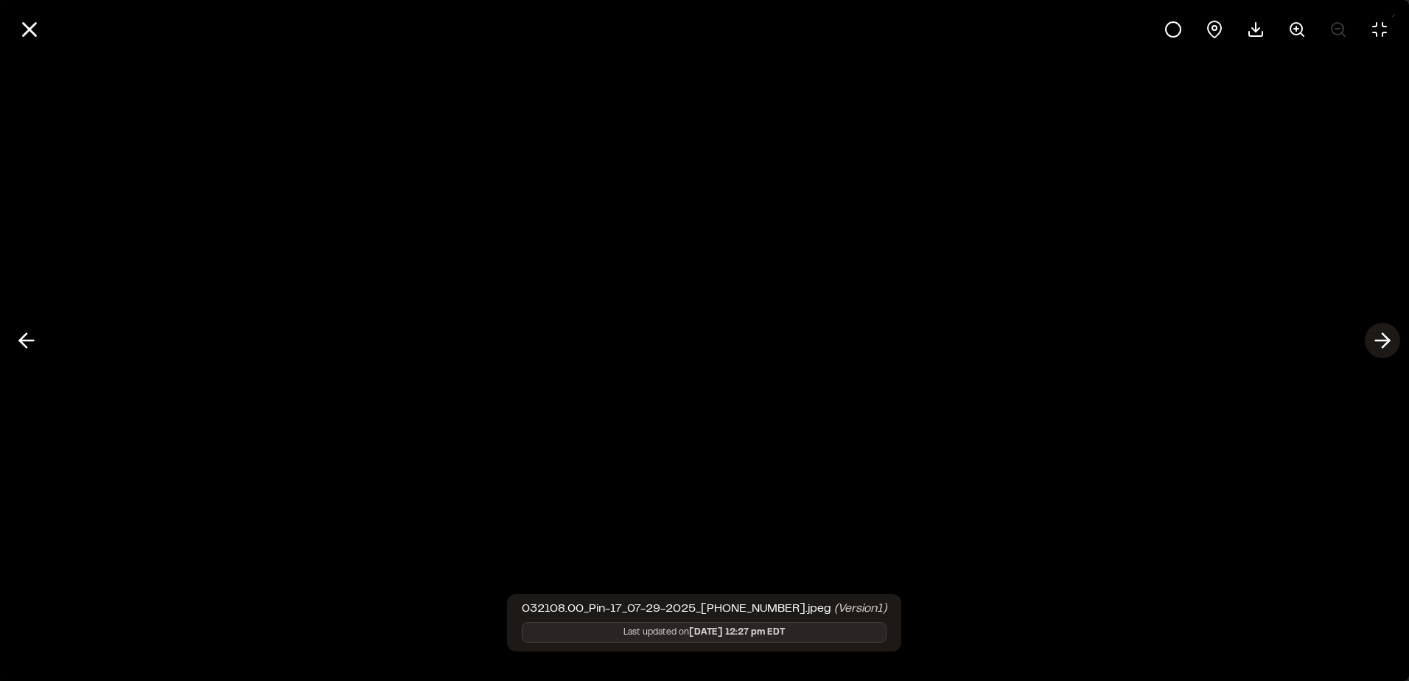
click at [1379, 340] on line at bounding box center [1383, 340] width 14 height 0
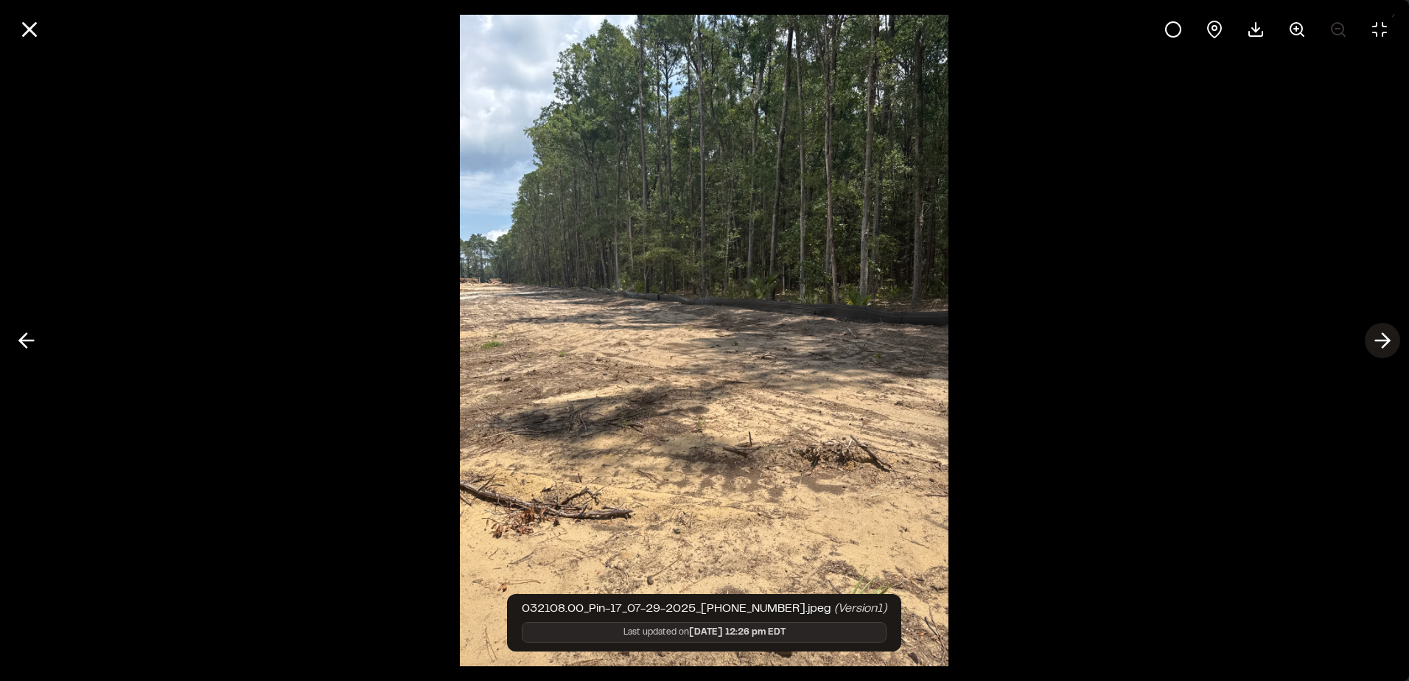
click at [1379, 339] on icon at bounding box center [1383, 340] width 24 height 25
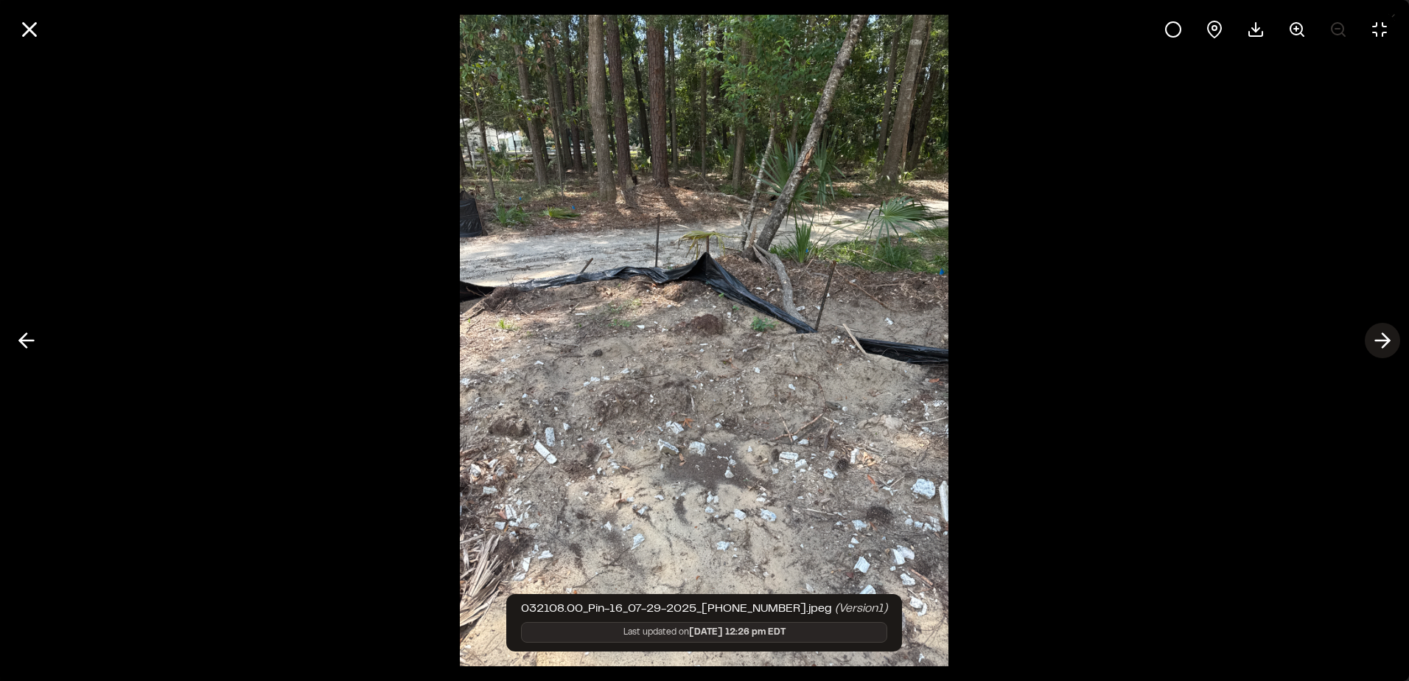
click at [1379, 338] on icon at bounding box center [1383, 340] width 24 height 25
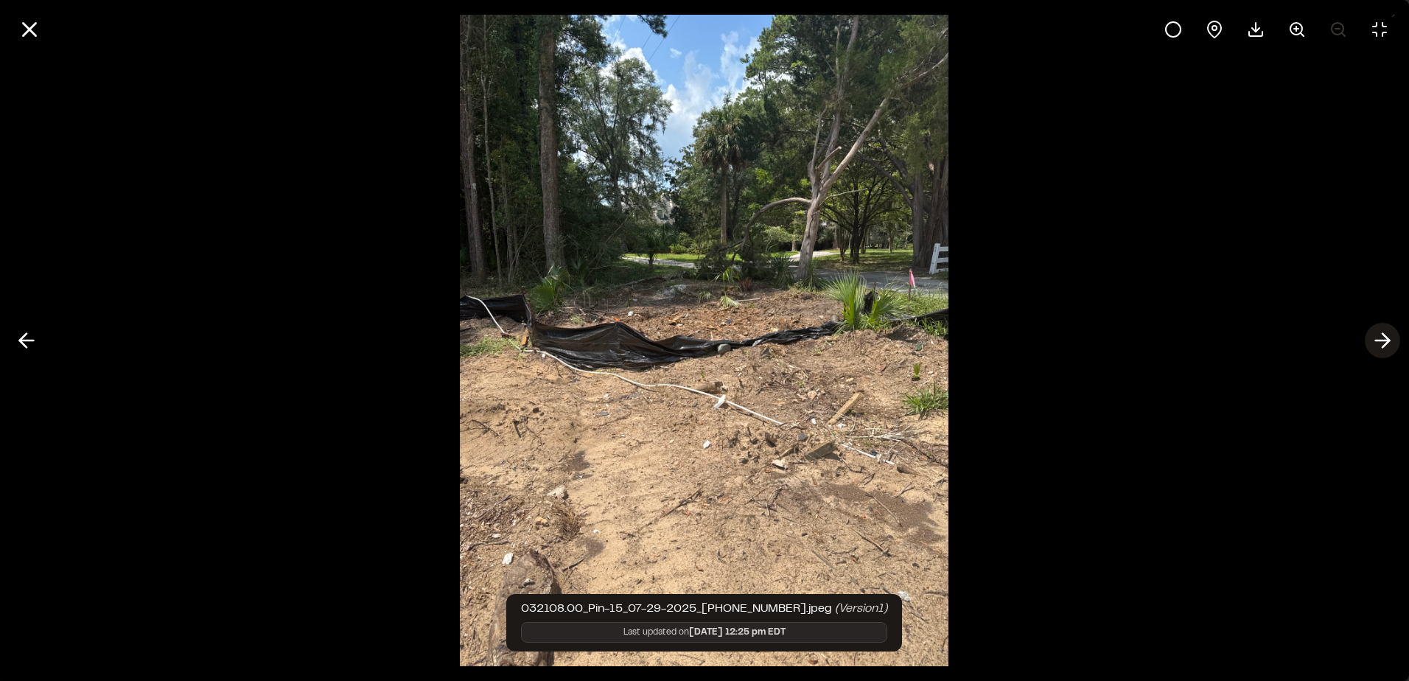
click at [1379, 338] on icon at bounding box center [1383, 340] width 24 height 25
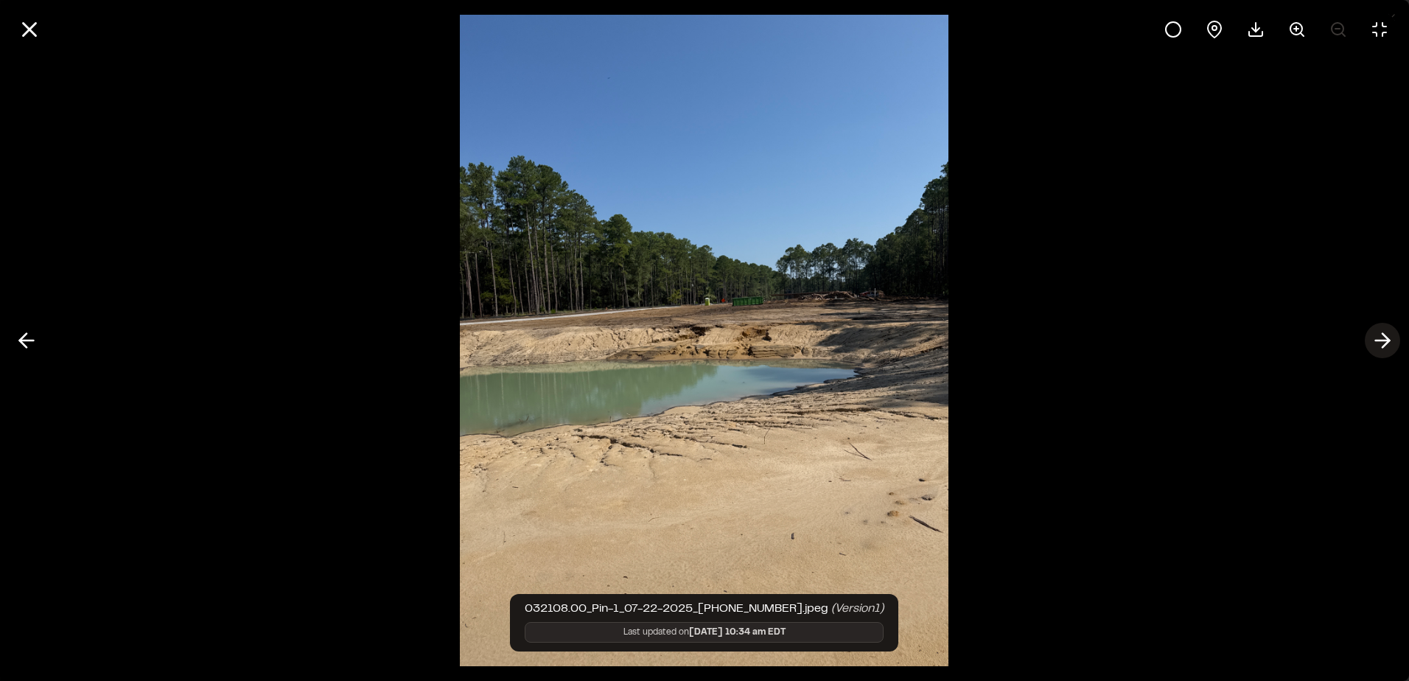
click at [1379, 338] on icon at bounding box center [1383, 340] width 24 height 25
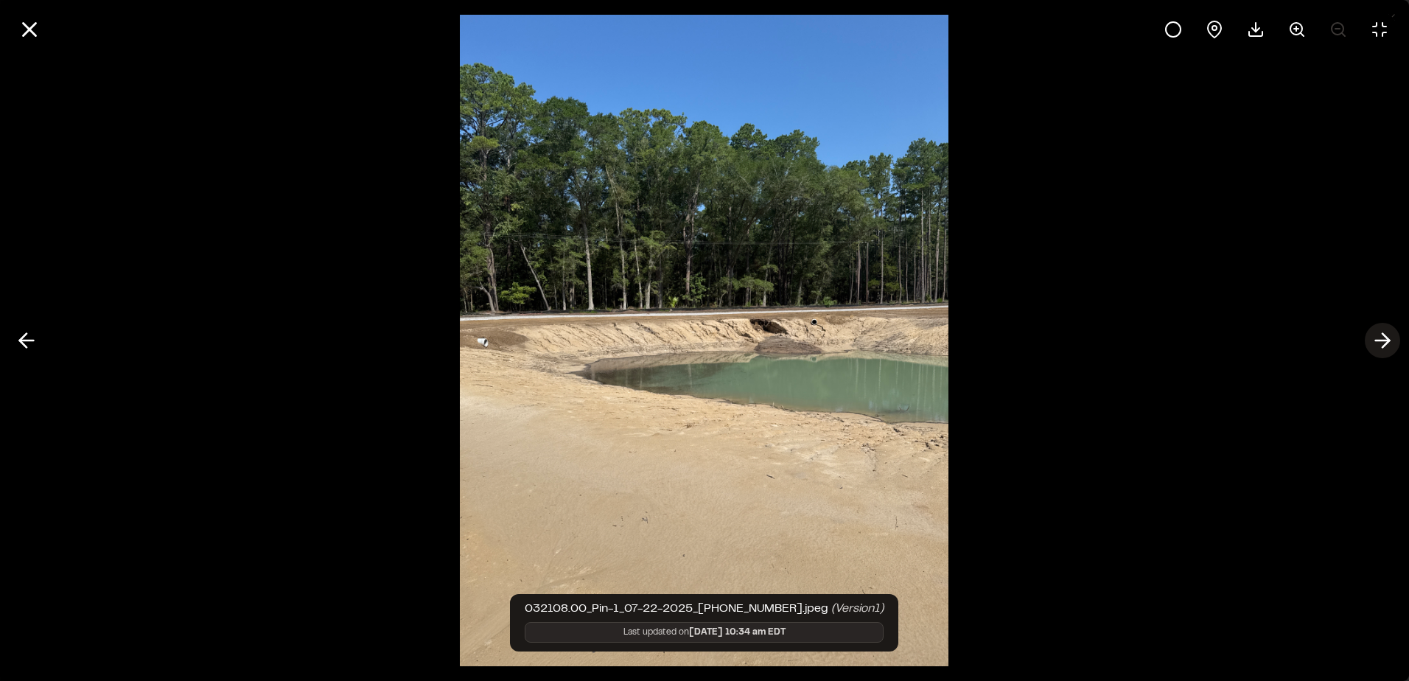
click at [1382, 338] on icon at bounding box center [1383, 340] width 24 height 25
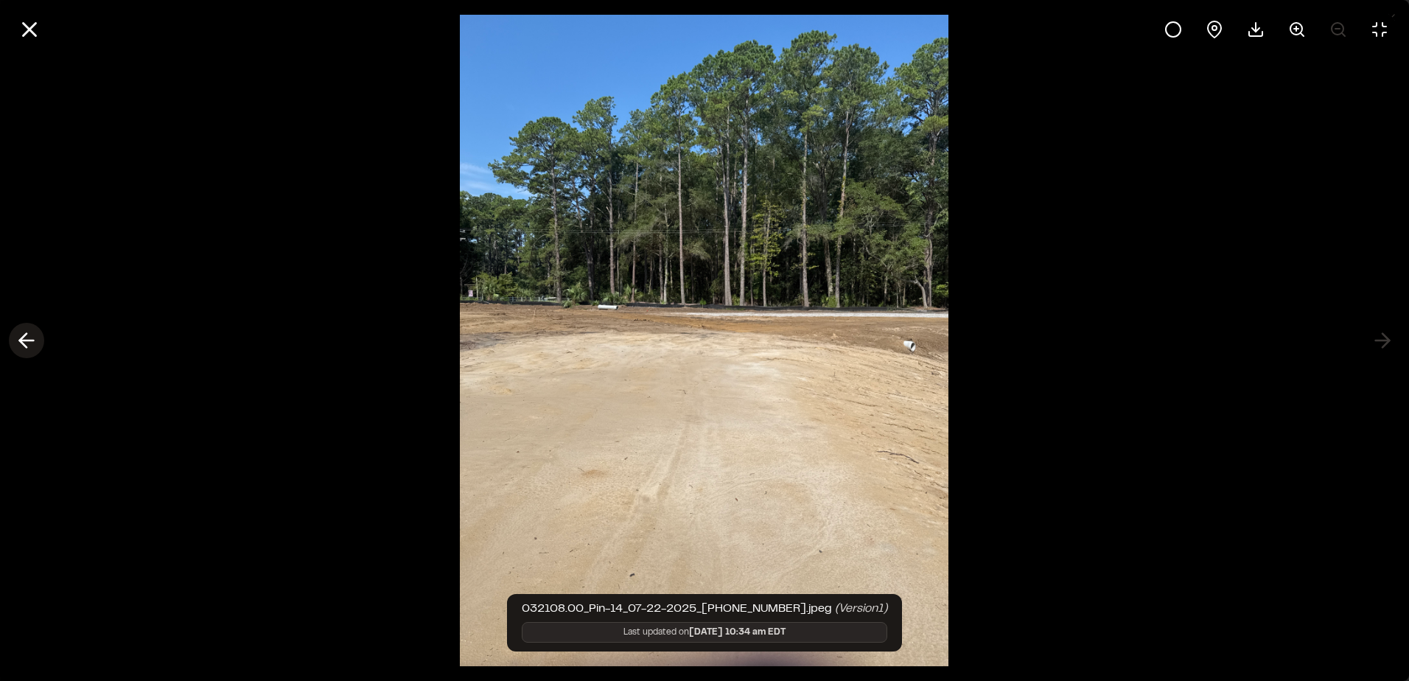
click at [34, 340] on line at bounding box center [27, 340] width 14 height 0
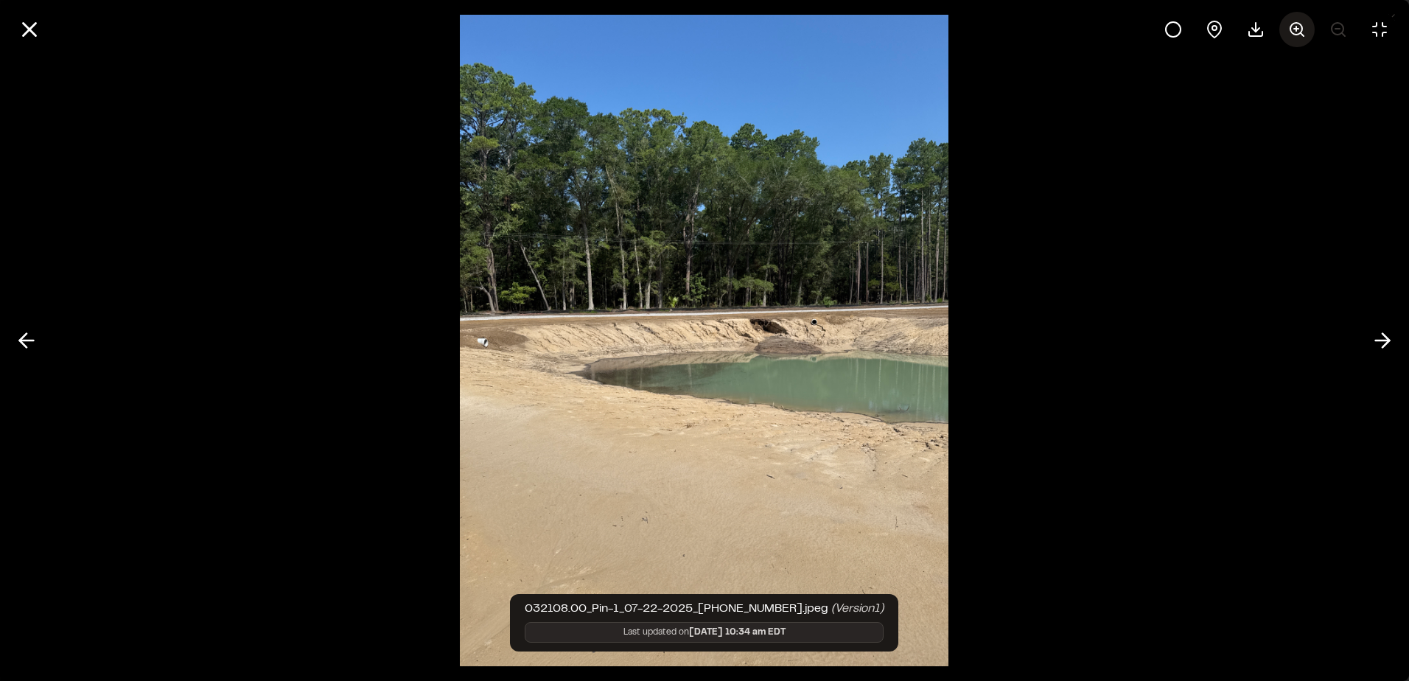
click at [1295, 21] on icon at bounding box center [1297, 30] width 18 height 18
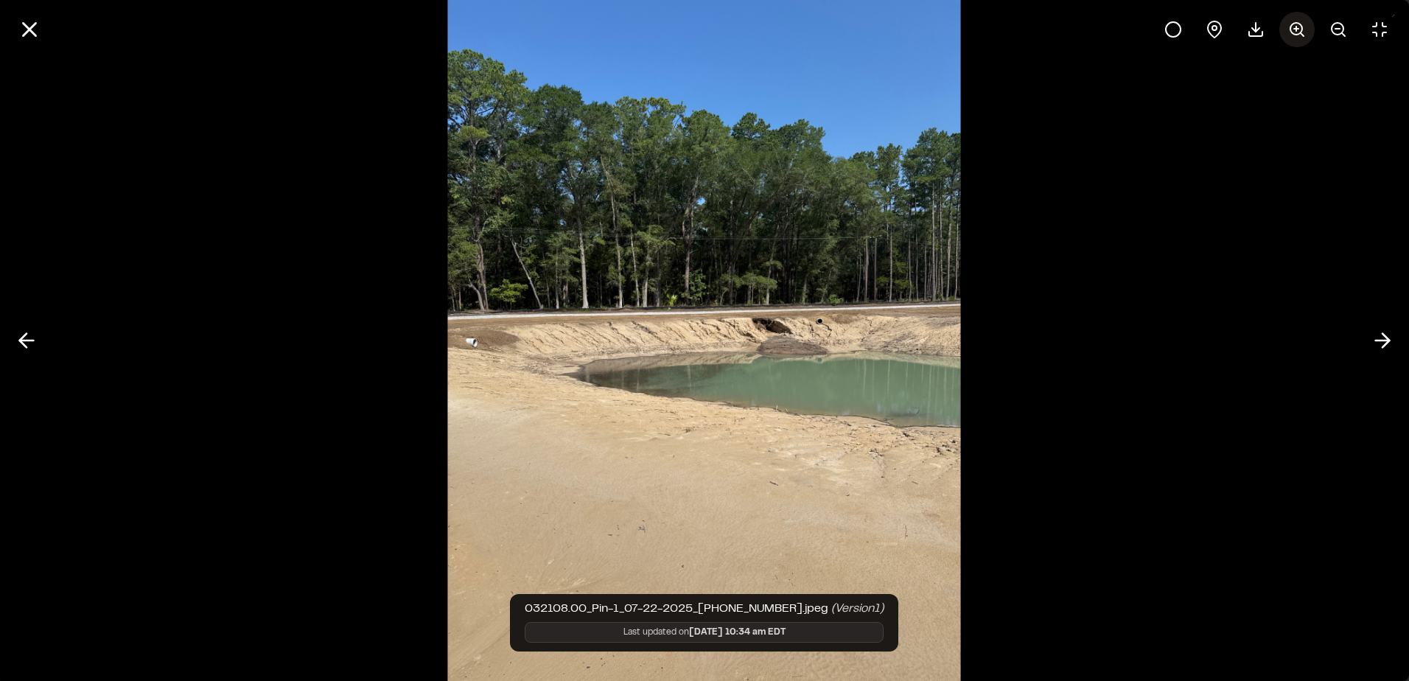
click at [1295, 21] on icon at bounding box center [1297, 30] width 18 height 18
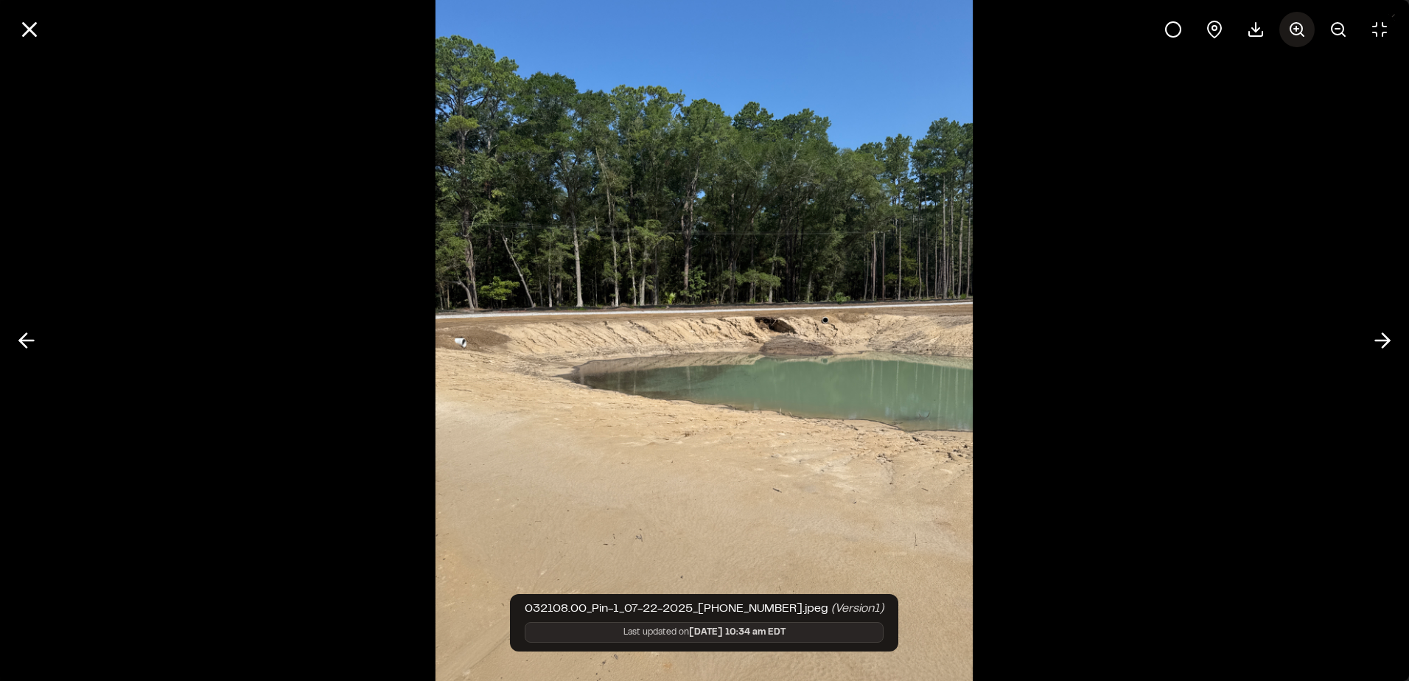
click at [1295, 21] on icon at bounding box center [1297, 30] width 18 height 18
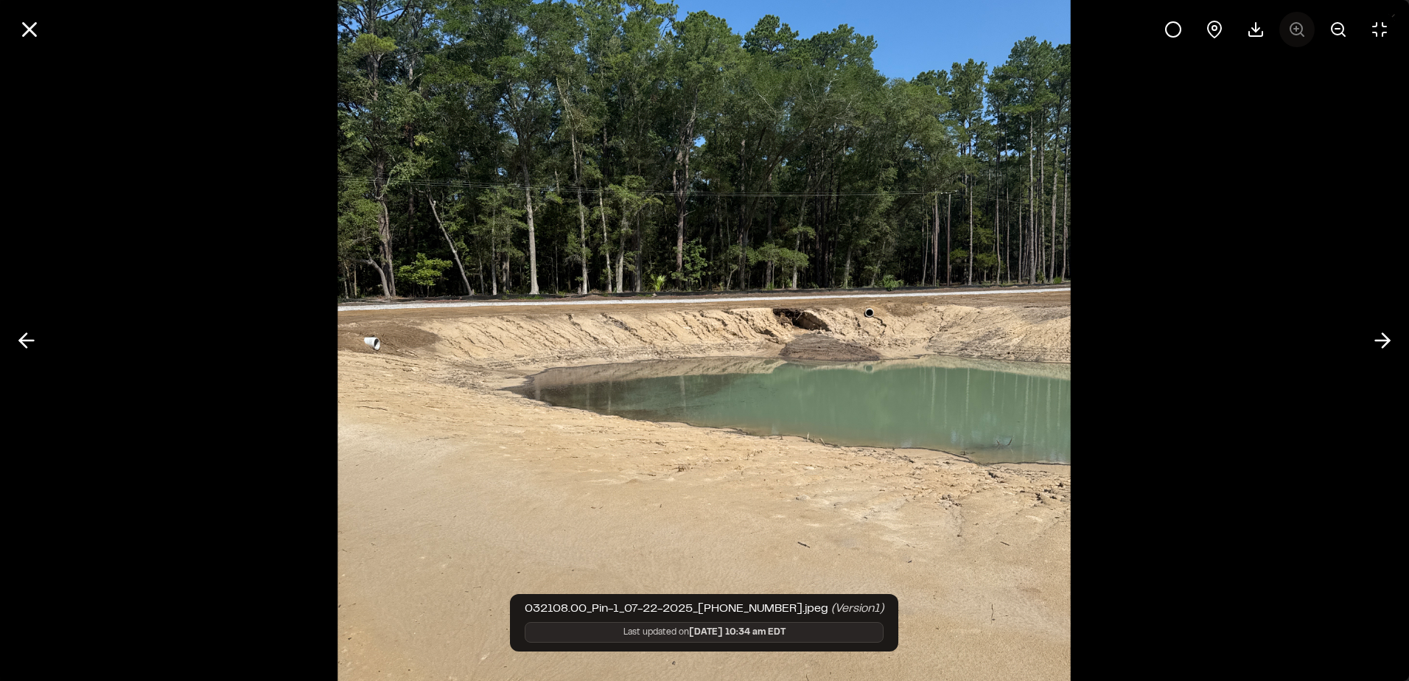
click at [1295, 21] on div at bounding box center [1277, 29] width 242 height 35
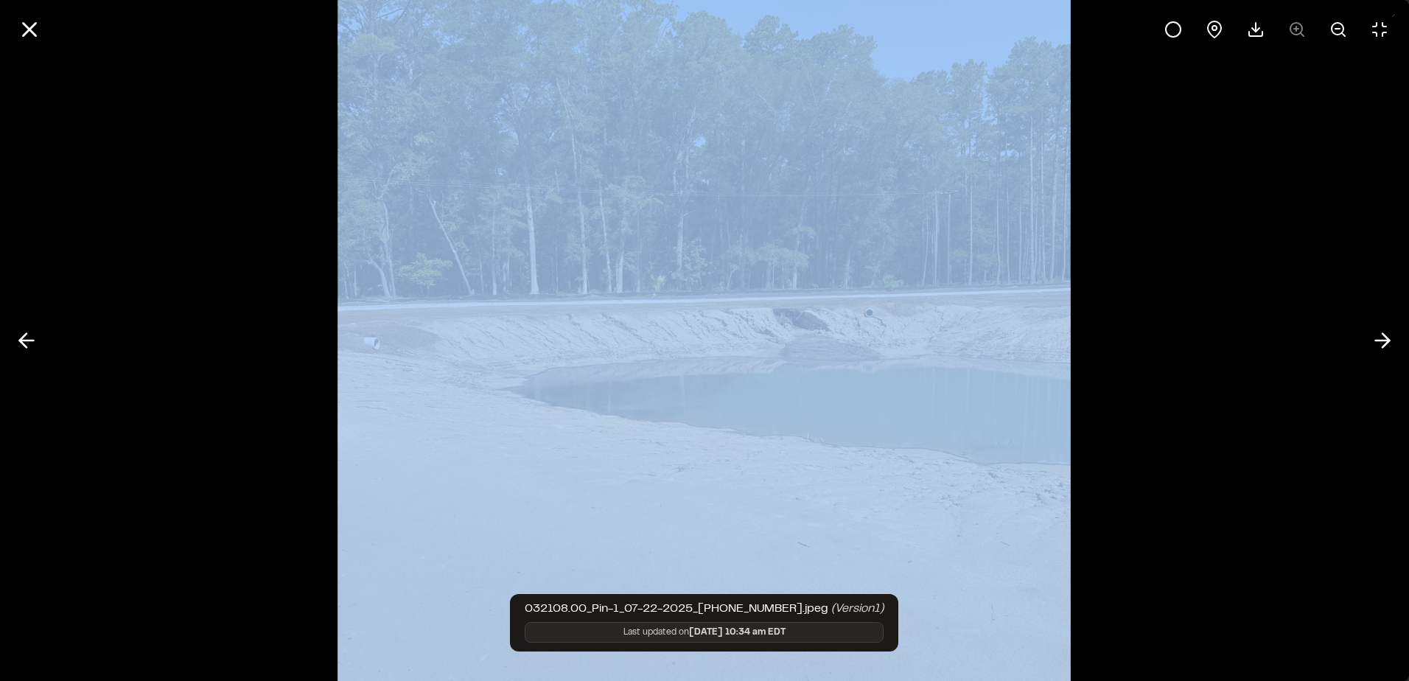
click at [1295, 21] on div at bounding box center [1277, 29] width 242 height 35
drag, startPoint x: 1295, startPoint y: 21, endPoint x: 1314, endPoint y: 56, distance: 39.6
click at [1316, 105] on div at bounding box center [704, 340] width 1409 height 681
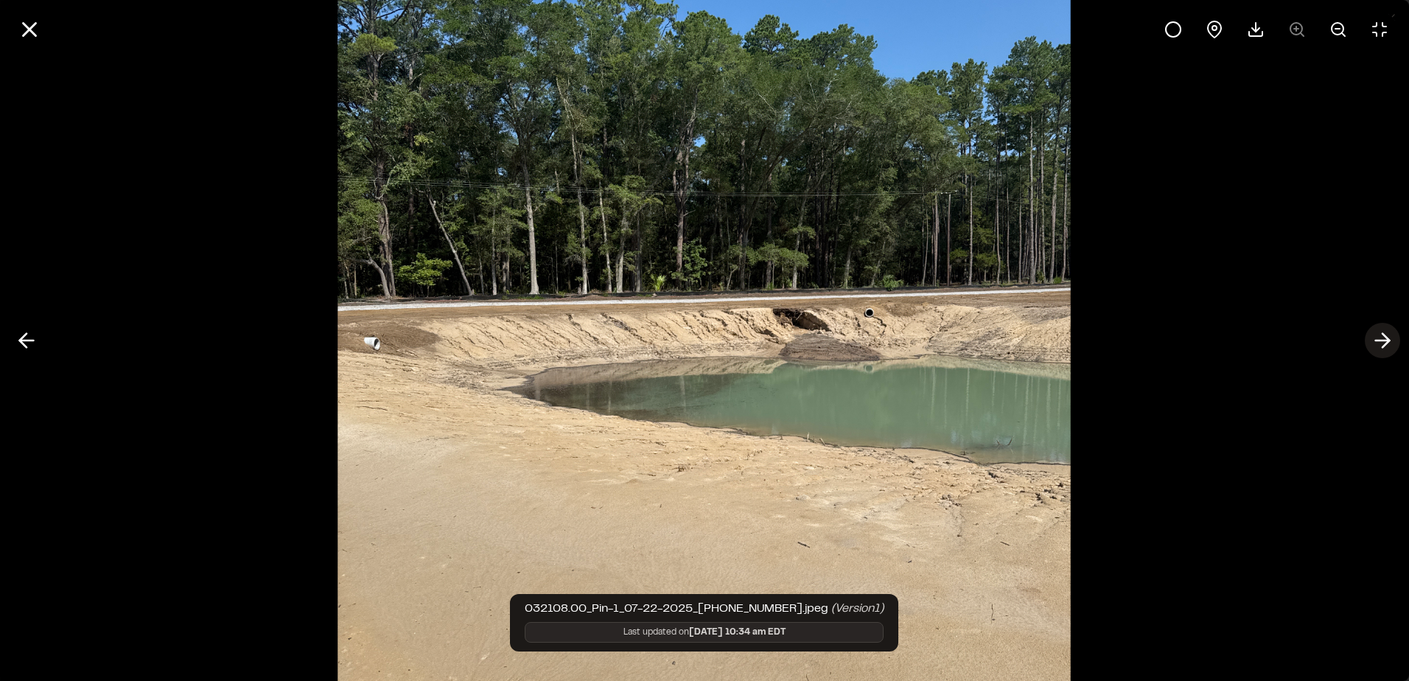
click at [1385, 346] on polyline at bounding box center [1386, 341] width 7 height 14
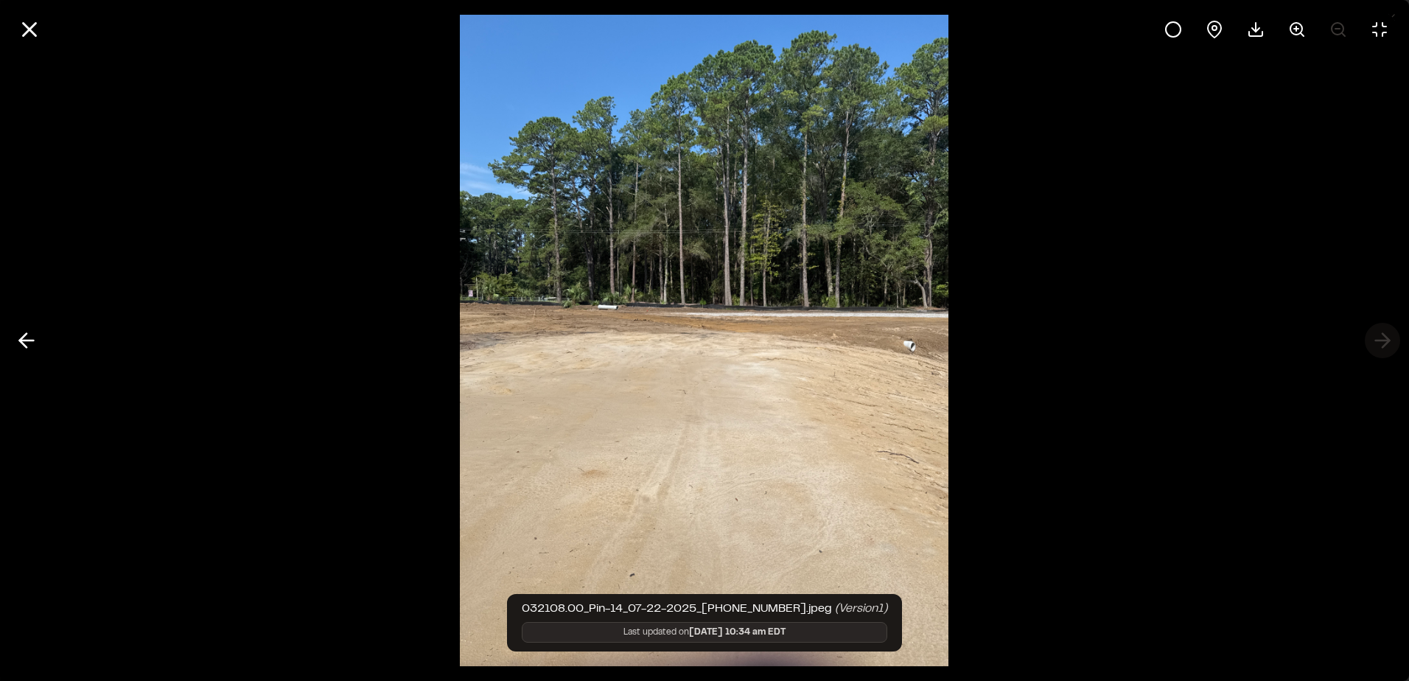
click at [1385, 346] on div at bounding box center [704, 340] width 1409 height 681
click at [1380, 337] on div at bounding box center [704, 340] width 1409 height 681
click at [26, 30] on icon at bounding box center [29, 29] width 25 height 25
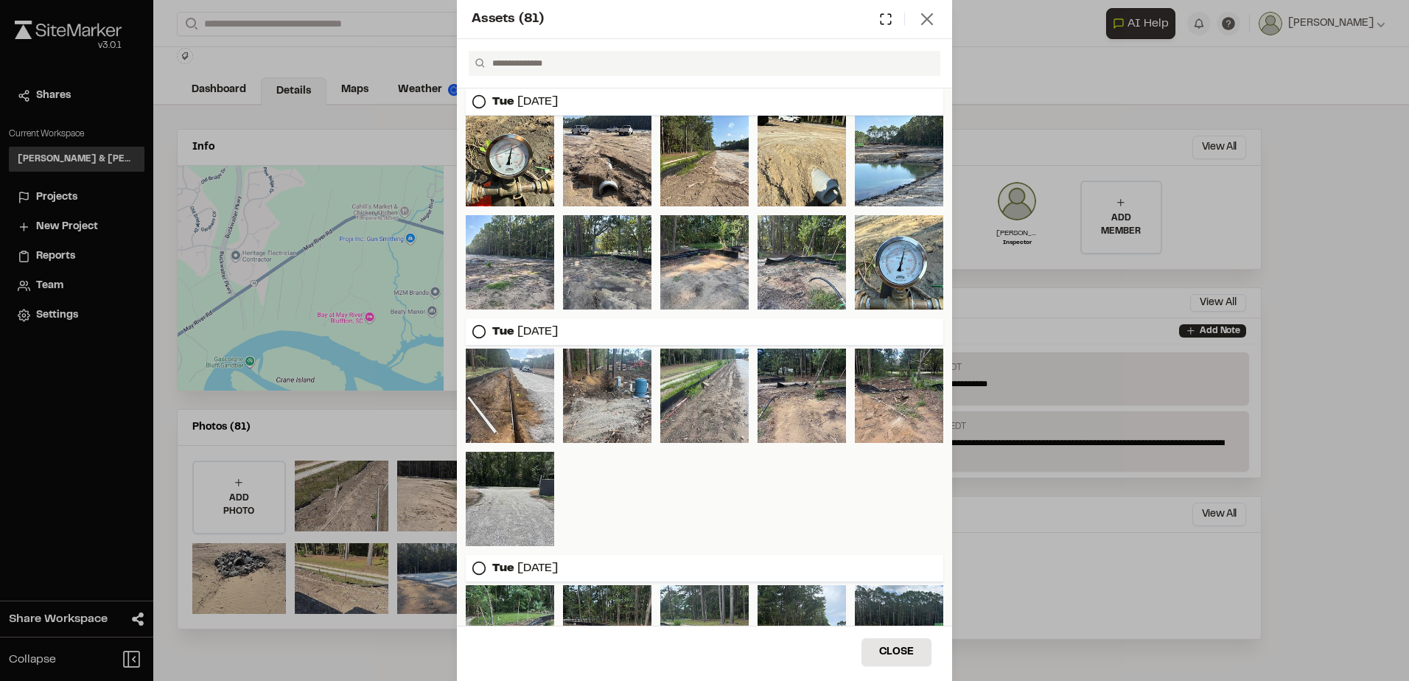
click at [926, 25] on icon at bounding box center [927, 19] width 21 height 21
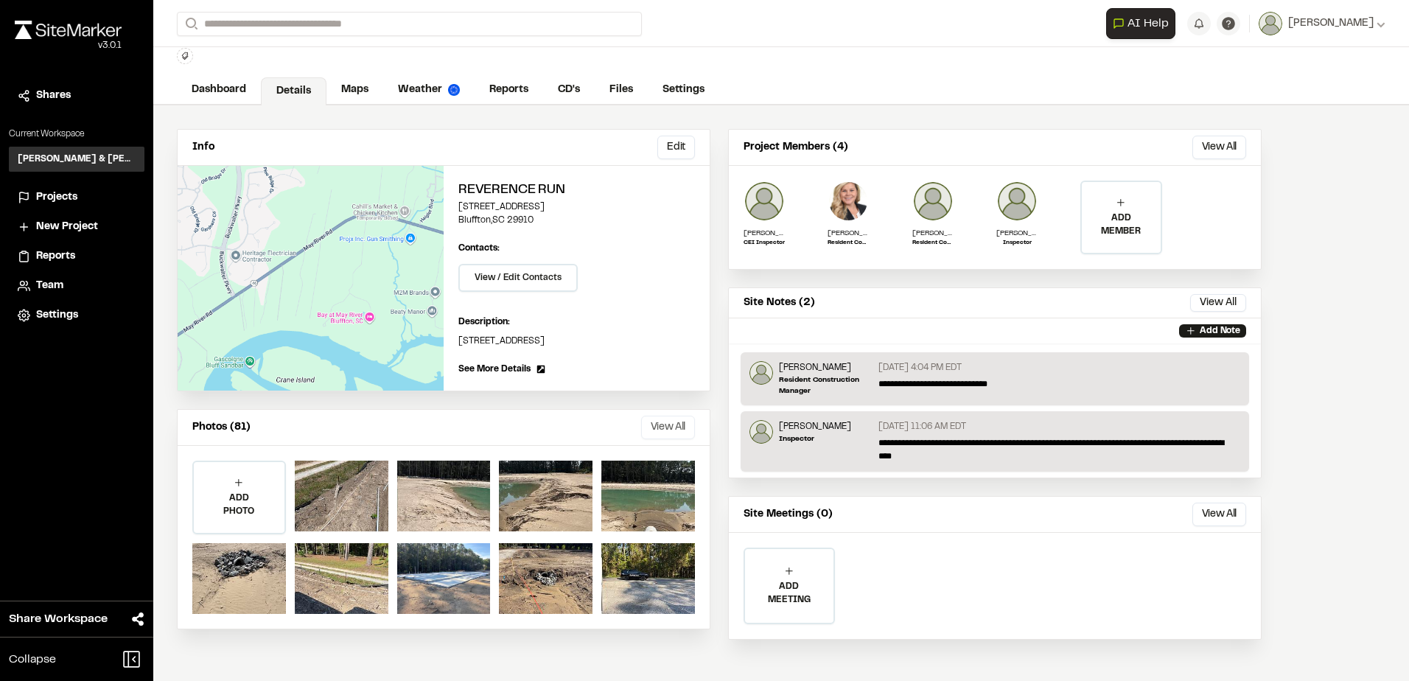
click at [662, 427] on button "View All" at bounding box center [668, 428] width 54 height 24
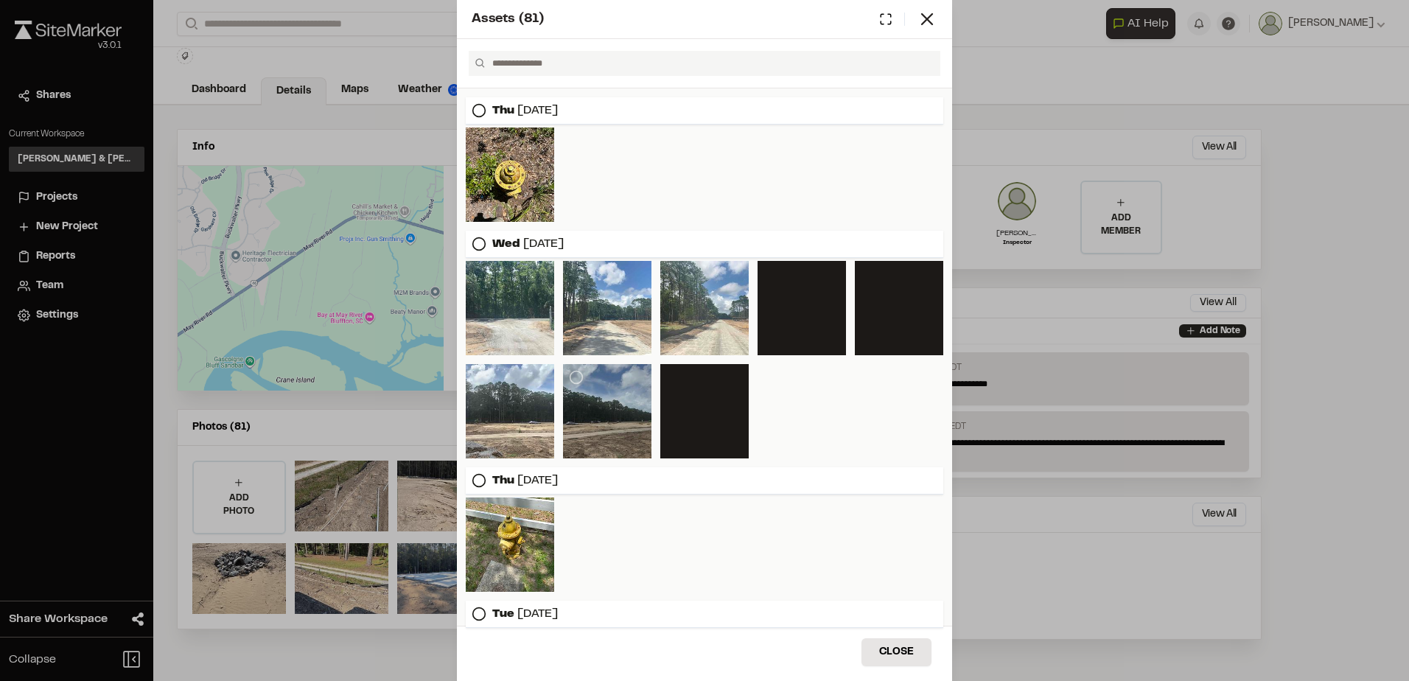
scroll to position [2023, 0]
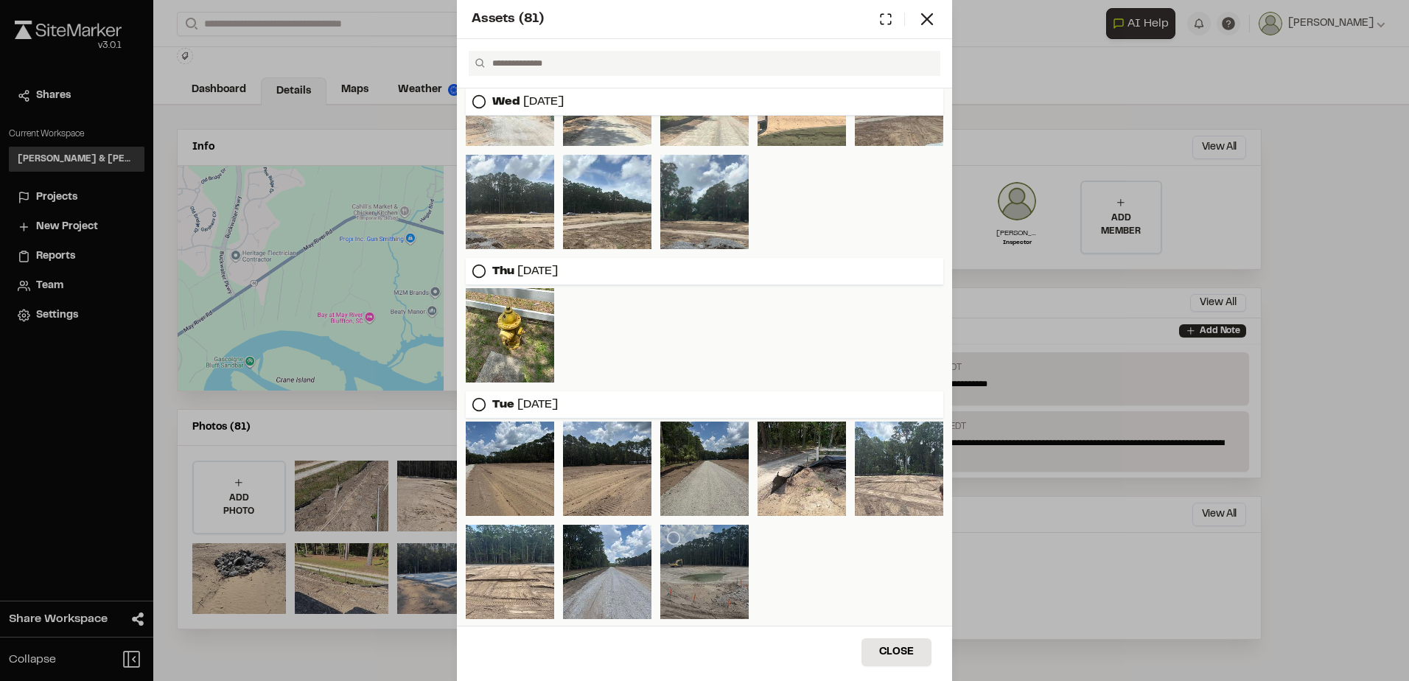
click at [685, 584] on div at bounding box center [704, 572] width 88 height 94
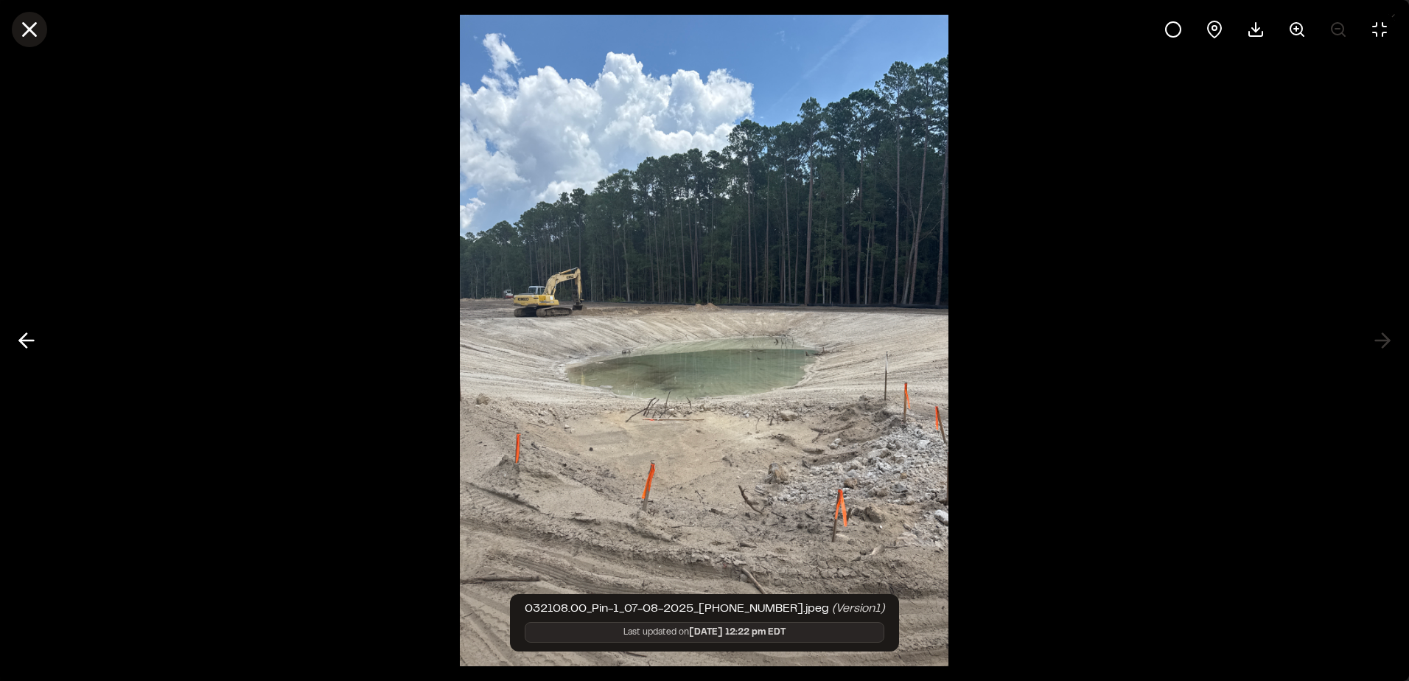
click at [31, 35] on icon at bounding box center [29, 29] width 25 height 25
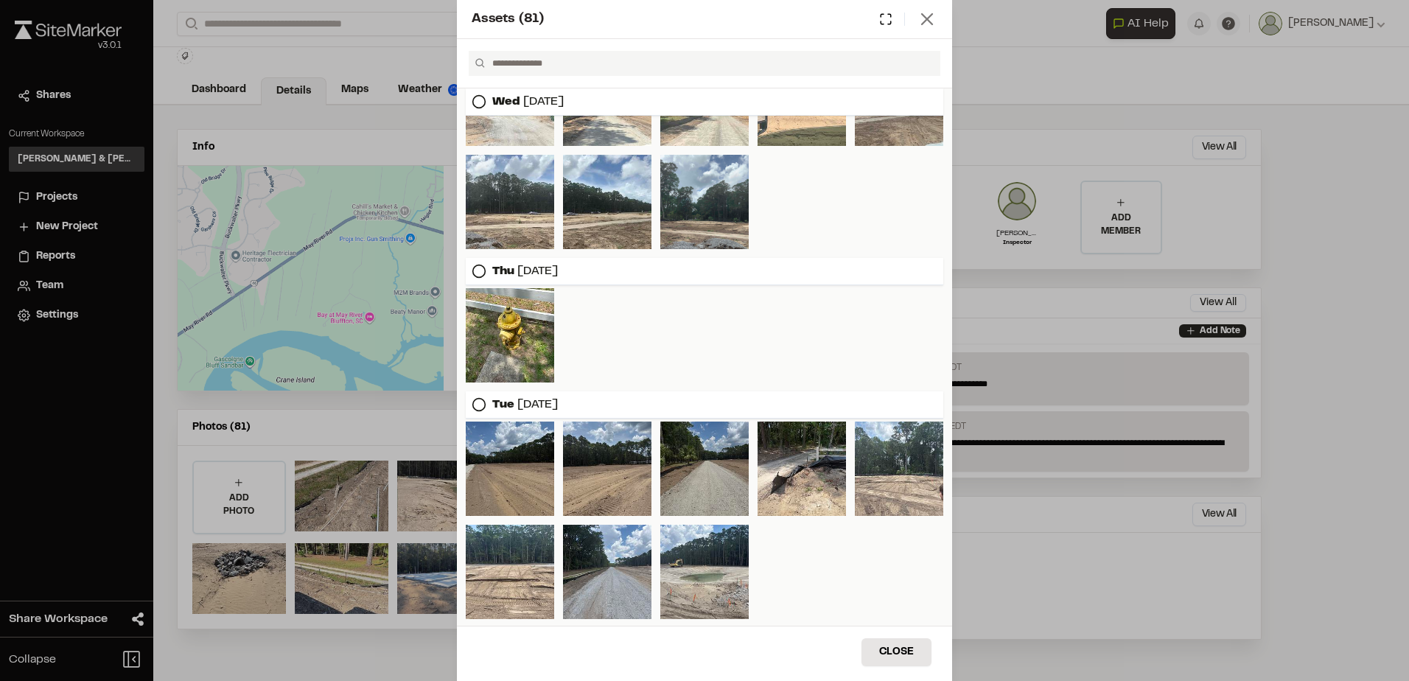
click at [934, 21] on icon at bounding box center [927, 19] width 21 height 21
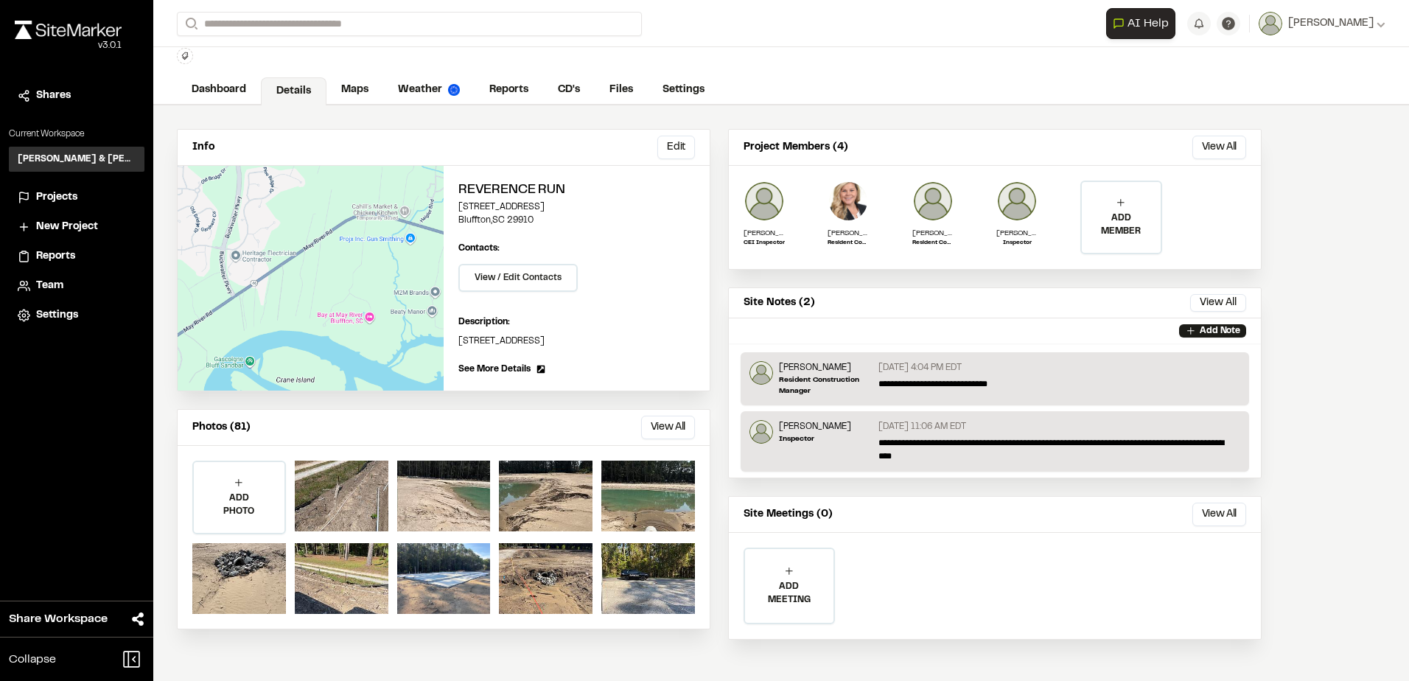
click at [836, 43] on div "**********" at bounding box center [781, 23] width 1209 height 47
